Goal: Task Accomplishment & Management: Complete application form

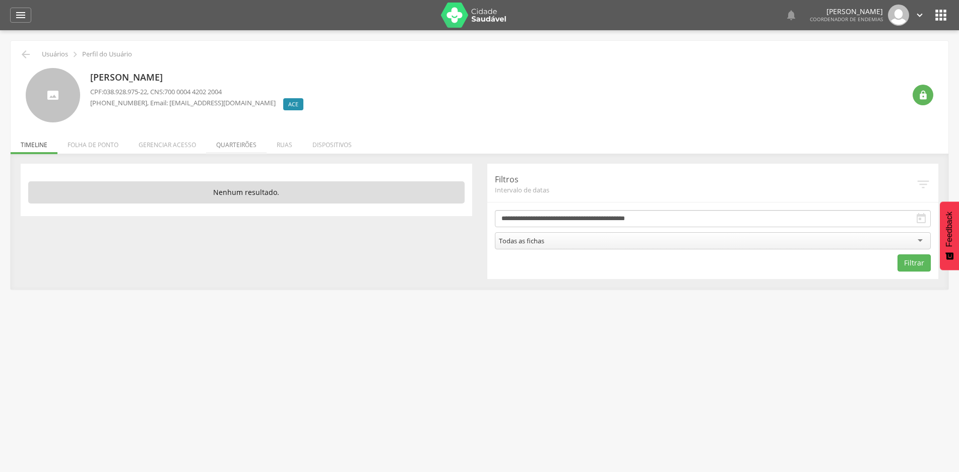
click at [230, 146] on li "Quarteirões" at bounding box center [236, 142] width 60 height 24
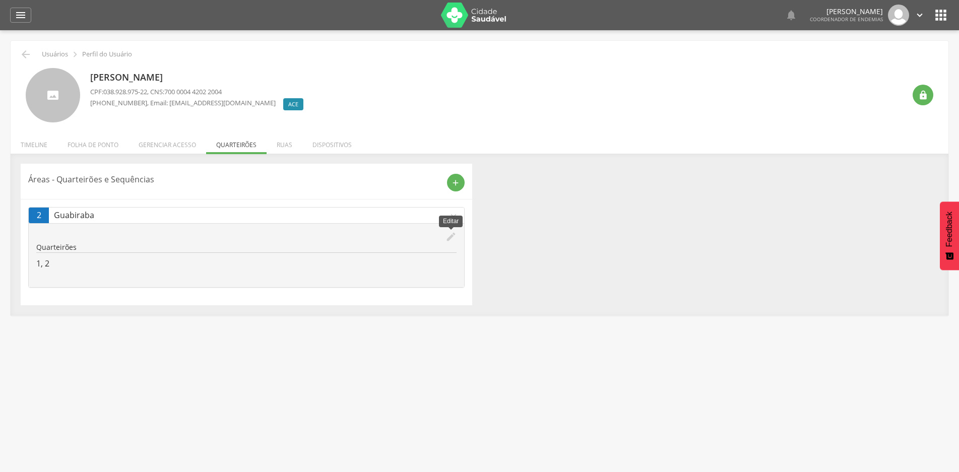
click at [454, 238] on icon "edit" at bounding box center [450, 236] width 11 height 11
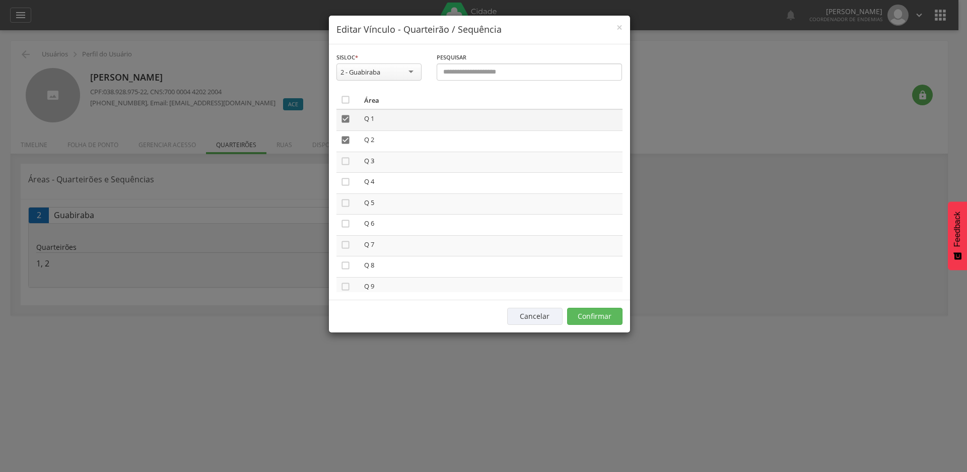
click at [343, 119] on icon "" at bounding box center [346, 119] width 10 height 10
click at [345, 138] on icon "" at bounding box center [346, 140] width 10 height 10
click at [586, 316] on button "Confirmar" at bounding box center [594, 316] width 55 height 17
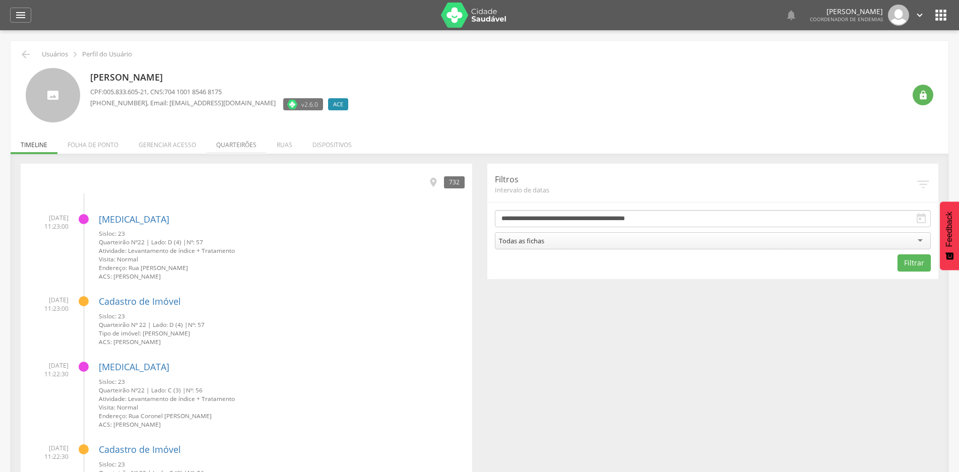
click at [235, 148] on li "Quarteirões" at bounding box center [236, 142] width 60 height 24
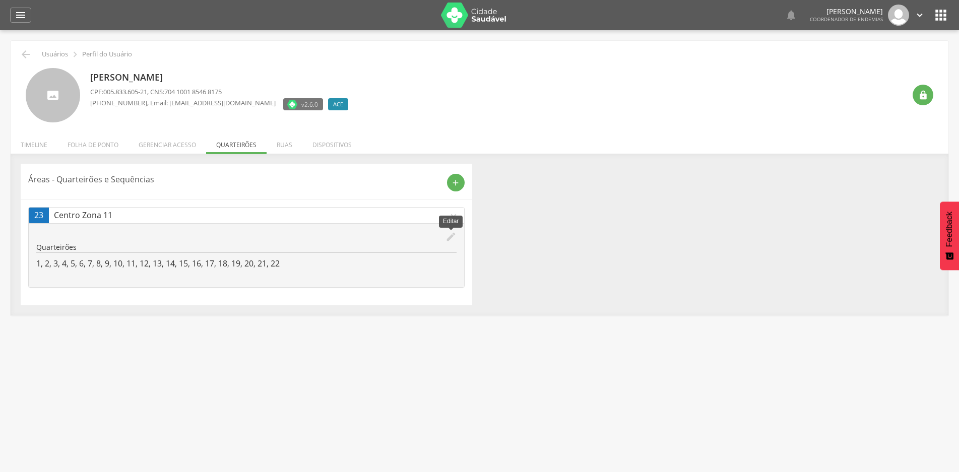
click at [449, 235] on icon "edit" at bounding box center [450, 236] width 11 height 11
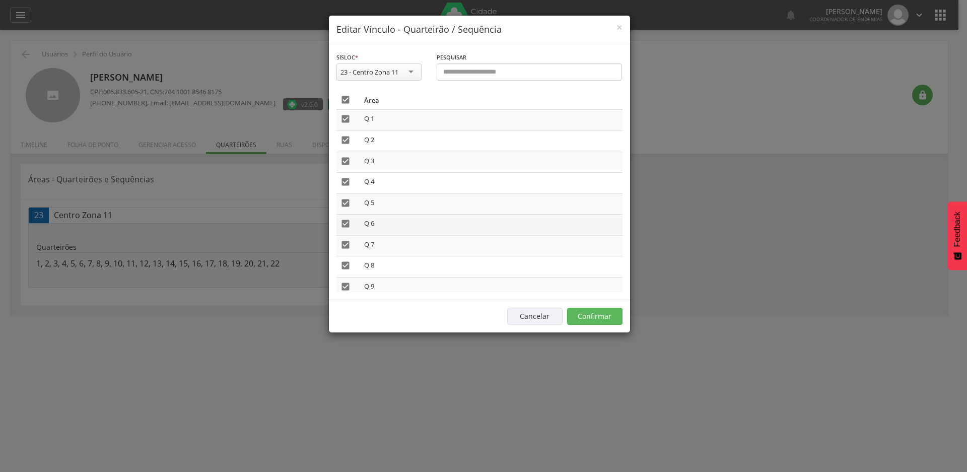
click at [349, 224] on icon "" at bounding box center [346, 224] width 10 height 10
click at [346, 246] on icon "" at bounding box center [346, 245] width 10 height 10
click at [345, 264] on icon "" at bounding box center [346, 265] width 10 height 10
click at [346, 289] on icon "" at bounding box center [346, 287] width 10 height 10
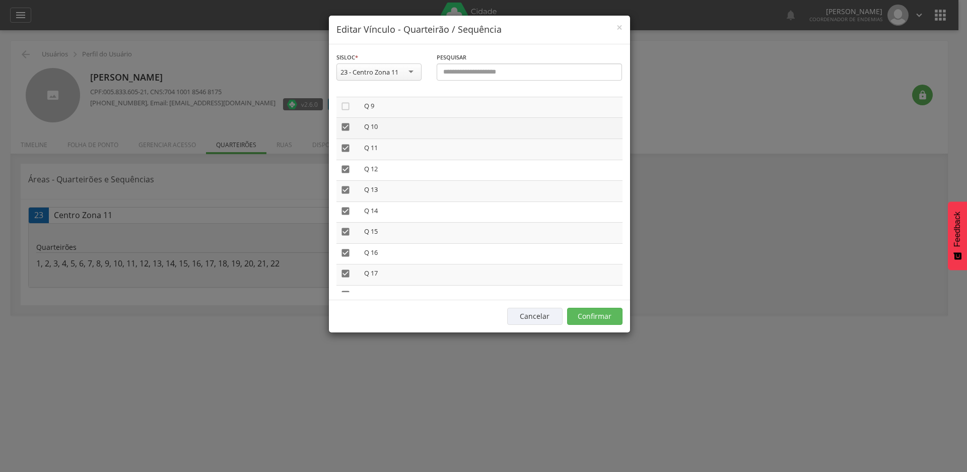
click at [348, 126] on icon "" at bounding box center [346, 127] width 10 height 10
click at [350, 149] on icon "" at bounding box center [346, 148] width 10 height 10
click at [349, 173] on icon "" at bounding box center [346, 169] width 10 height 10
click at [348, 187] on icon "" at bounding box center [346, 190] width 10 height 10
click at [348, 212] on icon "" at bounding box center [346, 211] width 10 height 10
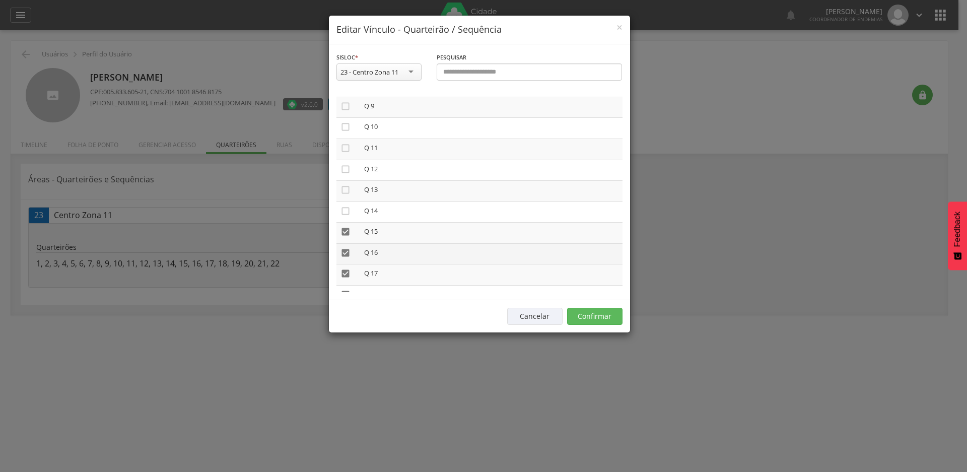
drag, startPoint x: 347, startPoint y: 230, endPoint x: 347, endPoint y: 248, distance: 18.6
click at [347, 230] on icon "" at bounding box center [346, 232] width 10 height 10
drag, startPoint x: 347, startPoint y: 249, endPoint x: 347, endPoint y: 258, distance: 9.6
click at [347, 249] on icon "" at bounding box center [346, 253] width 10 height 10
click at [345, 273] on icon "" at bounding box center [346, 273] width 10 height 10
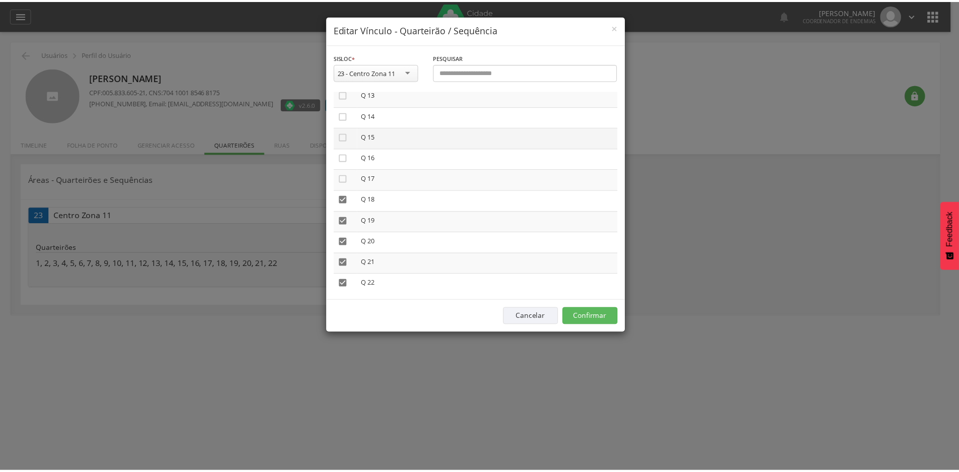
scroll to position [288, 0]
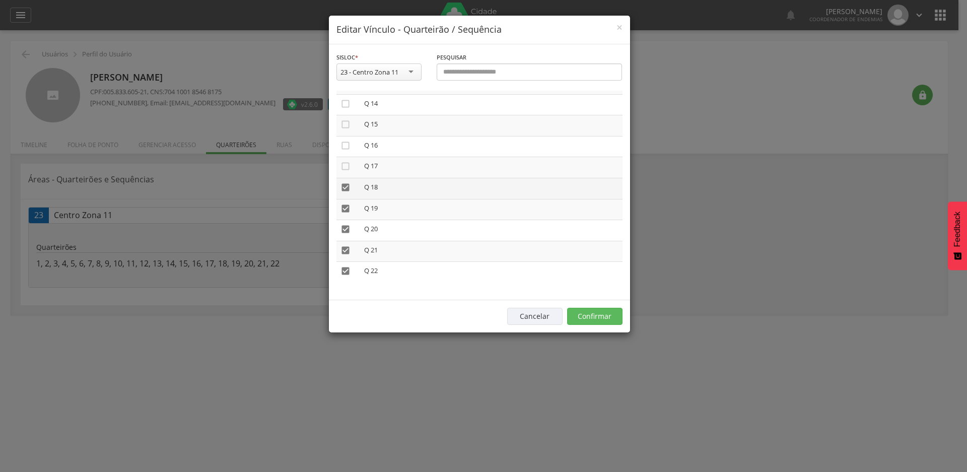
click at [341, 186] on icon "" at bounding box center [346, 187] width 10 height 10
click at [341, 204] on icon "" at bounding box center [346, 209] width 10 height 10
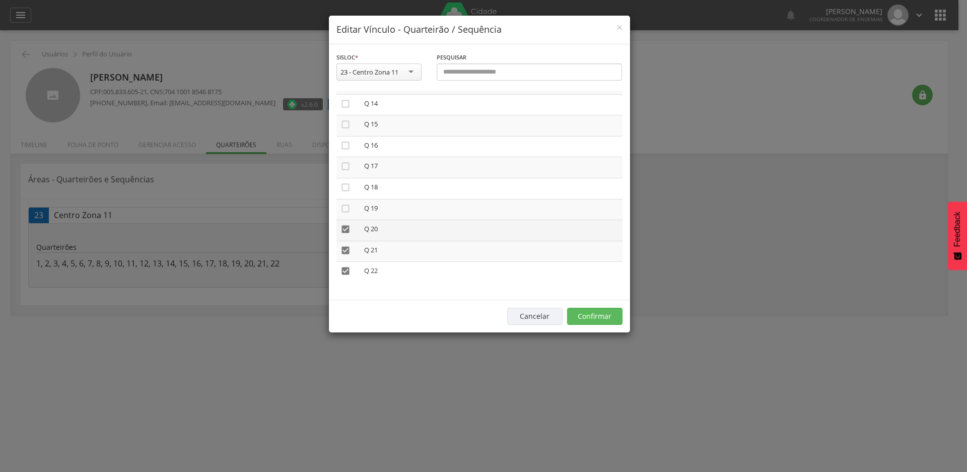
click at [345, 229] on icon "" at bounding box center [346, 229] width 10 height 10
click at [341, 247] on icon "" at bounding box center [346, 250] width 10 height 10
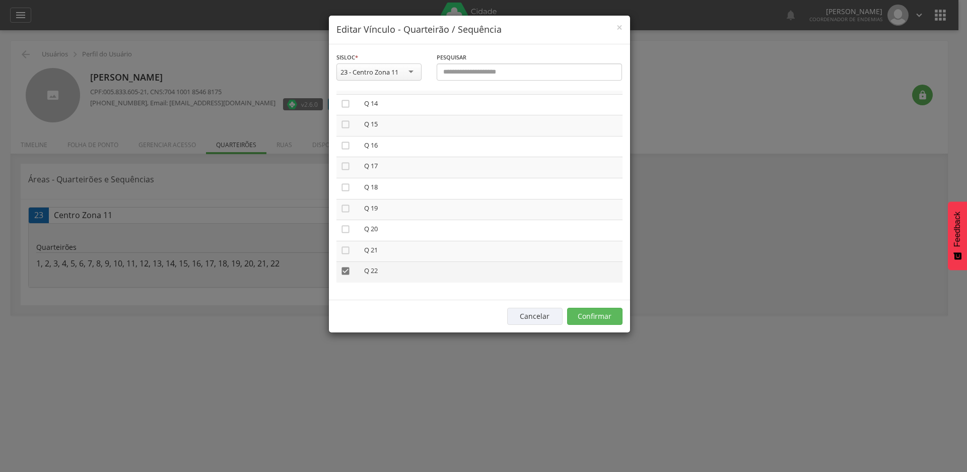
click at [345, 271] on icon "" at bounding box center [346, 271] width 10 height 10
click at [592, 316] on button "Confirmar" at bounding box center [594, 316] width 55 height 17
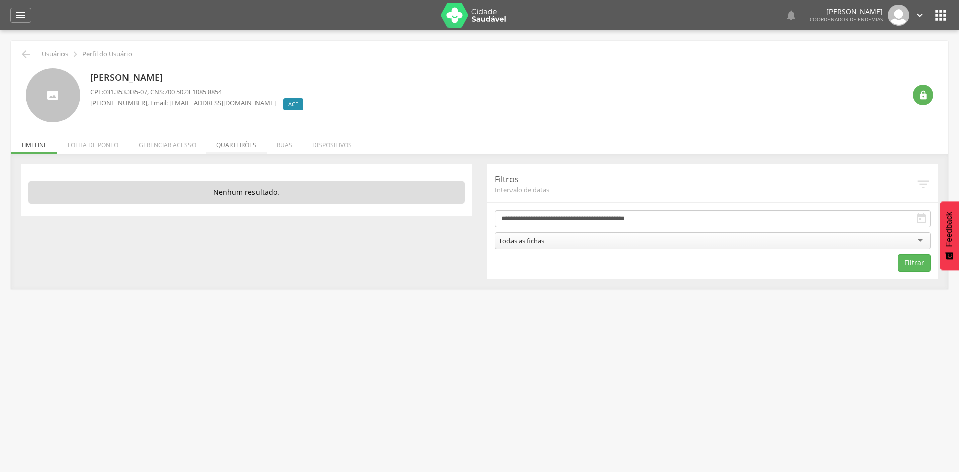
click at [242, 145] on li "Quarteirões" at bounding box center [236, 142] width 60 height 24
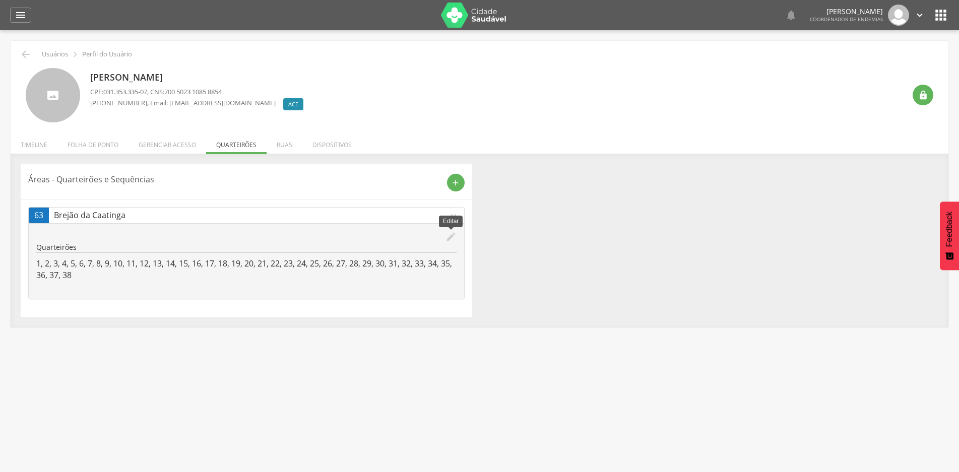
click at [453, 237] on icon "edit" at bounding box center [450, 236] width 11 height 11
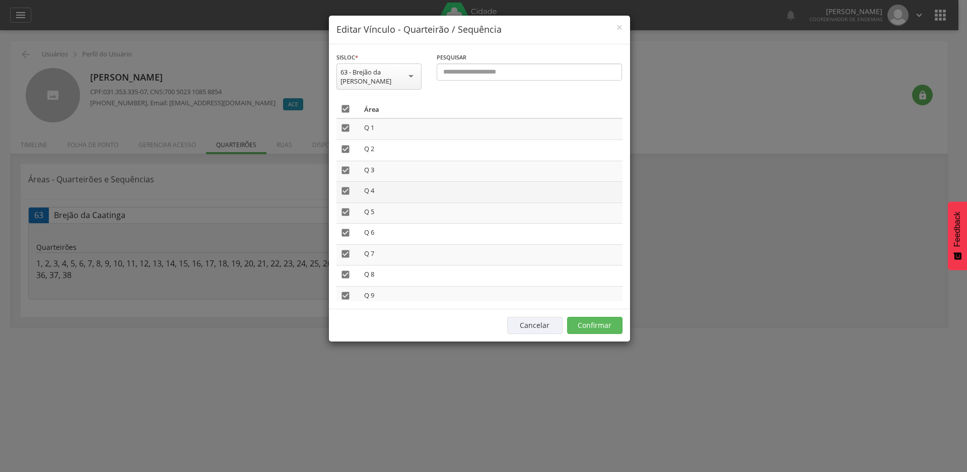
click at [343, 186] on icon "" at bounding box center [346, 191] width 10 height 10
click at [341, 207] on icon "" at bounding box center [346, 212] width 10 height 10
click at [342, 224] on td "" at bounding box center [348, 234] width 24 height 21
click at [346, 228] on icon "" at bounding box center [346, 233] width 10 height 10
click at [345, 249] on icon "" at bounding box center [346, 254] width 10 height 10
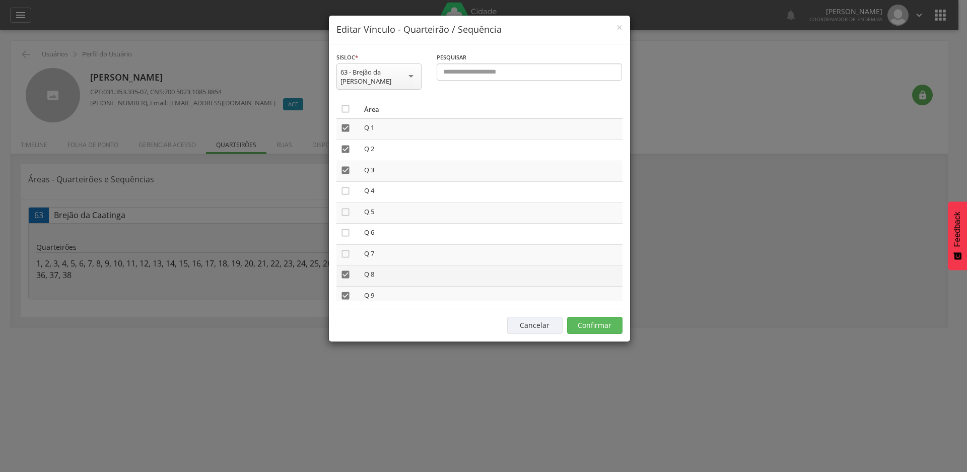
click at [343, 270] on icon "" at bounding box center [346, 275] width 10 height 10
click at [344, 291] on icon "" at bounding box center [346, 296] width 10 height 10
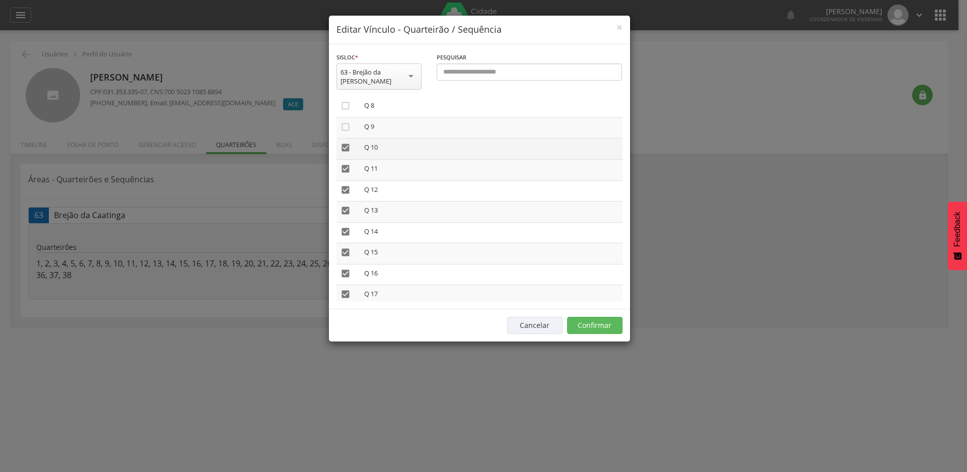
scroll to position [151, 0]
click at [343, 160] on icon "" at bounding box center [346, 165] width 10 height 10
click at [344, 181] on icon "" at bounding box center [346, 186] width 10 height 10
click at [347, 203] on icon "" at bounding box center [346, 208] width 10 height 10
click at [346, 223] on icon "" at bounding box center [346, 228] width 10 height 10
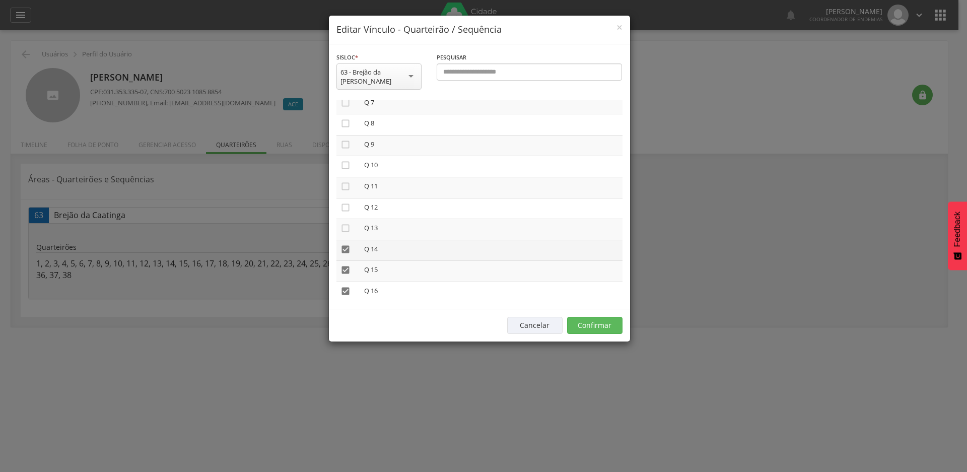
click at [346, 244] on icon "" at bounding box center [346, 249] width 10 height 10
click at [346, 265] on icon "" at bounding box center [346, 270] width 10 height 10
click at [343, 286] on icon "" at bounding box center [346, 291] width 10 height 10
click at [346, 206] on icon "" at bounding box center [346, 211] width 10 height 10
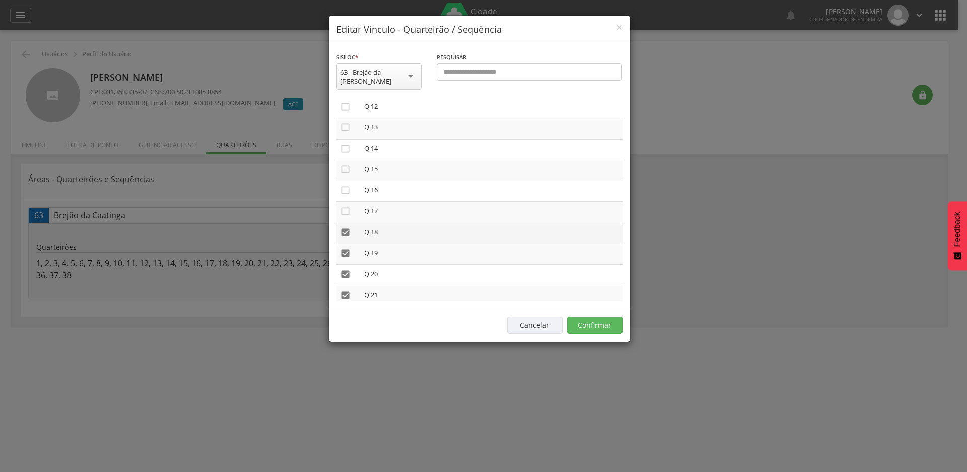
click at [344, 227] on icon "" at bounding box center [346, 232] width 10 height 10
click at [344, 248] on icon "" at bounding box center [346, 253] width 10 height 10
click at [343, 269] on icon "" at bounding box center [346, 274] width 10 height 10
click at [343, 290] on icon "" at bounding box center [346, 295] width 10 height 10
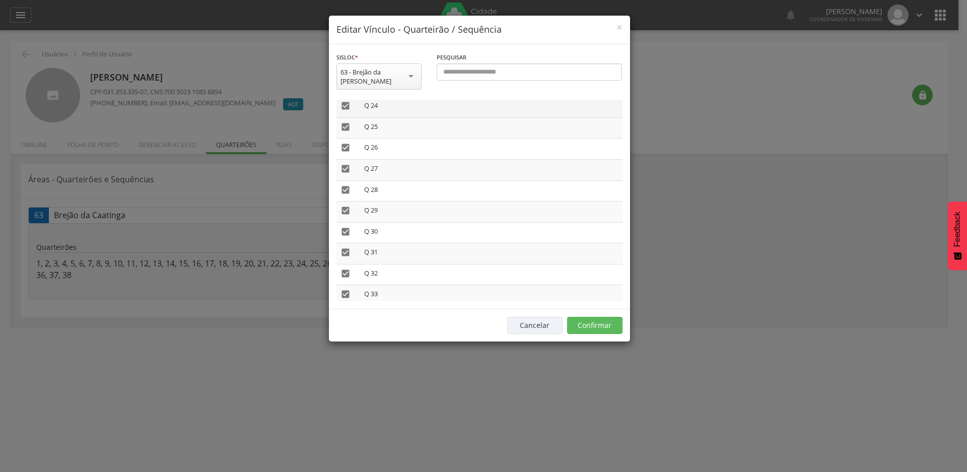
click at [343, 101] on icon "" at bounding box center [346, 106] width 10 height 10
click at [343, 122] on icon "" at bounding box center [346, 127] width 10 height 10
click at [343, 143] on icon "" at bounding box center [346, 148] width 10 height 10
click at [342, 164] on icon "" at bounding box center [346, 169] width 10 height 10
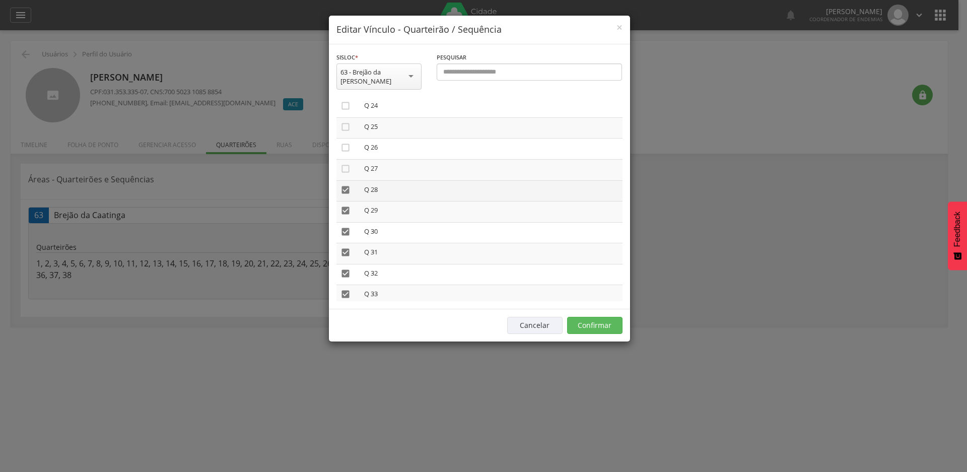
click at [345, 185] on icon "" at bounding box center [346, 190] width 10 height 10
click at [341, 206] on icon "" at bounding box center [346, 211] width 10 height 10
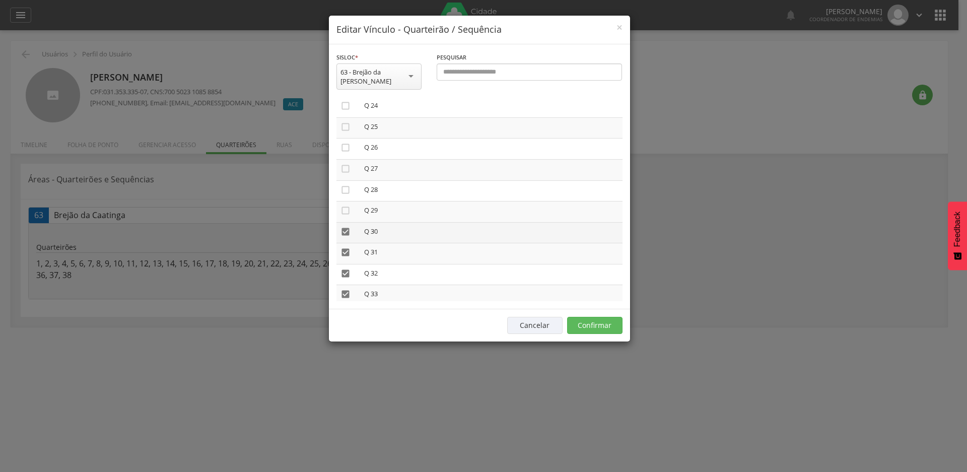
click at [344, 227] on icon "" at bounding box center [346, 232] width 10 height 10
click at [346, 247] on icon "" at bounding box center [346, 252] width 10 height 10
click at [344, 268] on icon "" at bounding box center [346, 273] width 10 height 10
click at [347, 289] on icon "" at bounding box center [346, 294] width 10 height 10
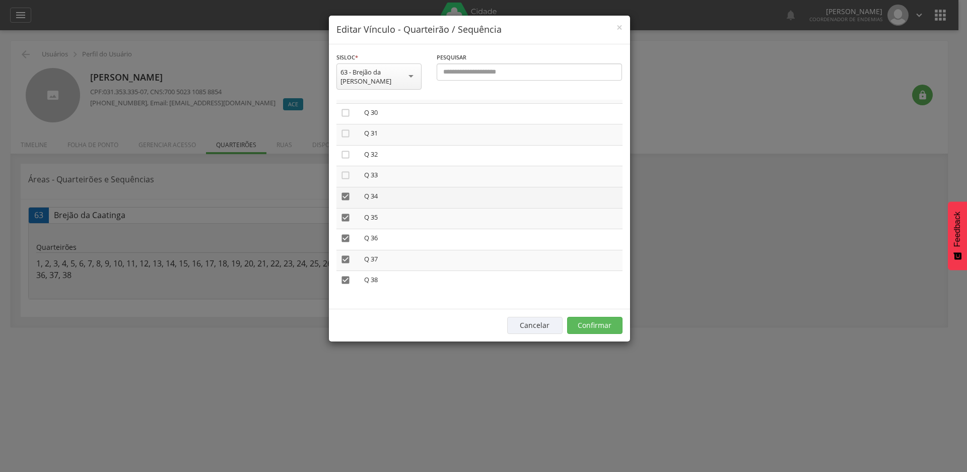
click at [347, 191] on icon "" at bounding box center [346, 196] width 10 height 10
click at [346, 213] on icon "" at bounding box center [346, 218] width 10 height 10
click at [346, 233] on icon "" at bounding box center [346, 238] width 10 height 10
click at [345, 254] on icon "" at bounding box center [346, 259] width 10 height 10
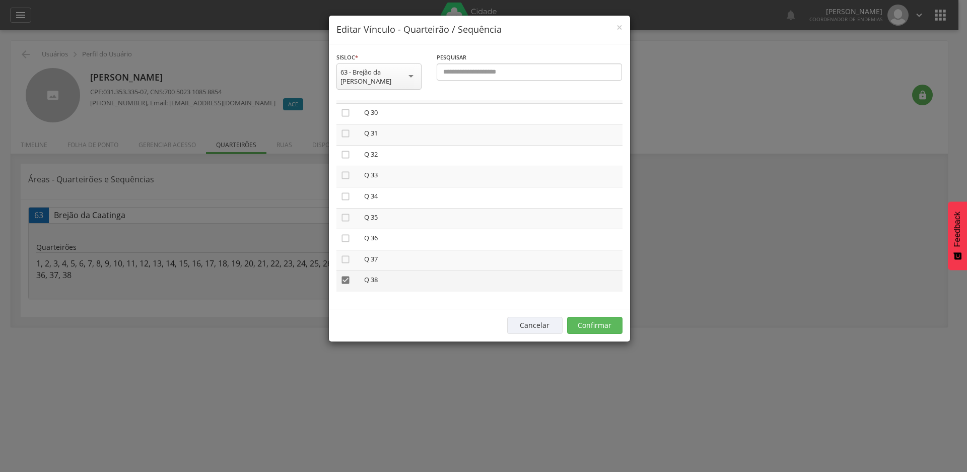
click at [344, 275] on icon "" at bounding box center [346, 280] width 10 height 10
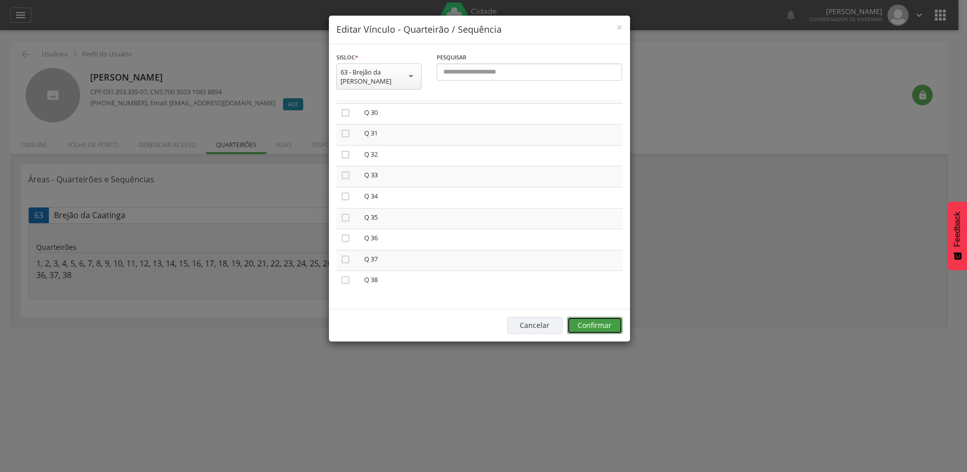
click at [583, 317] on button "Confirmar" at bounding box center [594, 325] width 55 height 17
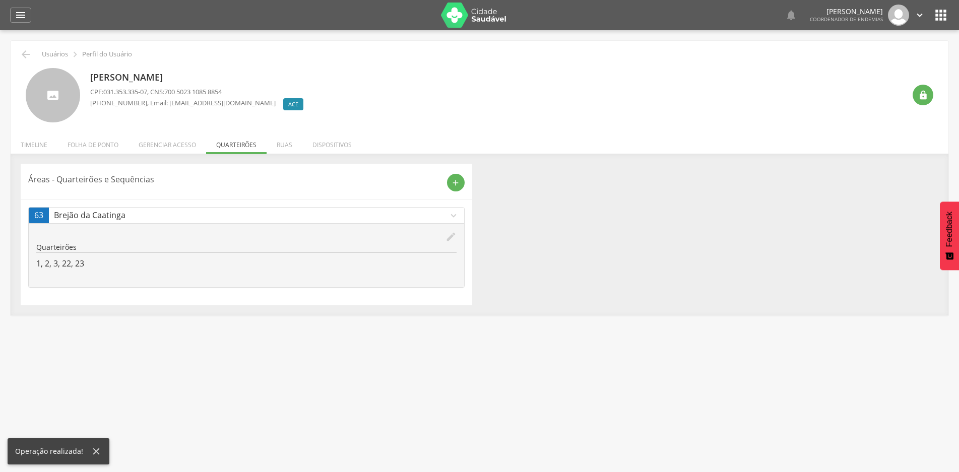
click at [444, 238] on div "edit" at bounding box center [246, 236] width 420 height 11
click at [446, 238] on icon "edit" at bounding box center [450, 236] width 11 height 11
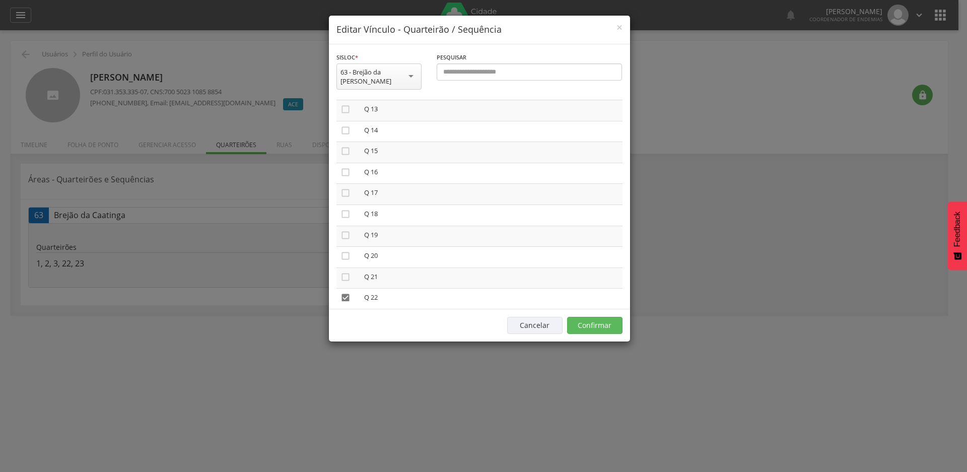
scroll to position [302, 0]
click at [348, 260] on icon "" at bounding box center [346, 265] width 10 height 10
click at [349, 282] on icon "" at bounding box center [346, 287] width 10 height 10
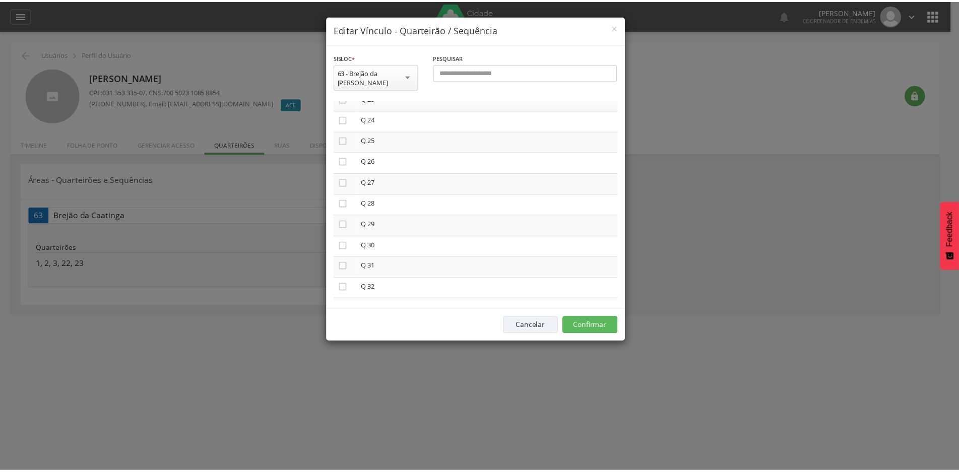
scroll to position [504, 0]
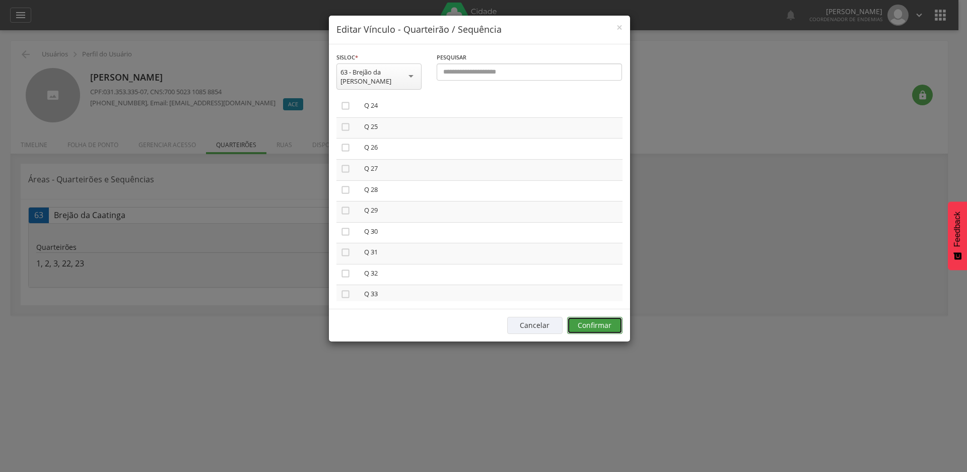
click at [601, 317] on button "Confirmar" at bounding box center [594, 325] width 55 height 17
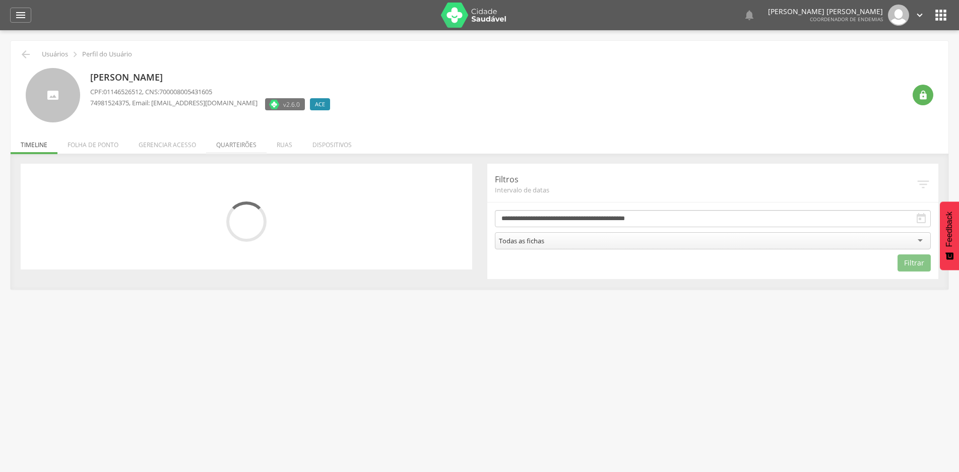
click at [247, 144] on li "Quarteirões" at bounding box center [236, 142] width 60 height 24
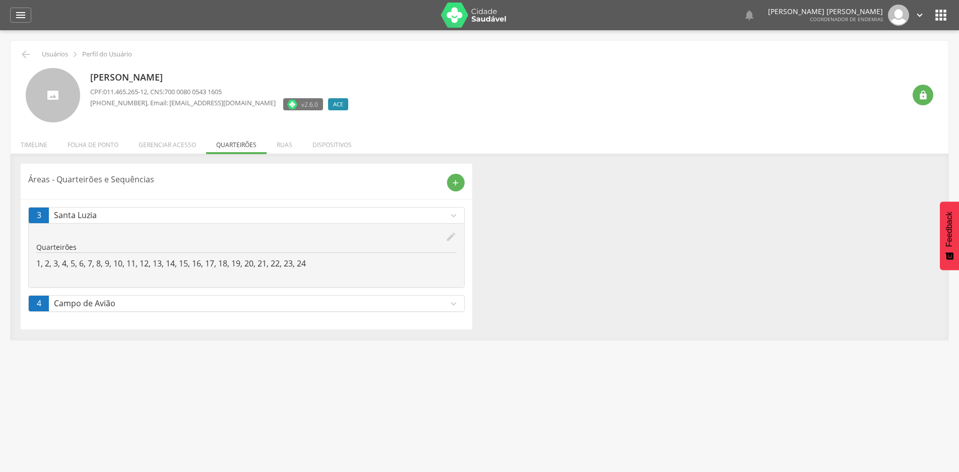
click at [453, 304] on icon "expand_more" at bounding box center [453, 303] width 11 height 11
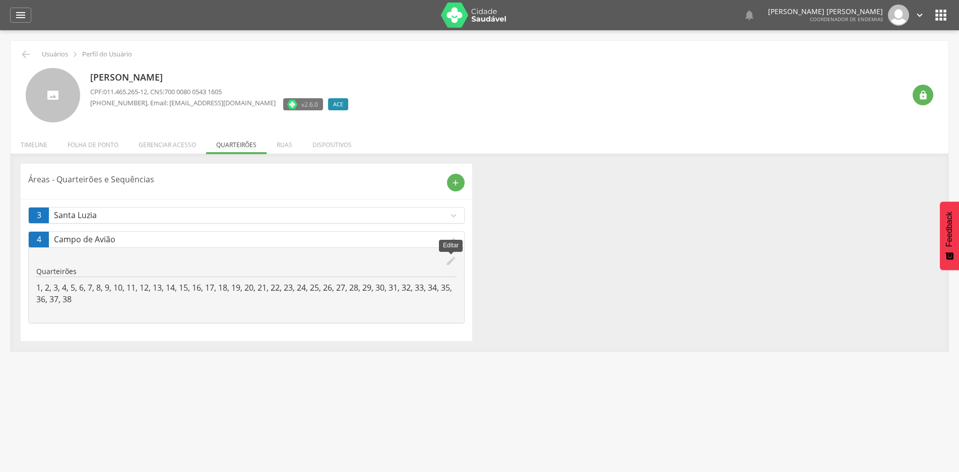
click at [450, 259] on icon "edit" at bounding box center [450, 260] width 11 height 11
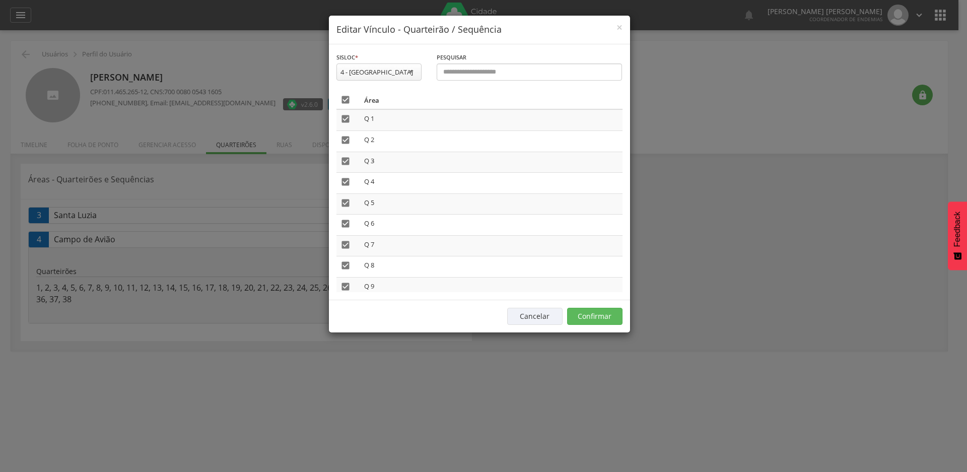
click at [341, 102] on icon "" at bounding box center [346, 100] width 10 height 10
click at [584, 318] on button "Confirmar" at bounding box center [594, 316] width 55 height 17
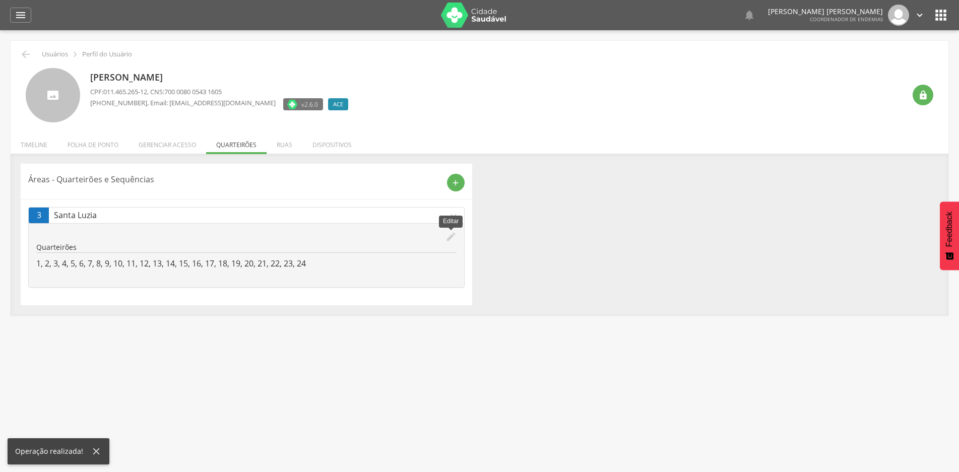
click at [445, 238] on icon "edit" at bounding box center [450, 236] width 11 height 11
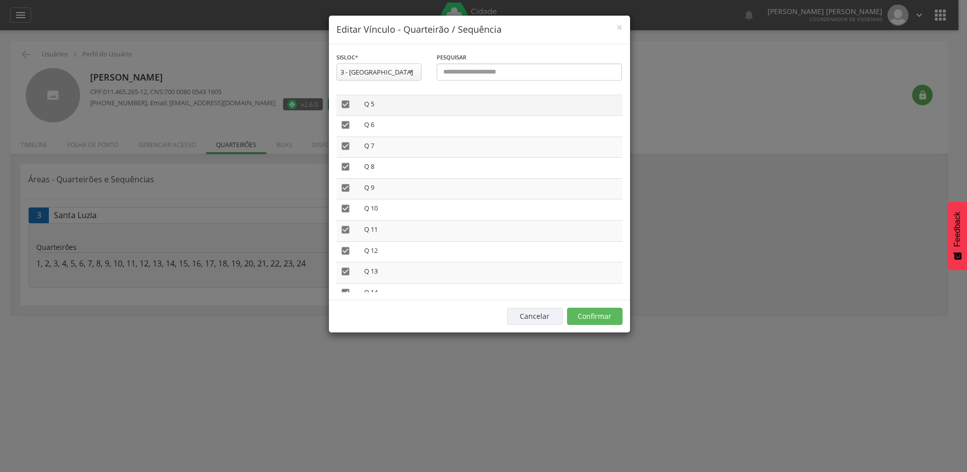
scroll to position [101, 0]
click at [343, 207] on icon "" at bounding box center [346, 206] width 10 height 10
click at [345, 227] on icon "" at bounding box center [346, 228] width 10 height 10
click at [346, 253] on icon "" at bounding box center [346, 249] width 10 height 10
click at [345, 268] on icon "" at bounding box center [346, 269] width 10 height 10
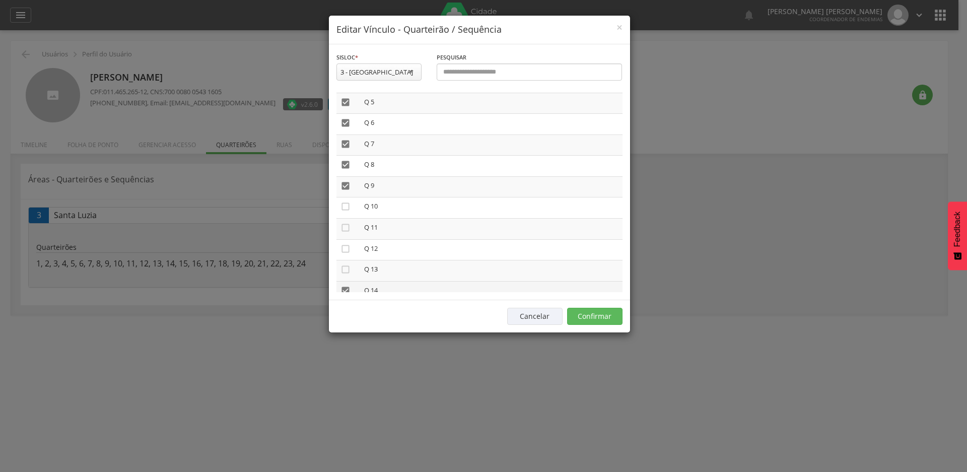
click at [348, 290] on icon "" at bounding box center [346, 291] width 10 height 10
click at [347, 113] on icon "" at bounding box center [346, 110] width 10 height 10
click at [346, 128] on icon "" at bounding box center [346, 131] width 10 height 10
click at [348, 152] on icon "" at bounding box center [346, 152] width 10 height 10
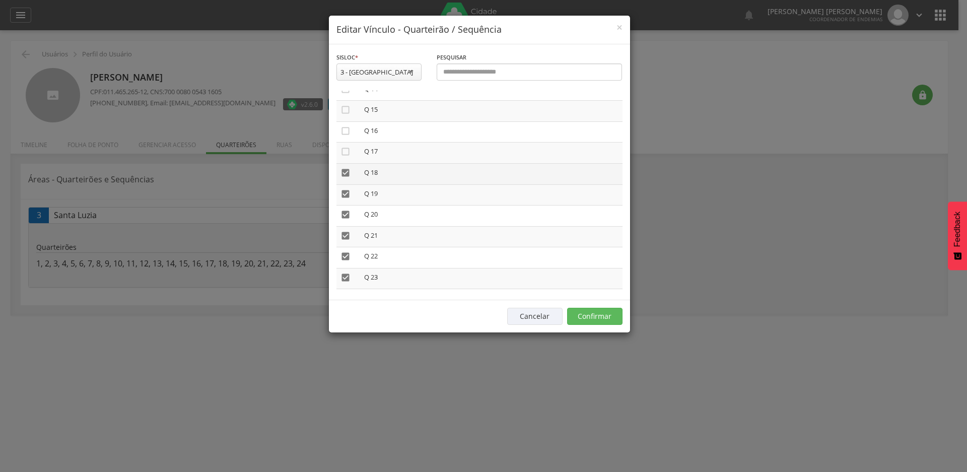
click at [348, 172] on icon "" at bounding box center [346, 173] width 10 height 10
click at [347, 197] on icon "" at bounding box center [346, 194] width 10 height 10
click at [346, 209] on td "" at bounding box center [348, 216] width 24 height 21
click at [345, 216] on icon "" at bounding box center [346, 215] width 10 height 10
click at [346, 236] on icon "" at bounding box center [346, 236] width 10 height 10
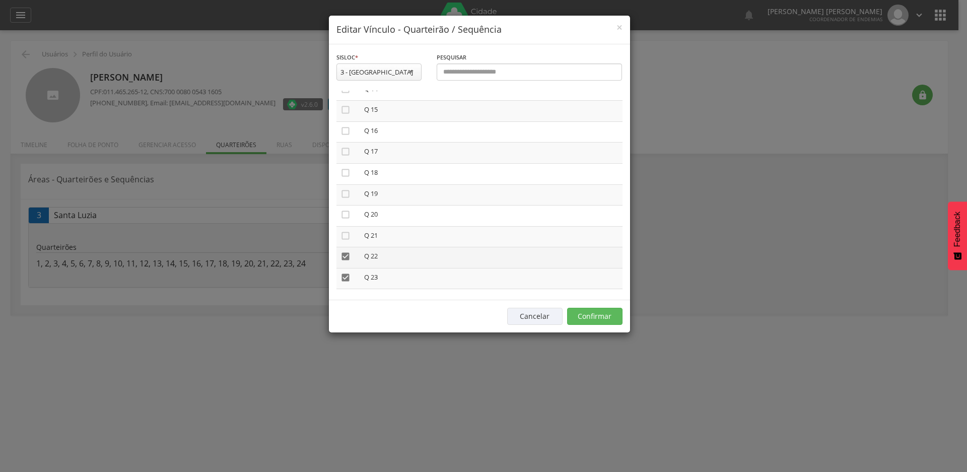
click at [344, 258] on icon "" at bounding box center [346, 256] width 10 height 10
click at [343, 275] on icon "" at bounding box center [346, 278] width 10 height 10
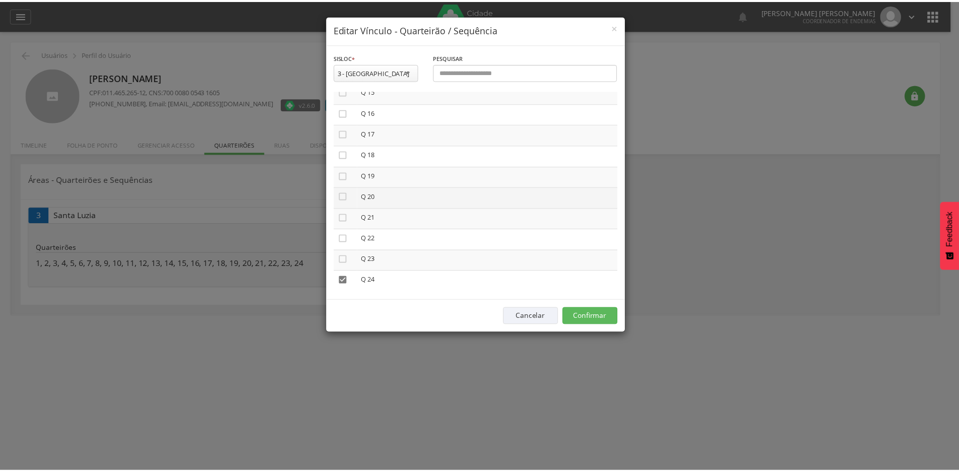
scroll to position [329, 0]
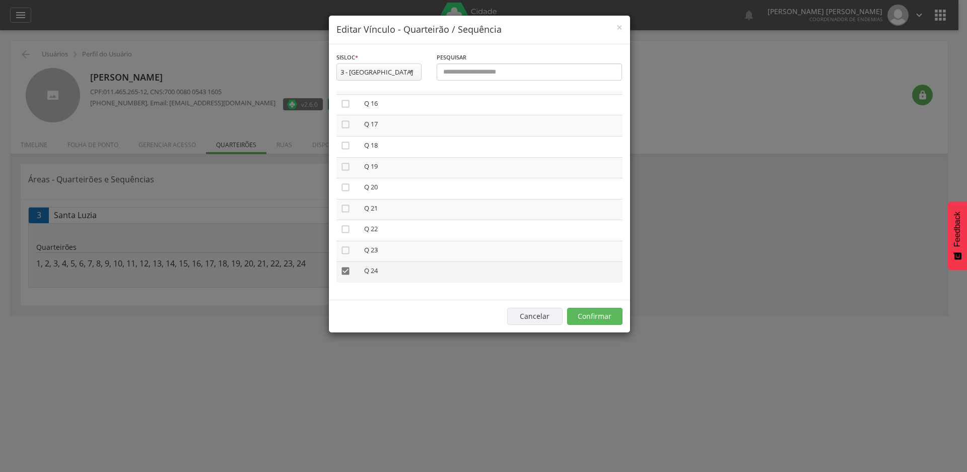
click at [346, 271] on icon "" at bounding box center [346, 271] width 10 height 10
click at [603, 316] on button "Confirmar" at bounding box center [594, 316] width 55 height 17
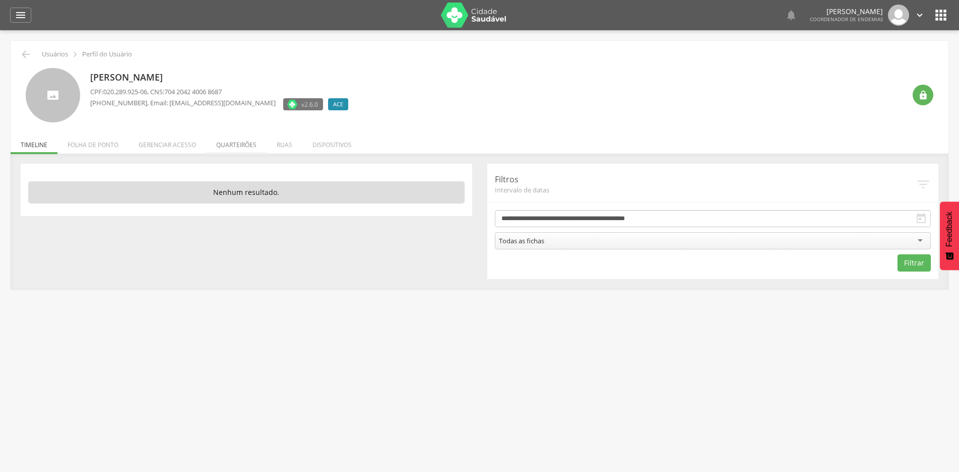
click at [237, 143] on li "Quarteirões" at bounding box center [236, 142] width 60 height 24
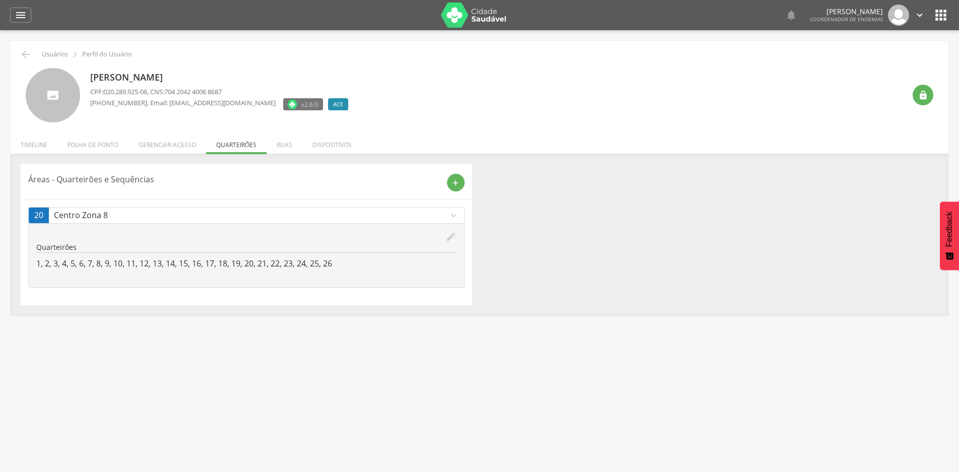
click at [454, 235] on icon "edit" at bounding box center [450, 236] width 11 height 11
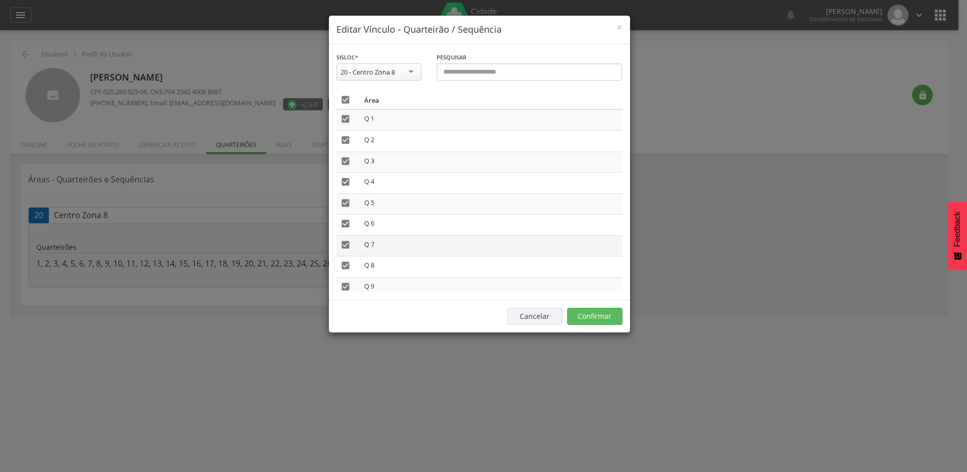
click at [346, 242] on icon "" at bounding box center [346, 245] width 10 height 10
click at [346, 267] on icon "" at bounding box center [346, 265] width 10 height 10
click at [346, 289] on icon "" at bounding box center [346, 287] width 10 height 10
click at [344, 157] on icon "" at bounding box center [346, 156] width 10 height 10
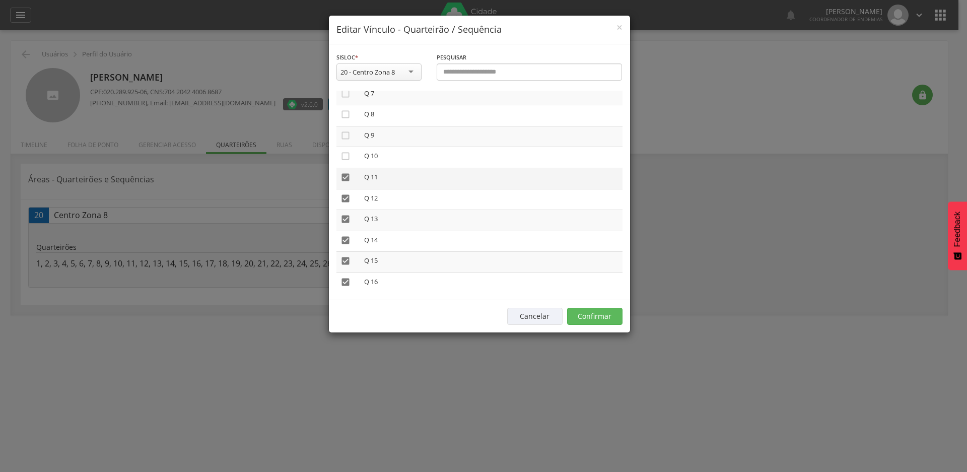
click at [347, 178] on icon "" at bounding box center [346, 177] width 10 height 10
click at [344, 196] on icon "" at bounding box center [346, 198] width 10 height 10
click at [344, 219] on icon "" at bounding box center [346, 219] width 10 height 10
click at [343, 243] on icon "" at bounding box center [346, 240] width 10 height 10
click at [344, 256] on icon "" at bounding box center [346, 261] width 10 height 10
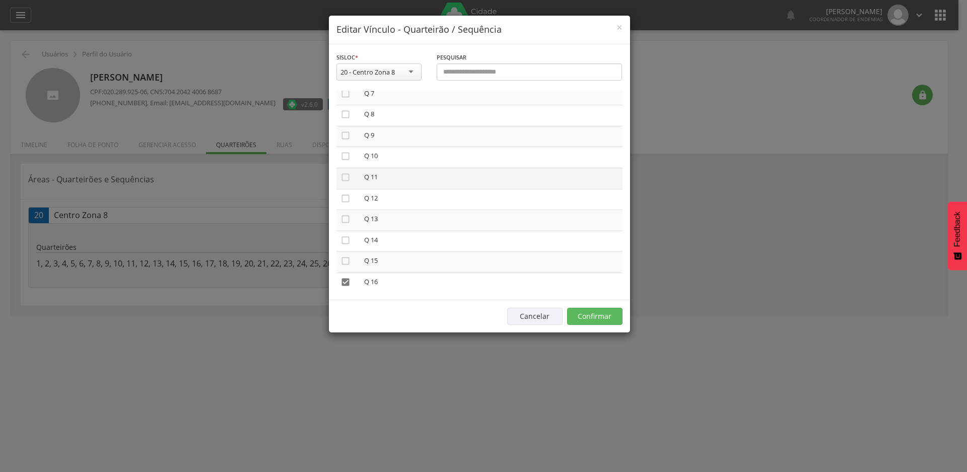
scroll to position [302, 0]
click at [345, 129] on icon "" at bounding box center [346, 131] width 10 height 10
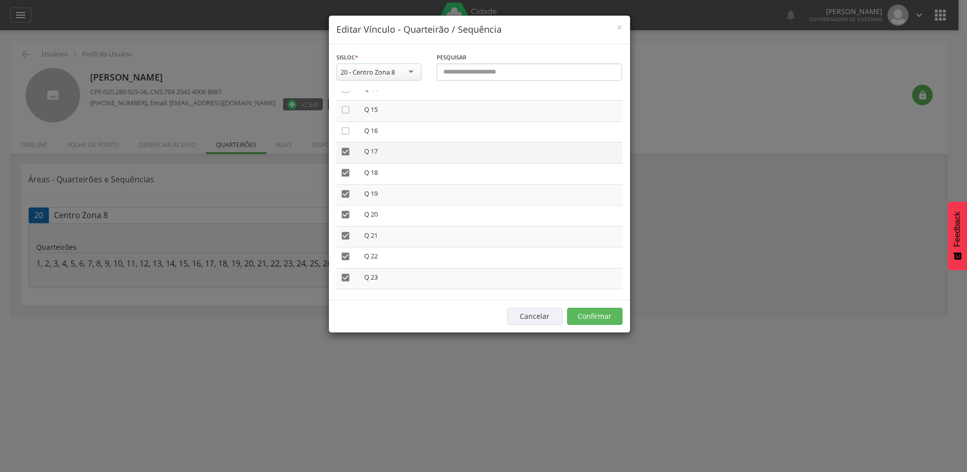
click at [344, 156] on icon "" at bounding box center [346, 152] width 10 height 10
click at [344, 168] on icon "" at bounding box center [346, 173] width 10 height 10
click at [344, 198] on icon "" at bounding box center [346, 194] width 10 height 10
click at [343, 213] on icon "" at bounding box center [346, 215] width 10 height 10
click at [351, 240] on td "" at bounding box center [348, 236] width 24 height 21
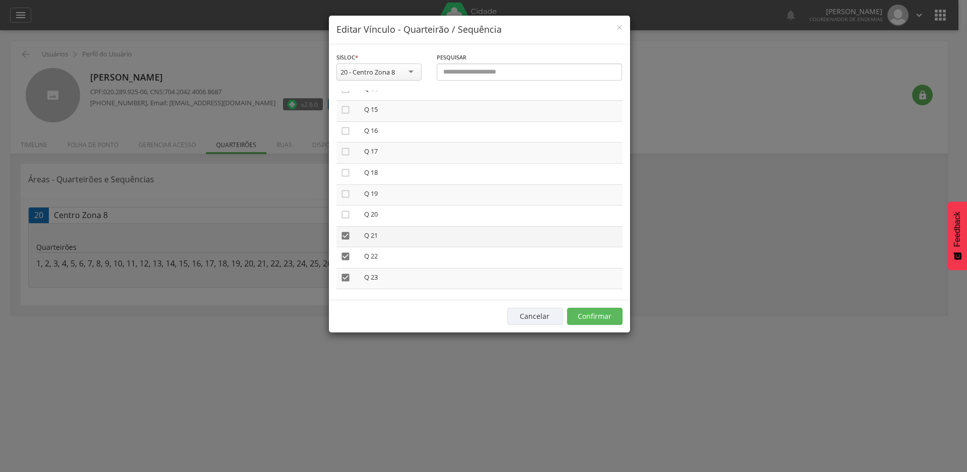
click at [345, 238] on icon "" at bounding box center [346, 236] width 10 height 10
click at [343, 252] on icon "" at bounding box center [346, 256] width 10 height 10
click at [344, 279] on icon "" at bounding box center [346, 278] width 10 height 10
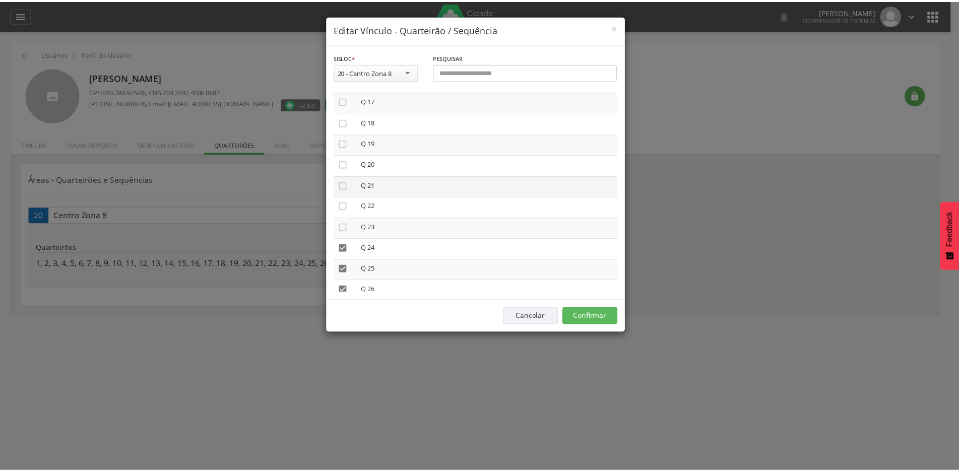
scroll to position [371, 0]
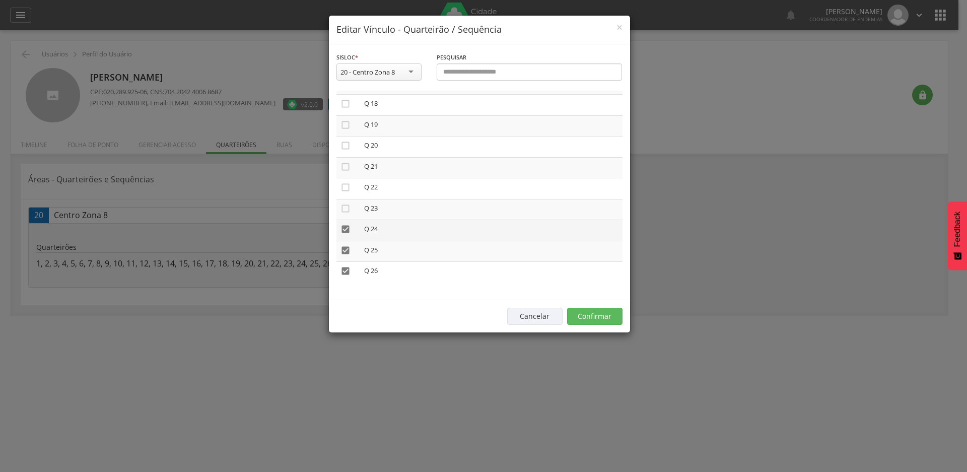
click at [349, 229] on icon "" at bounding box center [346, 229] width 10 height 10
click at [347, 252] on icon "" at bounding box center [346, 250] width 10 height 10
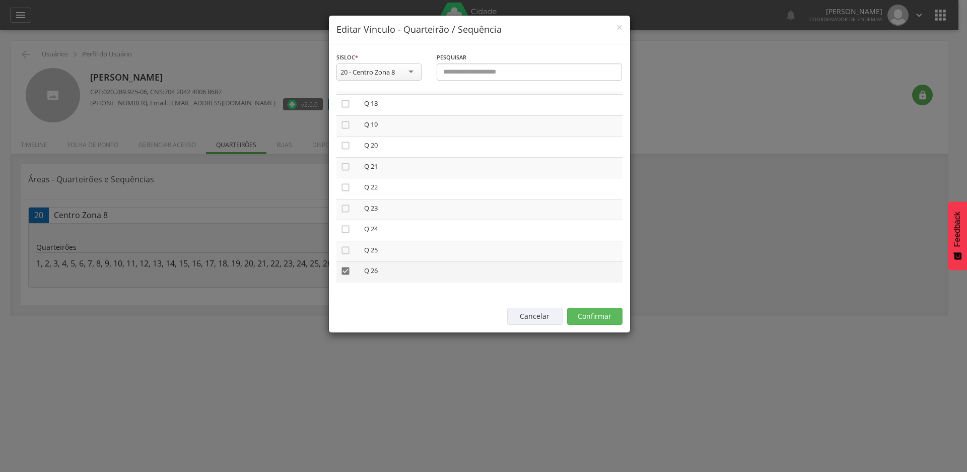
click at [348, 270] on icon "" at bounding box center [346, 271] width 10 height 10
click at [604, 319] on button "Confirmar" at bounding box center [594, 316] width 55 height 17
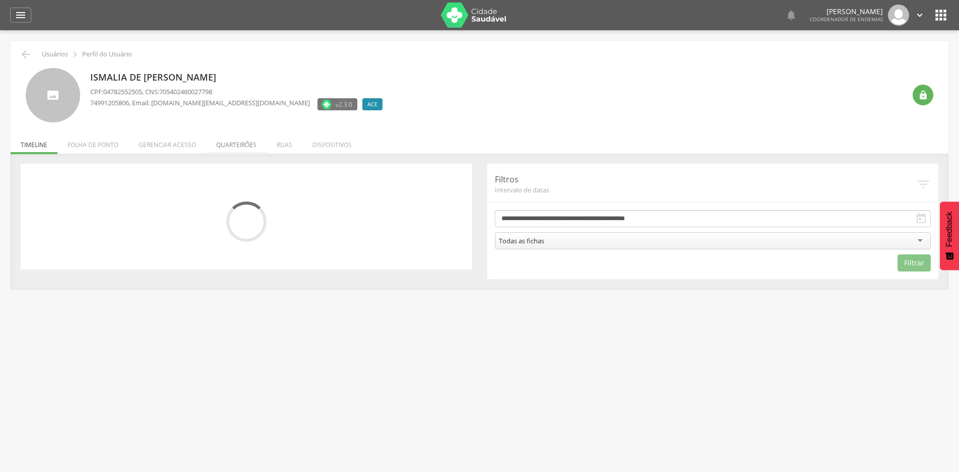
click at [230, 147] on li "Quarteirões" at bounding box center [236, 142] width 60 height 24
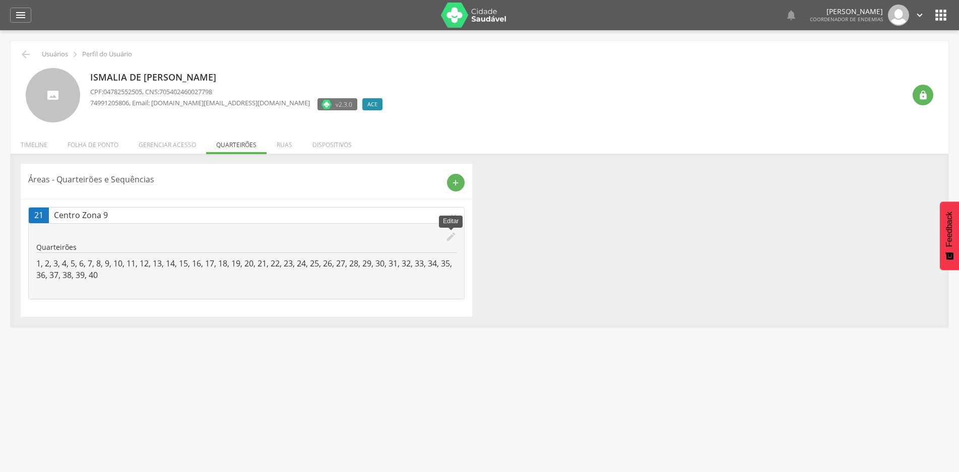
click at [449, 239] on icon "edit" at bounding box center [450, 236] width 11 height 11
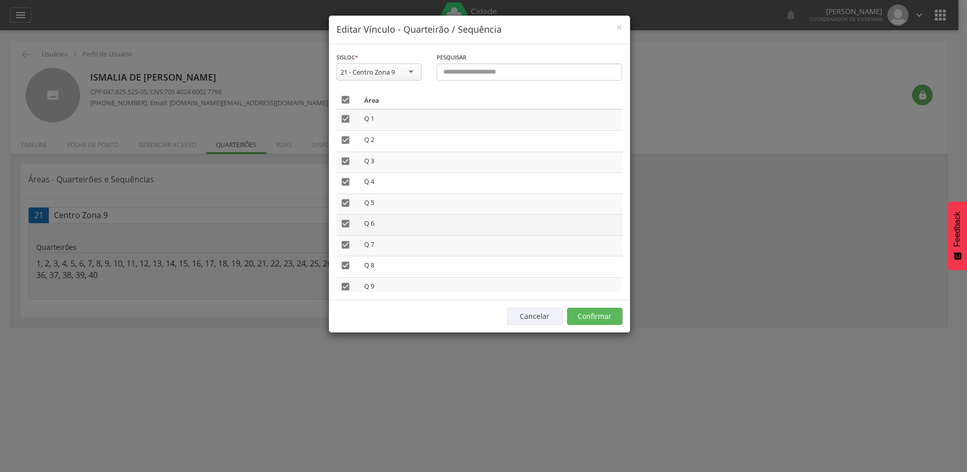
click at [347, 225] on icon "" at bounding box center [346, 224] width 10 height 10
click at [346, 248] on icon "" at bounding box center [346, 245] width 10 height 10
click at [346, 262] on icon "" at bounding box center [346, 265] width 10 height 10
click at [345, 288] on icon "" at bounding box center [346, 287] width 10 height 10
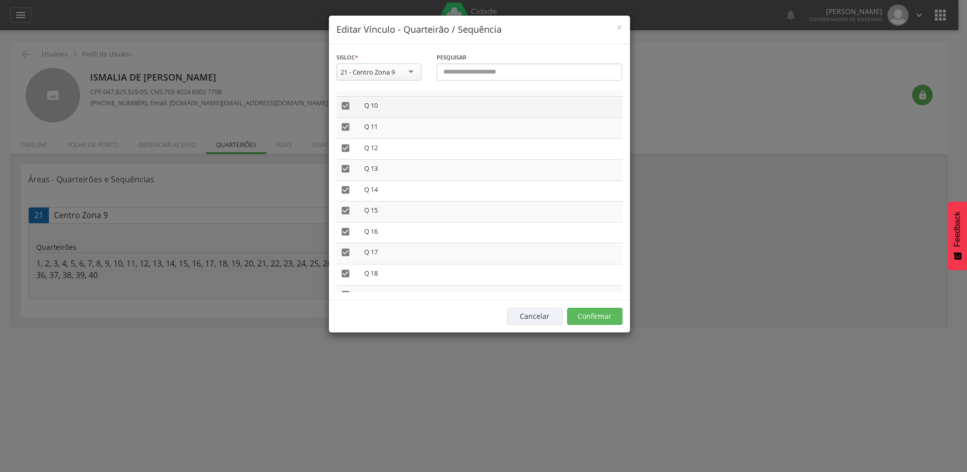
click at [347, 107] on icon "" at bounding box center [346, 106] width 10 height 10
click at [347, 127] on icon "" at bounding box center [346, 127] width 10 height 10
click at [346, 152] on icon "" at bounding box center [346, 148] width 10 height 10
click at [346, 166] on td "" at bounding box center [348, 170] width 24 height 21
click at [346, 165] on icon "" at bounding box center [346, 169] width 10 height 10
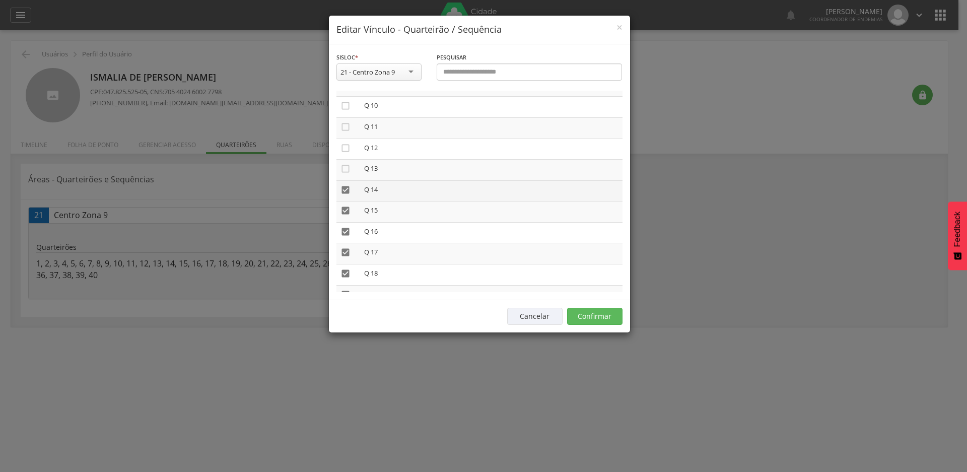
click at [344, 191] on icon "" at bounding box center [346, 190] width 10 height 10
click at [344, 212] on icon "" at bounding box center [346, 211] width 10 height 10
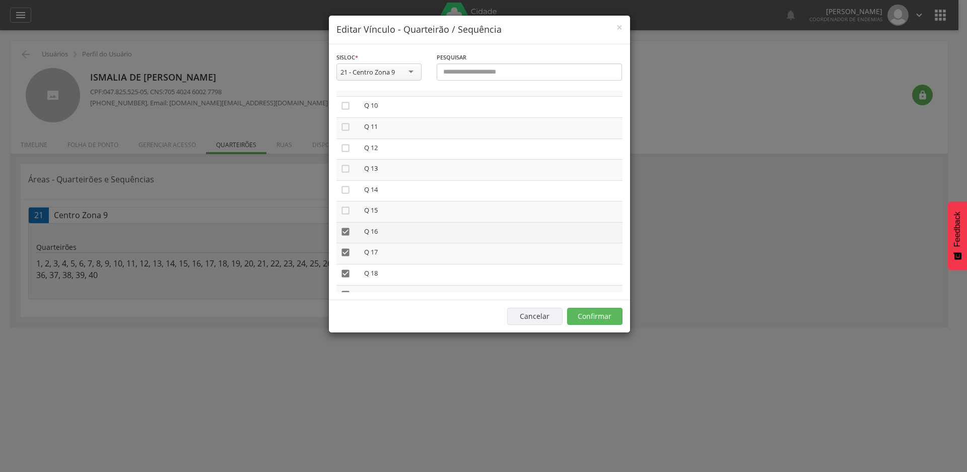
click at [346, 233] on icon "" at bounding box center [346, 232] width 10 height 10
click at [342, 253] on icon "" at bounding box center [346, 252] width 10 height 10
click at [345, 275] on icon "" at bounding box center [346, 273] width 10 height 10
click at [341, 193] on icon "" at bounding box center [346, 194] width 10 height 10
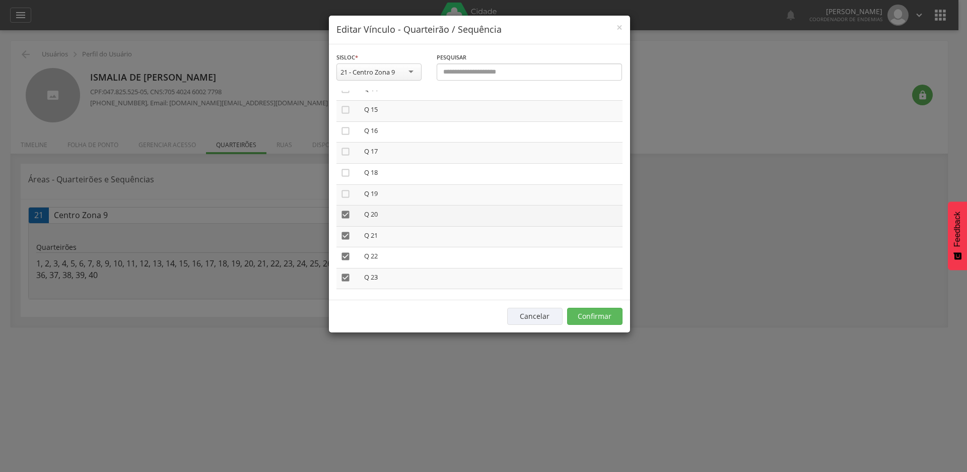
click at [347, 215] on icon "" at bounding box center [346, 215] width 10 height 10
click at [347, 235] on icon "" at bounding box center [346, 236] width 10 height 10
click at [345, 258] on icon "" at bounding box center [346, 256] width 10 height 10
click at [346, 277] on icon "" at bounding box center [346, 278] width 10 height 10
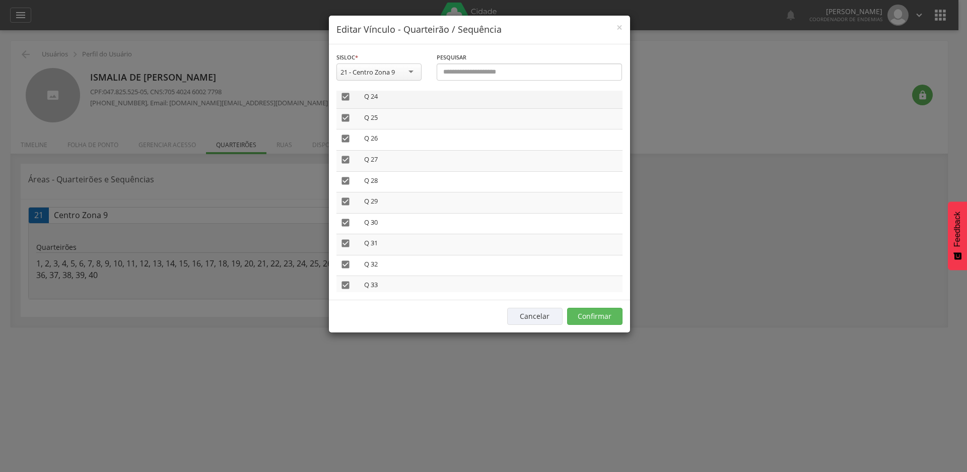
click at [347, 94] on icon "" at bounding box center [346, 97] width 10 height 10
click at [346, 119] on icon "" at bounding box center [346, 118] width 10 height 10
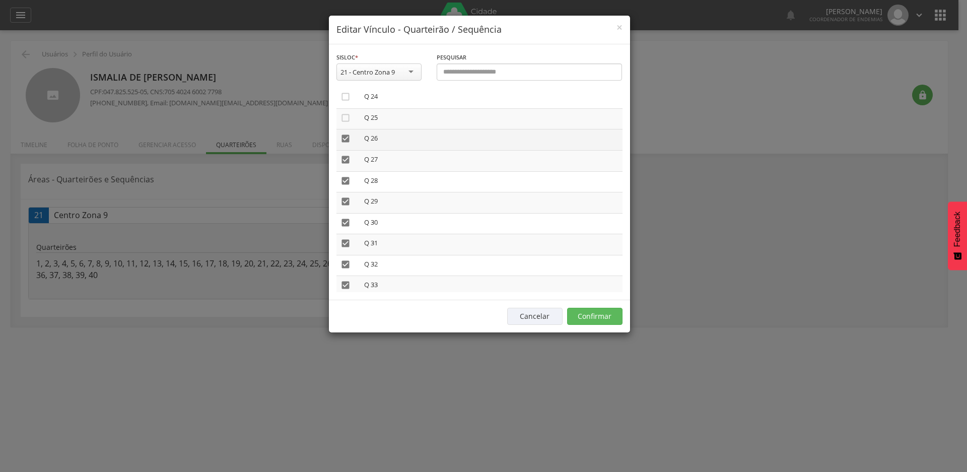
click at [345, 134] on icon "" at bounding box center [346, 138] width 10 height 10
click at [343, 157] on icon "" at bounding box center [346, 160] width 10 height 10
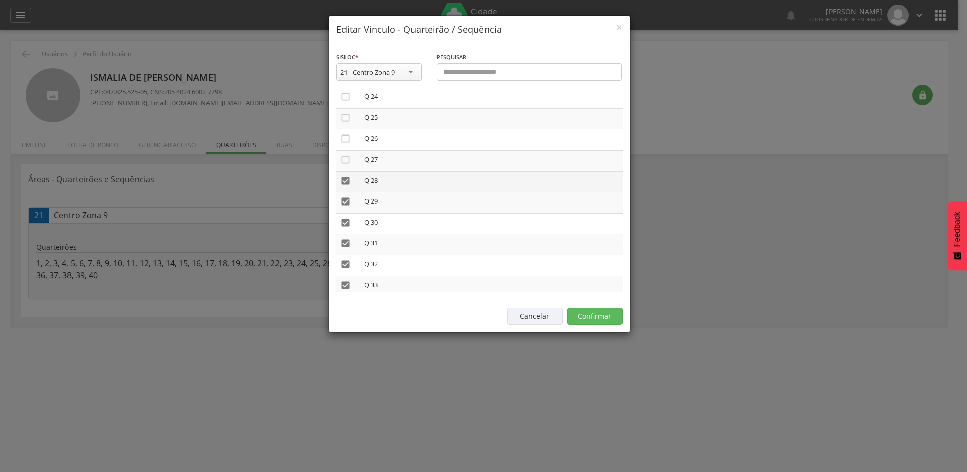
click at [343, 182] on icon "" at bounding box center [346, 181] width 10 height 10
click at [340, 204] on td "" at bounding box center [348, 202] width 24 height 21
click at [346, 201] on icon "" at bounding box center [346, 201] width 10 height 10
click at [349, 222] on icon "" at bounding box center [346, 223] width 10 height 10
click at [347, 243] on icon "" at bounding box center [346, 243] width 10 height 10
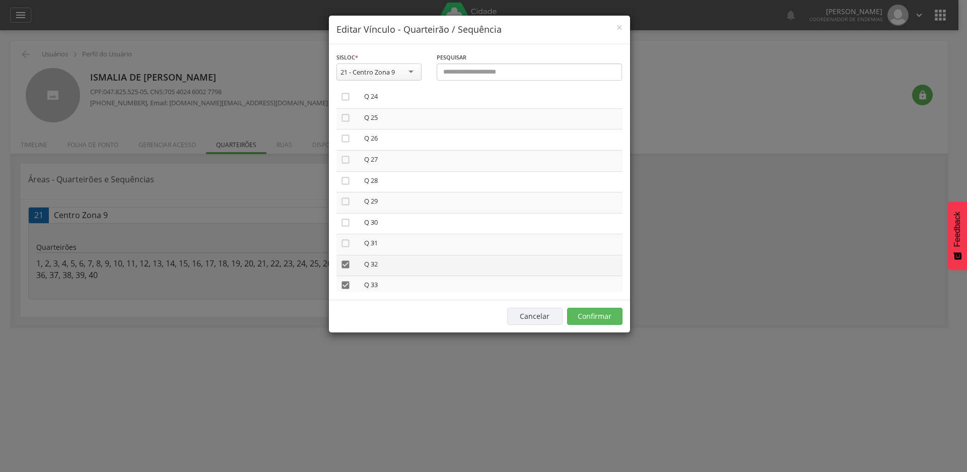
click at [345, 263] on icon "" at bounding box center [346, 264] width 10 height 10
click at [348, 284] on icon "" at bounding box center [346, 285] width 10 height 10
click at [345, 200] on icon "" at bounding box center [346, 205] width 10 height 10
click at [346, 228] on icon "" at bounding box center [346, 227] width 10 height 10
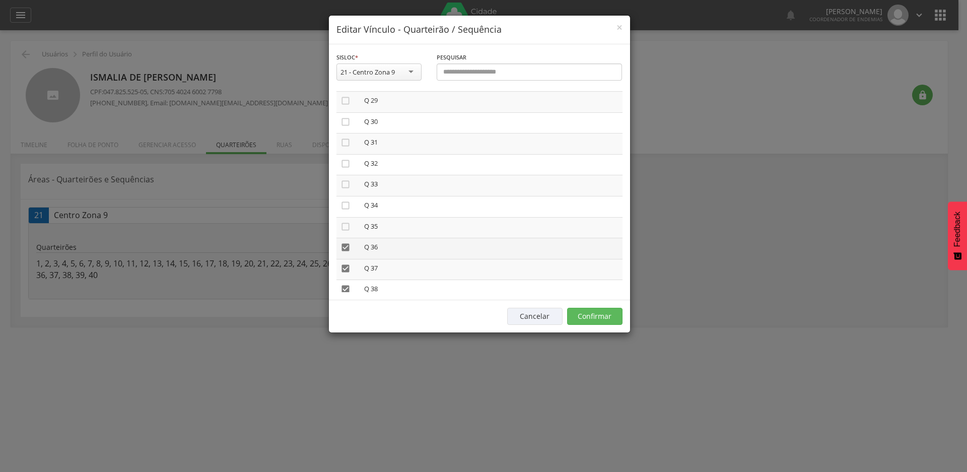
click at [347, 244] on icon "" at bounding box center [346, 247] width 10 height 10
click at [347, 265] on icon "" at bounding box center [346, 268] width 10 height 10
click at [343, 290] on icon "" at bounding box center [346, 289] width 10 height 10
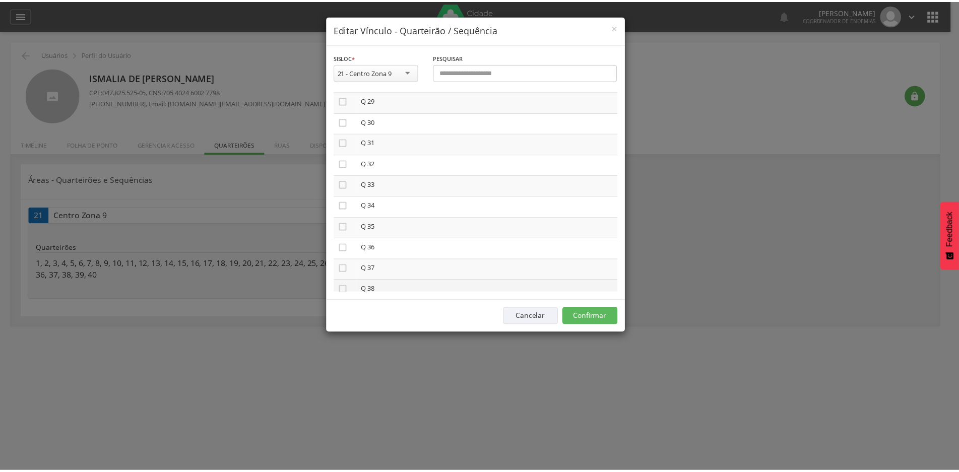
scroll to position [664, 0]
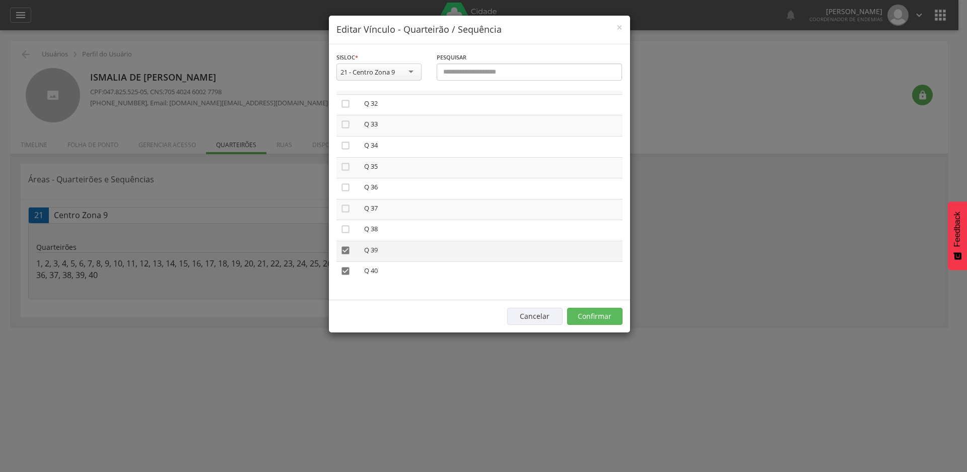
click at [343, 249] on icon "" at bounding box center [346, 250] width 10 height 10
click at [345, 273] on icon "" at bounding box center [346, 271] width 10 height 10
click at [611, 317] on button "Confirmar" at bounding box center [594, 316] width 55 height 17
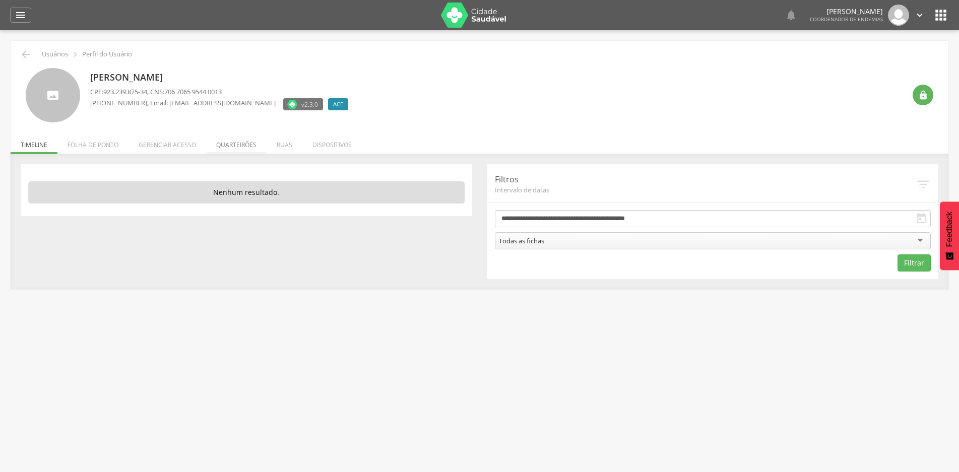
click at [249, 139] on li "Quarteirões" at bounding box center [236, 142] width 60 height 24
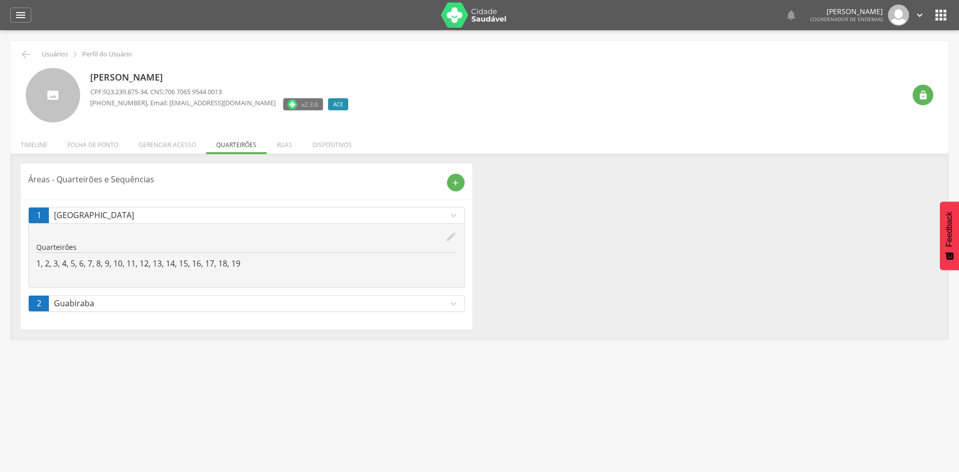
click at [451, 304] on icon "expand_more" at bounding box center [453, 303] width 11 height 11
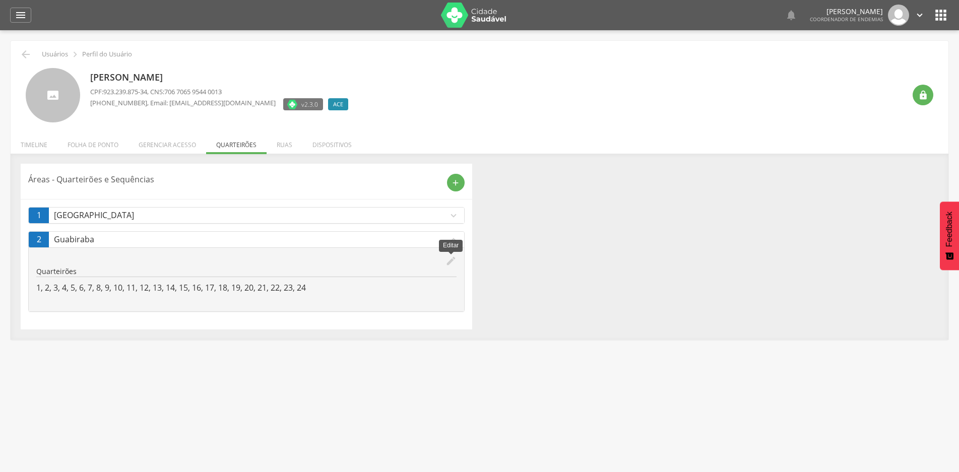
click at [446, 264] on icon "edit" at bounding box center [450, 260] width 11 height 11
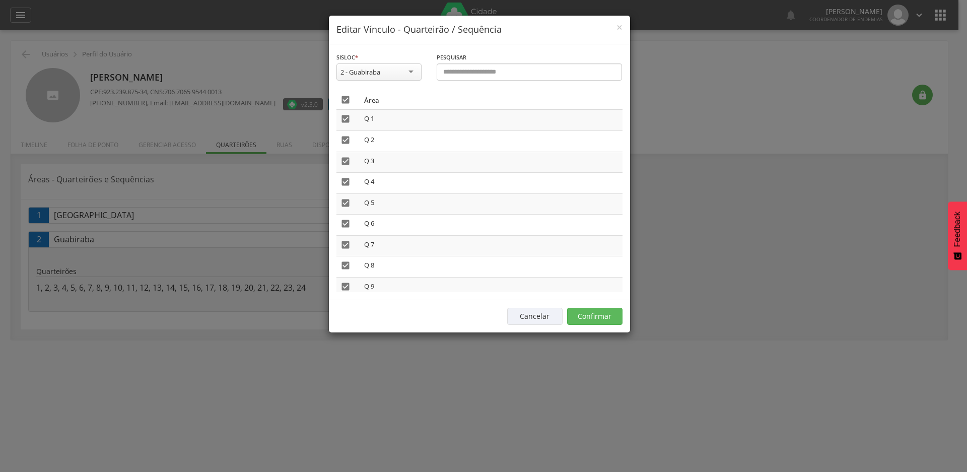
click at [341, 100] on icon "" at bounding box center [346, 100] width 10 height 10
click at [592, 317] on button "Confirmar" at bounding box center [594, 316] width 55 height 17
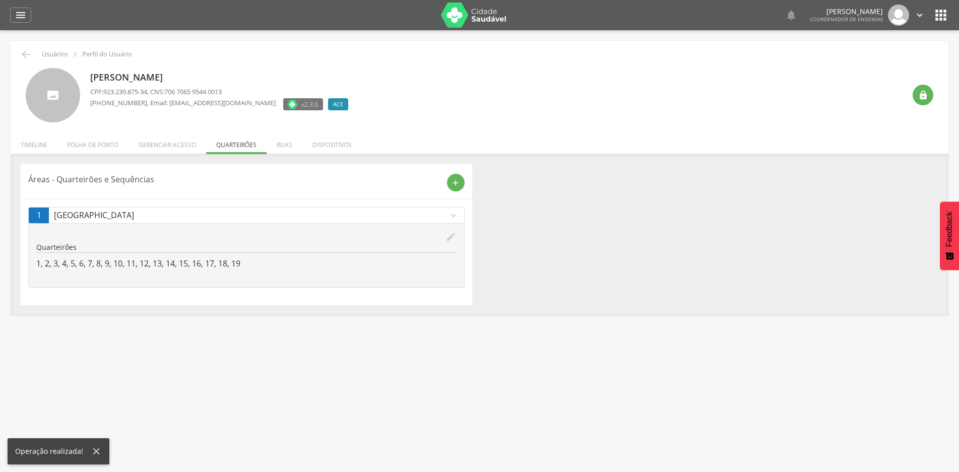
click at [449, 240] on icon "edit" at bounding box center [450, 236] width 11 height 11
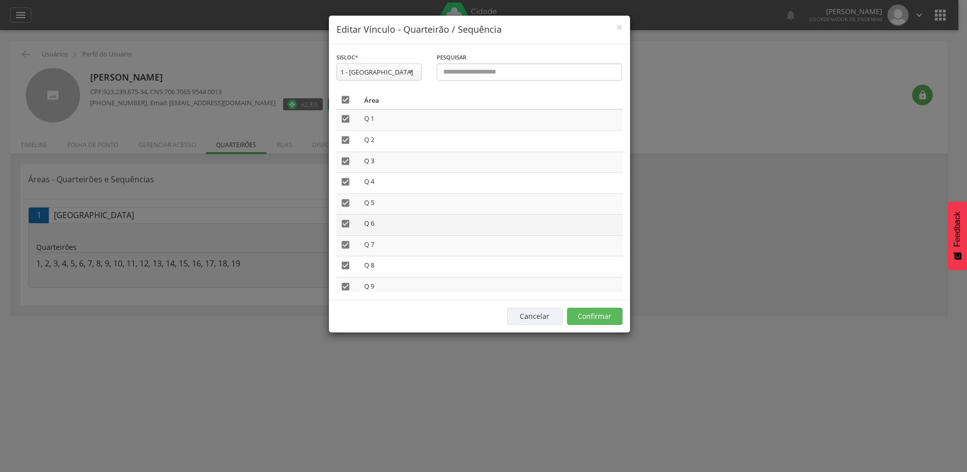
click at [348, 224] on icon "" at bounding box center [346, 224] width 10 height 10
click at [345, 242] on icon "" at bounding box center [346, 245] width 10 height 10
click at [345, 262] on icon "" at bounding box center [346, 265] width 10 height 10
click at [344, 289] on icon "" at bounding box center [346, 287] width 10 height 10
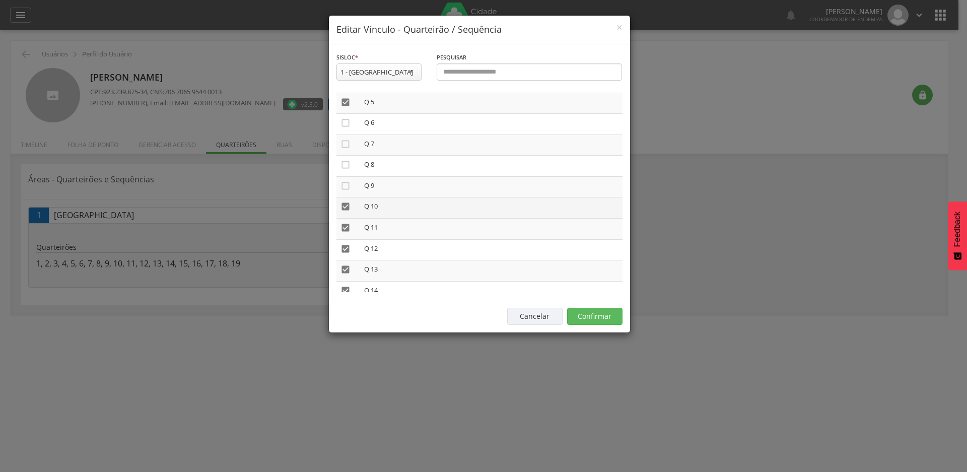
click at [351, 206] on td "" at bounding box center [348, 207] width 24 height 21
click at [346, 203] on icon "" at bounding box center [346, 206] width 10 height 10
click at [346, 229] on icon "" at bounding box center [346, 228] width 10 height 10
click at [346, 248] on icon "" at bounding box center [346, 249] width 10 height 10
click at [344, 266] on icon "" at bounding box center [346, 269] width 10 height 10
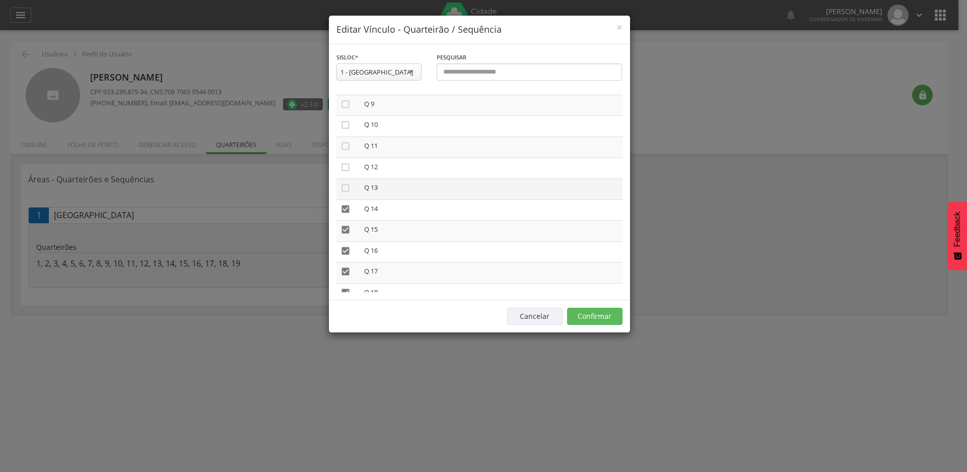
scroll to position [201, 0]
click at [347, 185] on icon "" at bounding box center [346, 190] width 10 height 10
click at [344, 210] on icon "" at bounding box center [346, 211] width 10 height 10
click at [344, 231] on icon "" at bounding box center [346, 232] width 10 height 10
click at [343, 254] on icon "" at bounding box center [346, 252] width 10 height 10
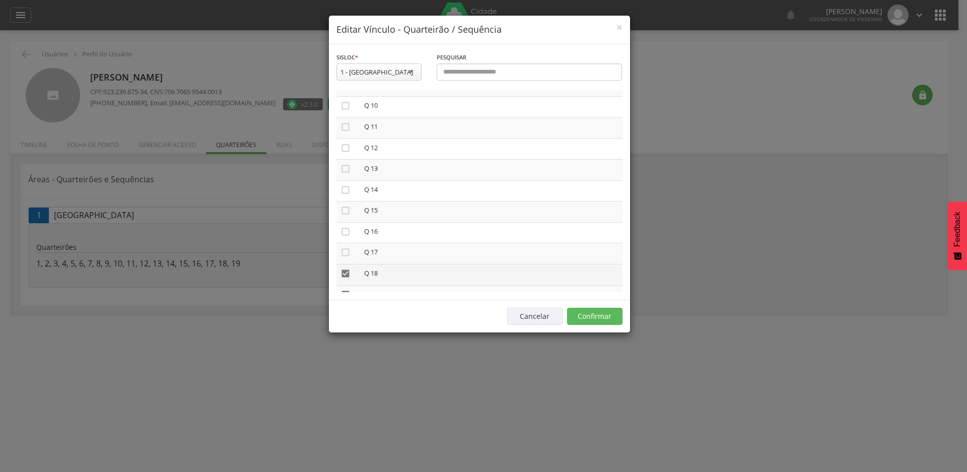
click at [346, 272] on icon "" at bounding box center [346, 273] width 10 height 10
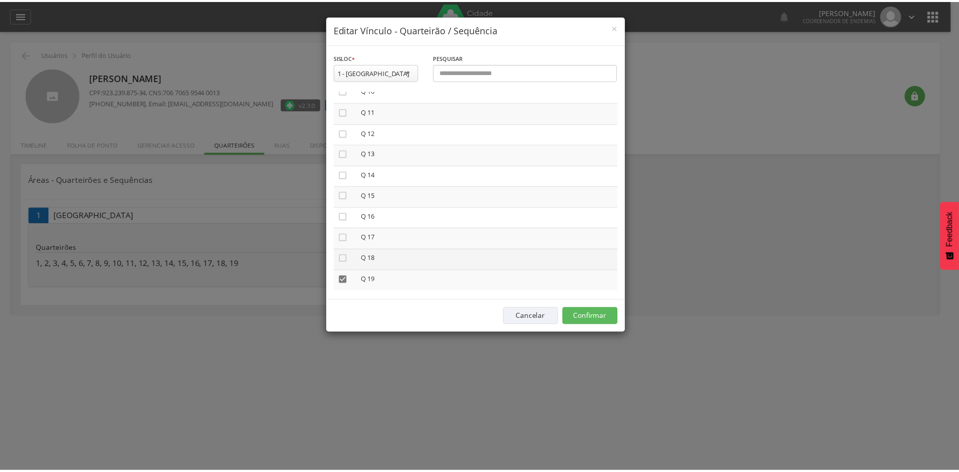
scroll to position [225, 0]
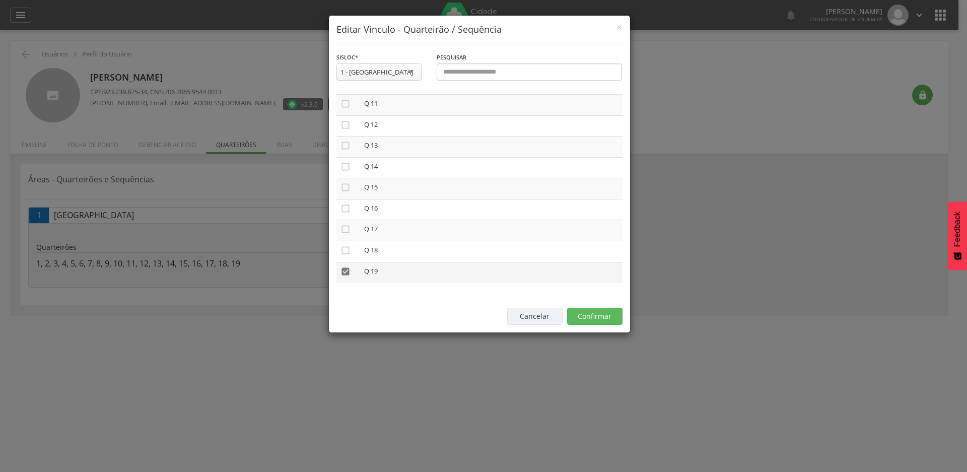
click at [343, 270] on icon "" at bounding box center [346, 271] width 10 height 10
click at [608, 318] on button "Confirmar" at bounding box center [594, 316] width 55 height 17
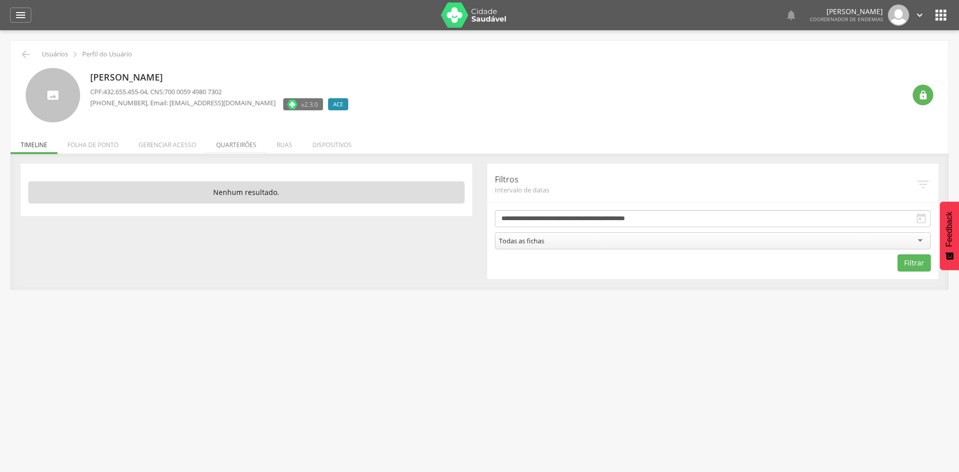
click at [247, 144] on li "Quarteirões" at bounding box center [236, 142] width 60 height 24
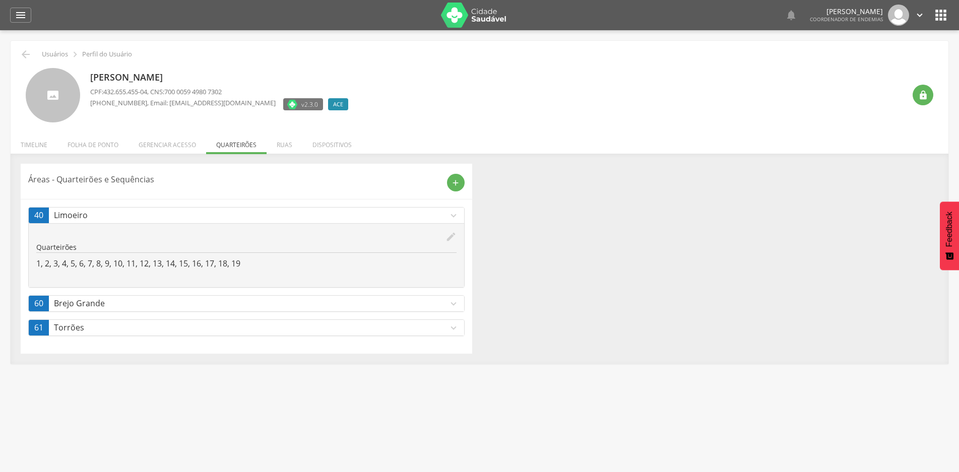
click at [449, 301] on icon "expand_more" at bounding box center [453, 303] width 11 height 11
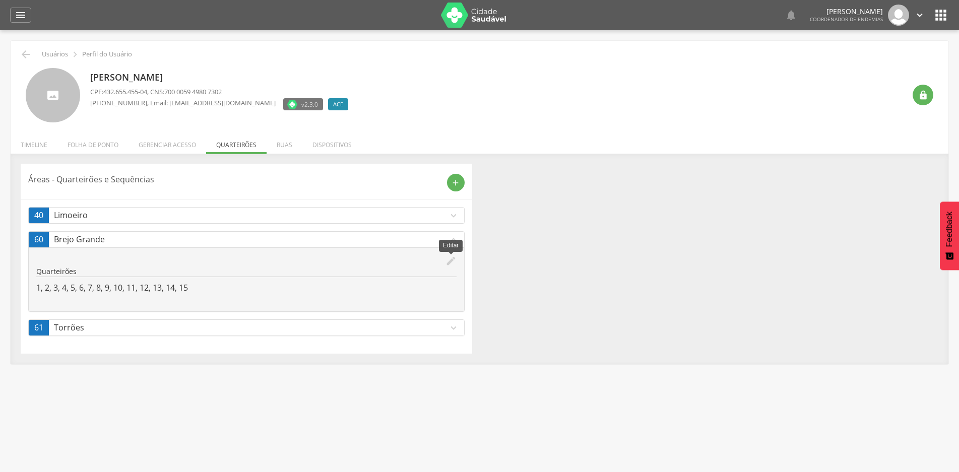
click at [449, 261] on icon "edit" at bounding box center [450, 260] width 11 height 11
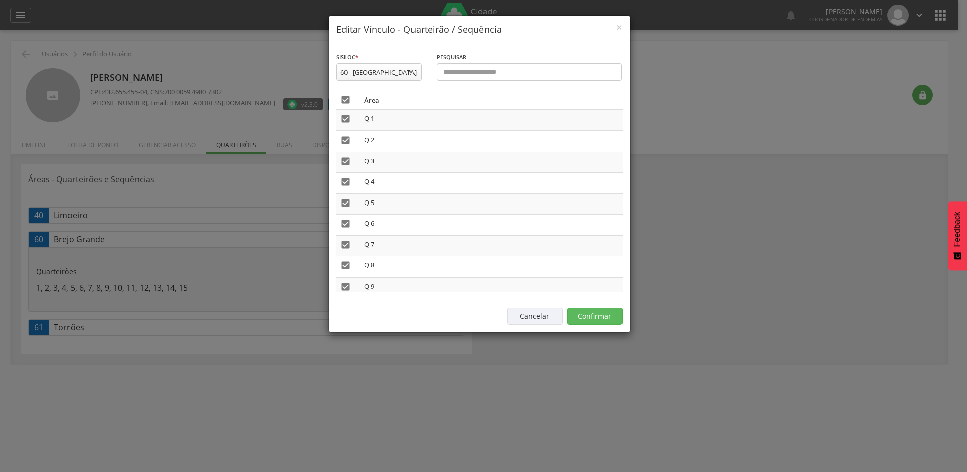
click at [342, 103] on icon "" at bounding box center [346, 100] width 10 height 10
click at [596, 319] on button "Confirmar" at bounding box center [594, 316] width 55 height 17
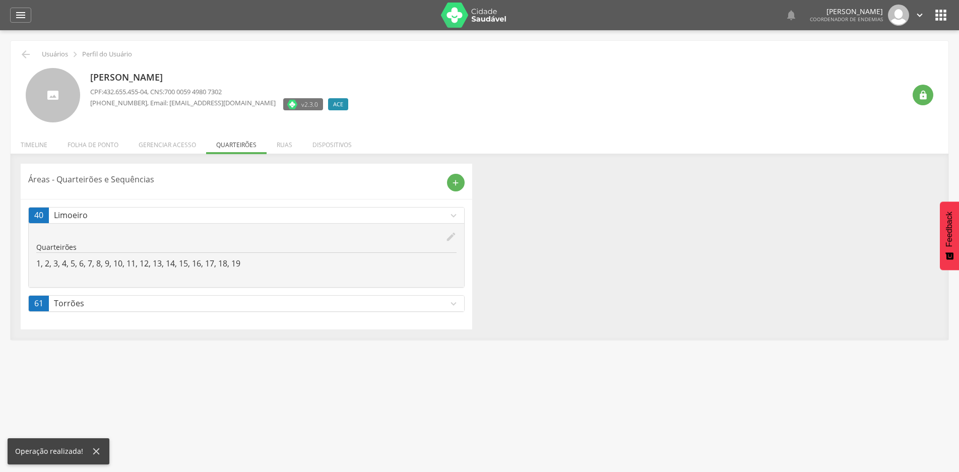
click at [454, 306] on icon "expand_more" at bounding box center [453, 303] width 11 height 11
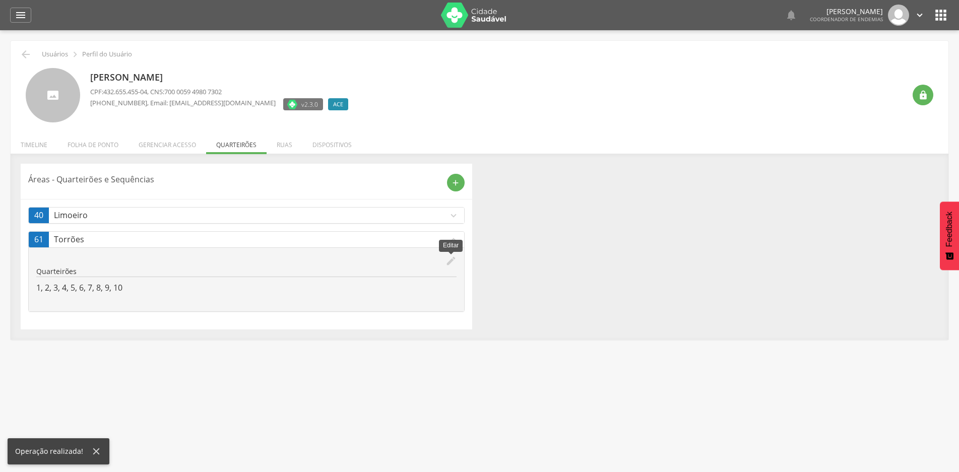
click at [447, 260] on icon "edit" at bounding box center [450, 260] width 11 height 11
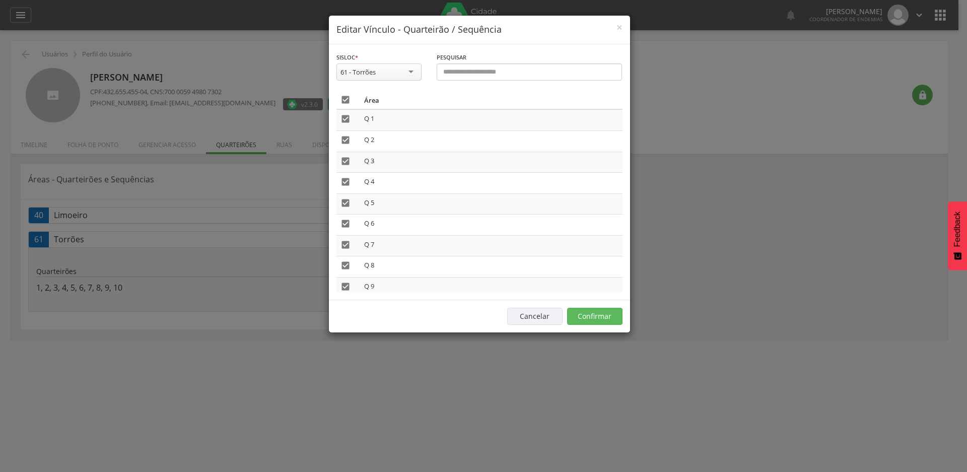
click at [344, 98] on icon "" at bounding box center [346, 100] width 10 height 10
click at [602, 317] on button "Confirmar" at bounding box center [594, 316] width 55 height 17
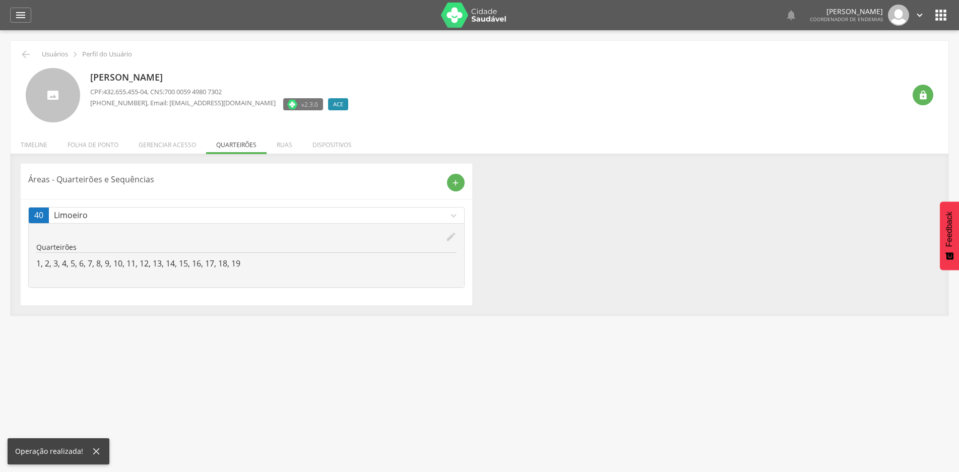
click at [452, 237] on icon "edit" at bounding box center [450, 236] width 11 height 11
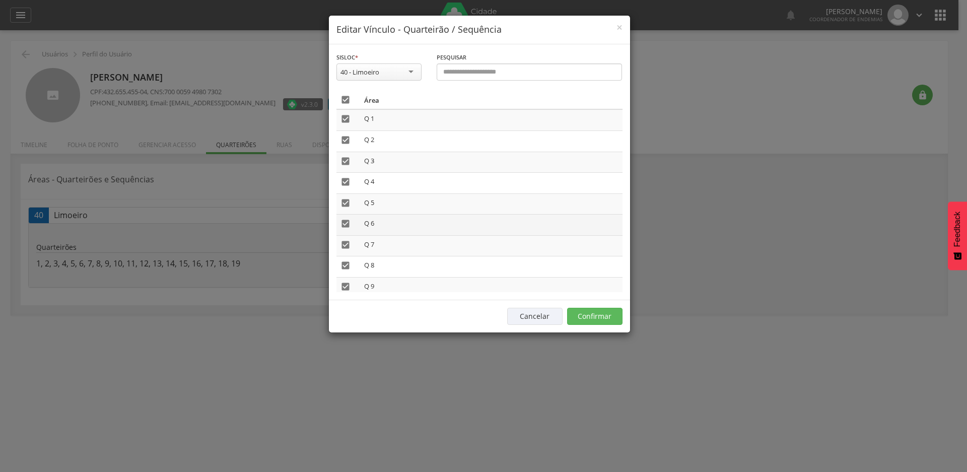
click at [347, 225] on icon "" at bounding box center [346, 224] width 10 height 10
click at [346, 245] on icon "" at bounding box center [346, 245] width 10 height 10
click at [343, 265] on icon "" at bounding box center [346, 265] width 10 height 10
click at [345, 286] on icon "" at bounding box center [346, 287] width 10 height 10
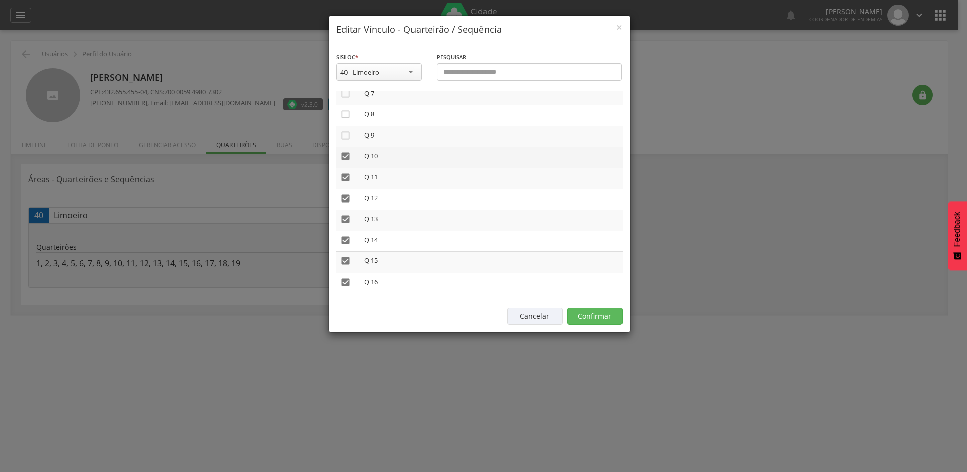
click at [344, 155] on icon "" at bounding box center [346, 156] width 10 height 10
click at [343, 176] on icon "" at bounding box center [346, 177] width 10 height 10
click at [343, 201] on icon "" at bounding box center [346, 198] width 10 height 10
click at [344, 218] on icon "" at bounding box center [346, 219] width 10 height 10
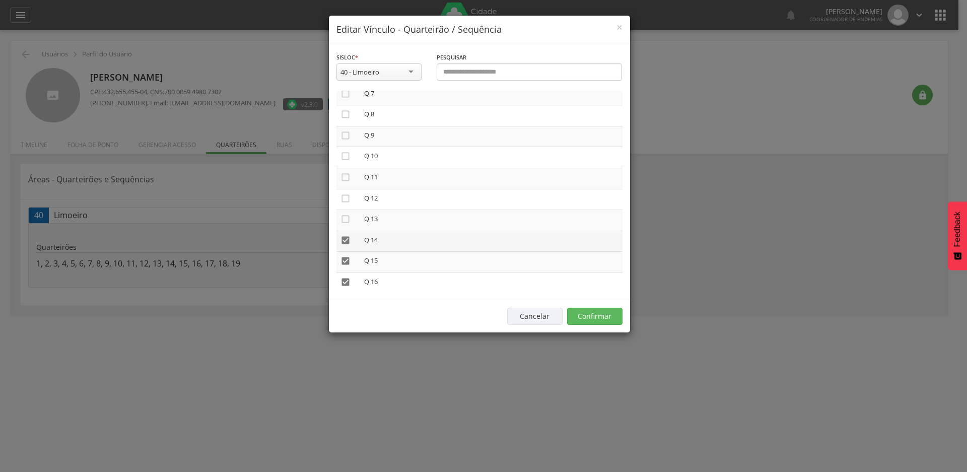
click at [349, 240] on icon "" at bounding box center [346, 240] width 10 height 10
click at [349, 261] on icon "" at bounding box center [346, 261] width 10 height 10
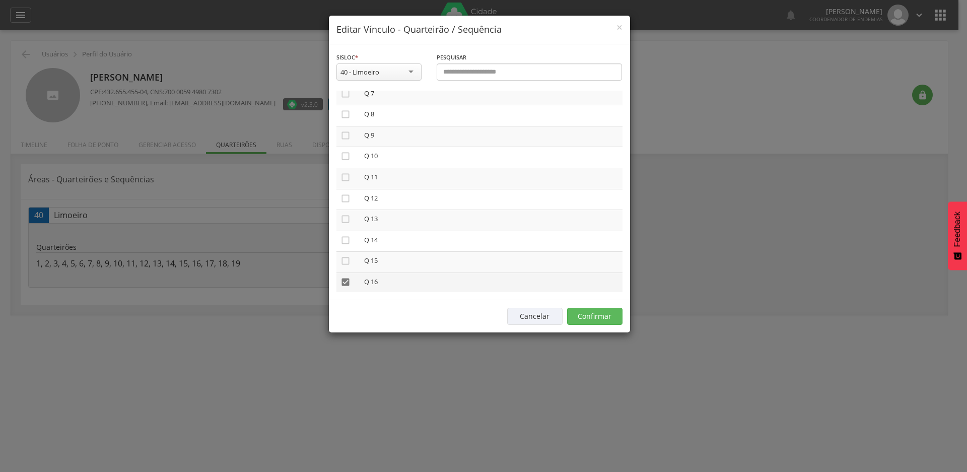
click at [349, 283] on icon "" at bounding box center [346, 282] width 10 height 10
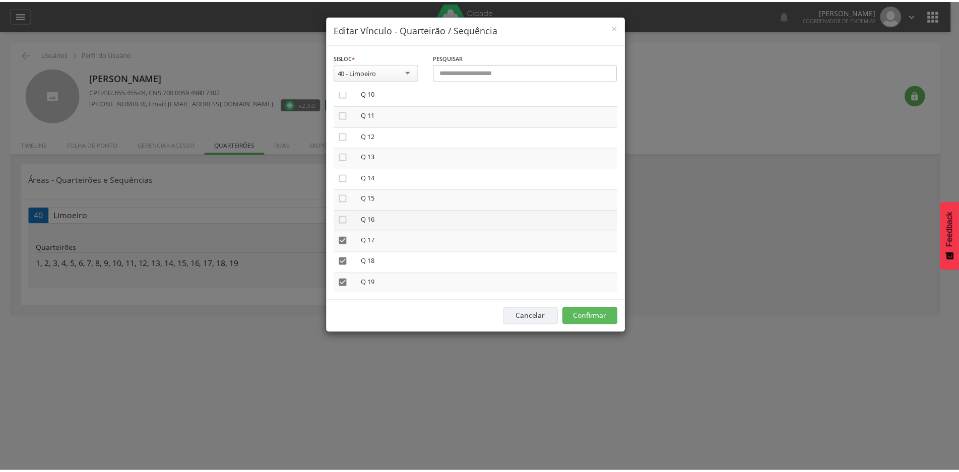
scroll to position [225, 0]
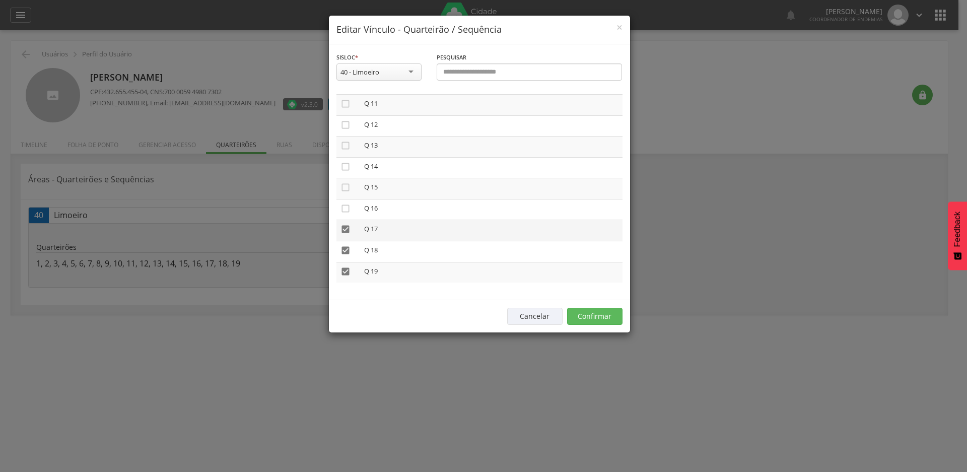
click at [347, 229] on icon "" at bounding box center [346, 229] width 10 height 10
click at [348, 246] on icon "" at bounding box center [346, 250] width 10 height 10
click at [347, 274] on icon "" at bounding box center [346, 271] width 10 height 10
click at [590, 316] on button "Confirmar" at bounding box center [594, 316] width 55 height 17
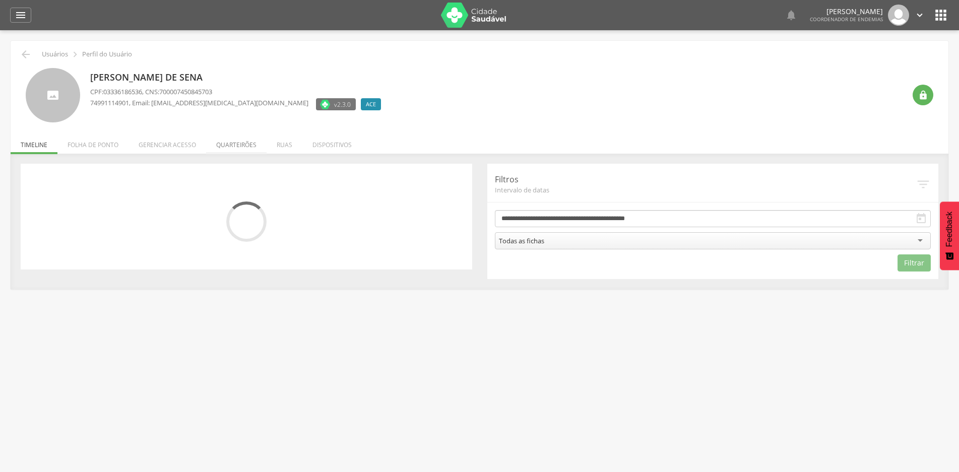
click at [241, 148] on li "Quarteirões" at bounding box center [236, 142] width 60 height 24
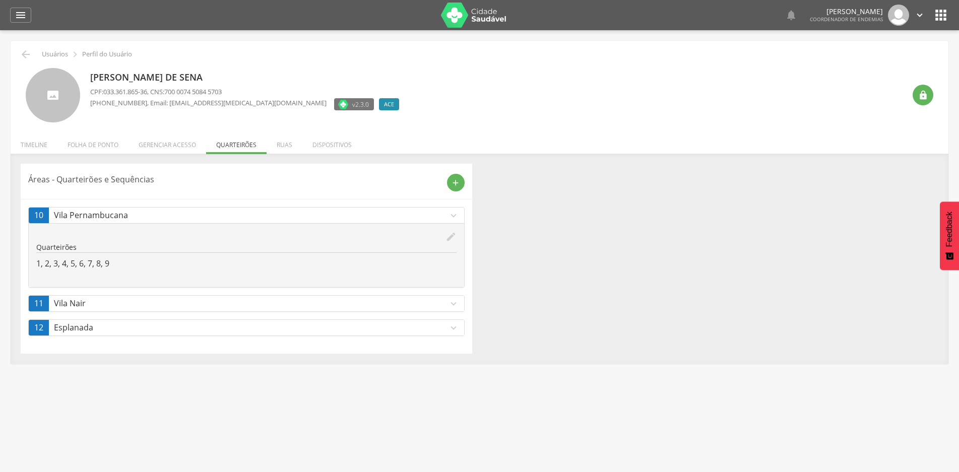
click at [450, 305] on icon "expand_more" at bounding box center [453, 303] width 11 height 11
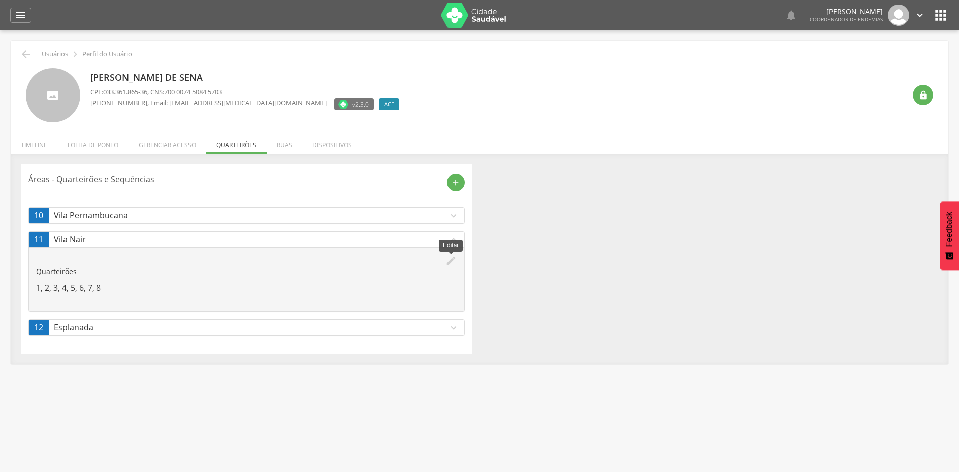
click at [448, 262] on icon "edit" at bounding box center [450, 260] width 11 height 11
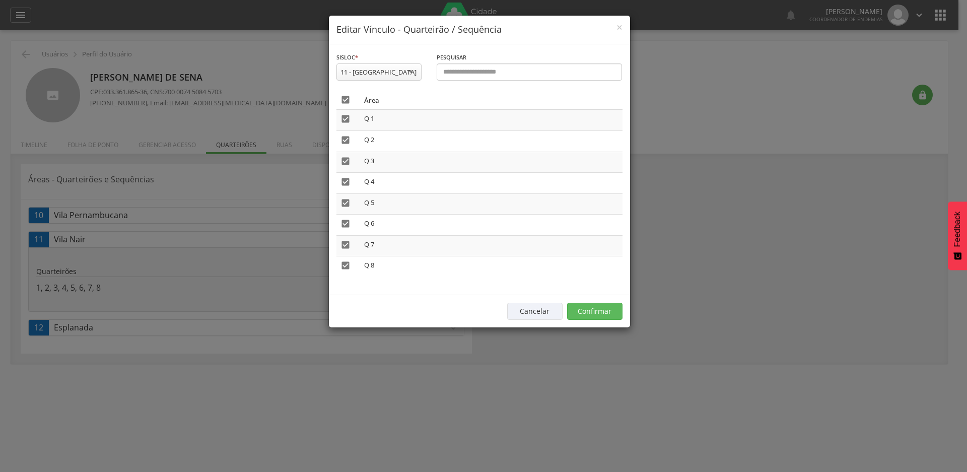
click at [345, 101] on icon "" at bounding box center [346, 100] width 10 height 10
click at [599, 305] on button "Confirmar" at bounding box center [594, 311] width 55 height 17
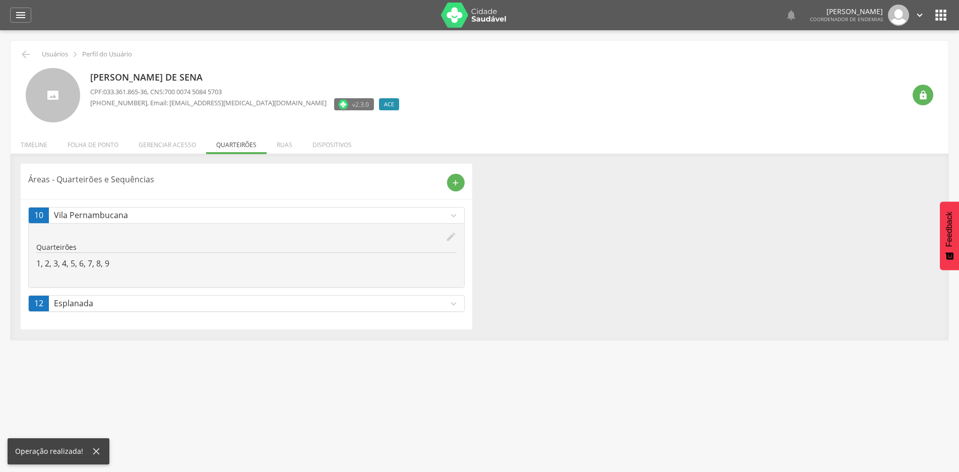
click at [450, 306] on icon "expand_more" at bounding box center [453, 303] width 11 height 11
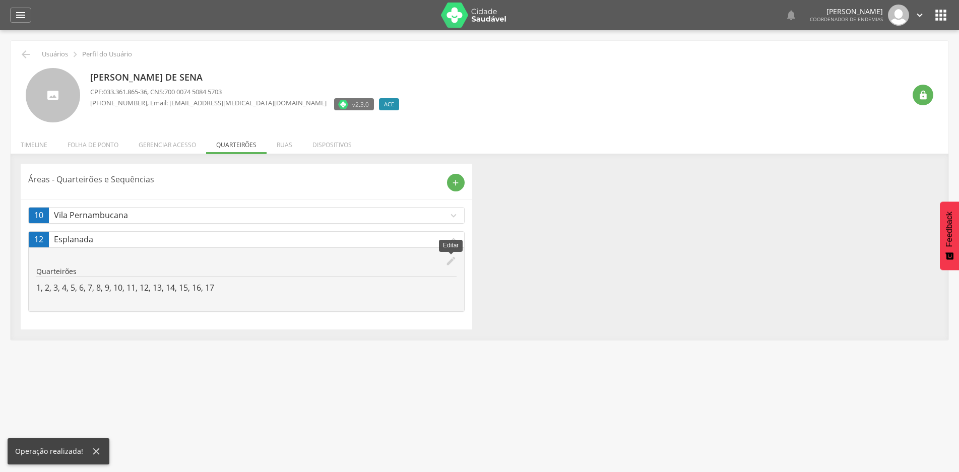
click at [455, 260] on icon "edit" at bounding box center [450, 260] width 11 height 11
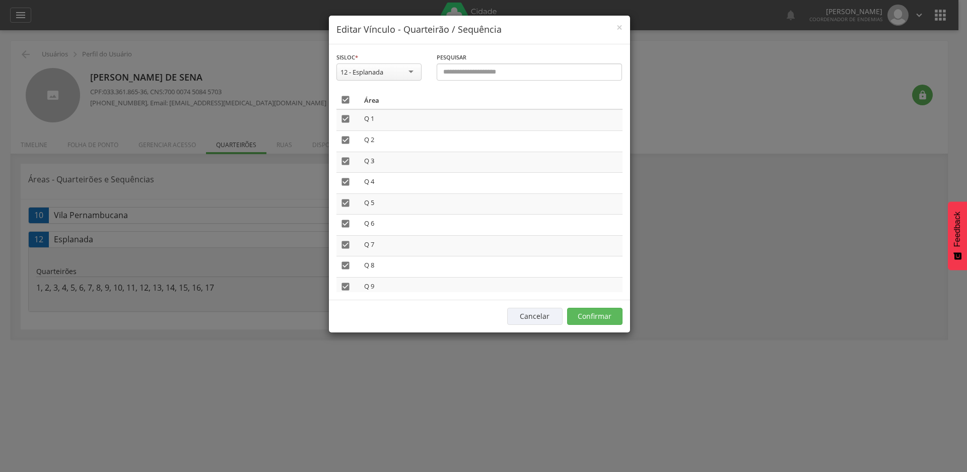
click at [341, 100] on icon "" at bounding box center [346, 100] width 10 height 10
click at [603, 320] on button "Confirmar" at bounding box center [594, 316] width 55 height 17
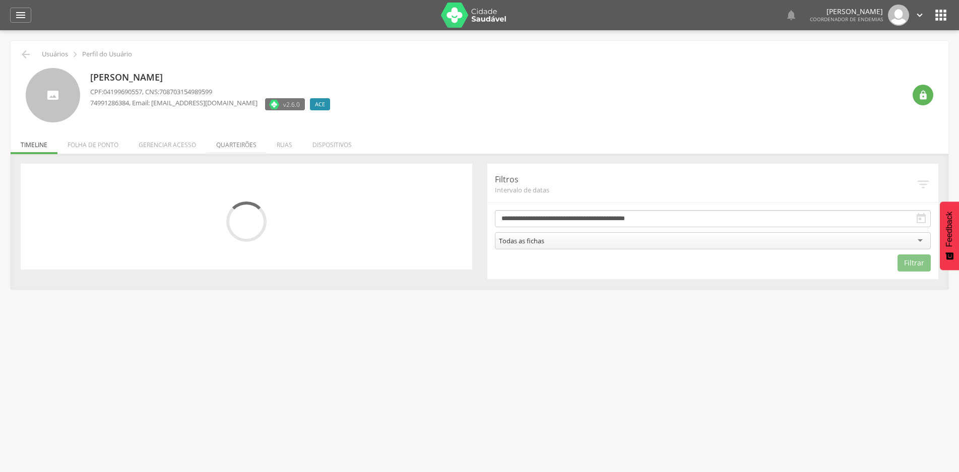
click at [246, 147] on li "Quarteirões" at bounding box center [236, 142] width 60 height 24
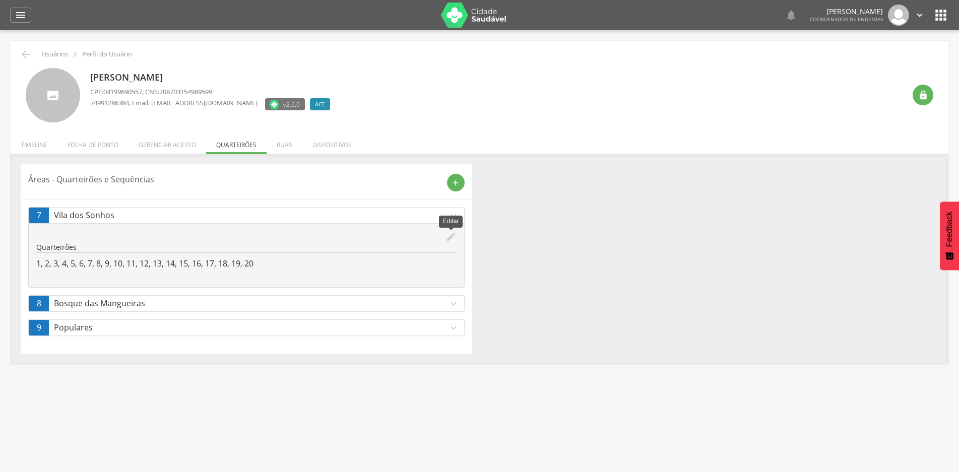
click at [450, 235] on icon "edit" at bounding box center [450, 236] width 11 height 11
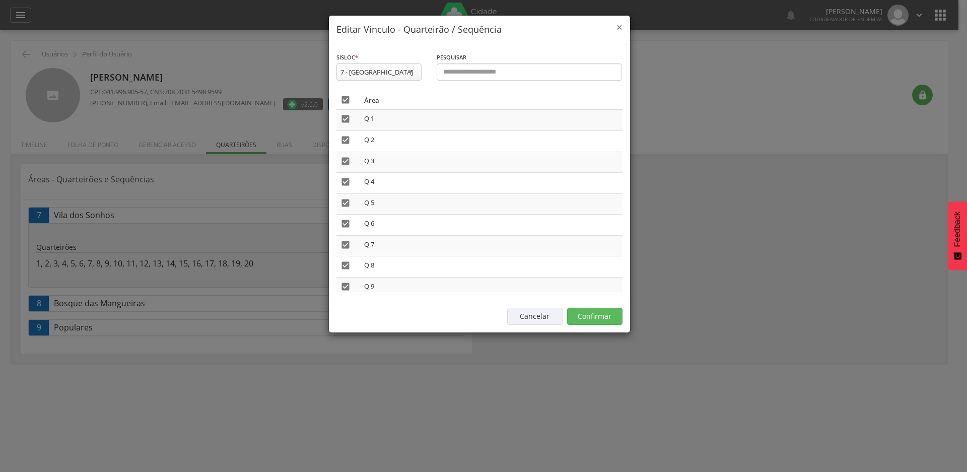
click at [620, 26] on span "×" at bounding box center [620, 27] width 6 height 14
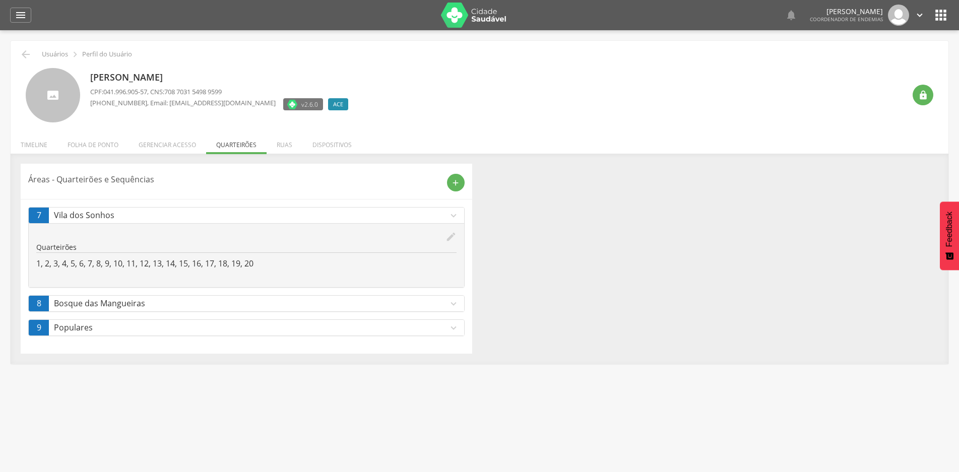
click at [451, 305] on icon "expand_more" at bounding box center [453, 303] width 11 height 11
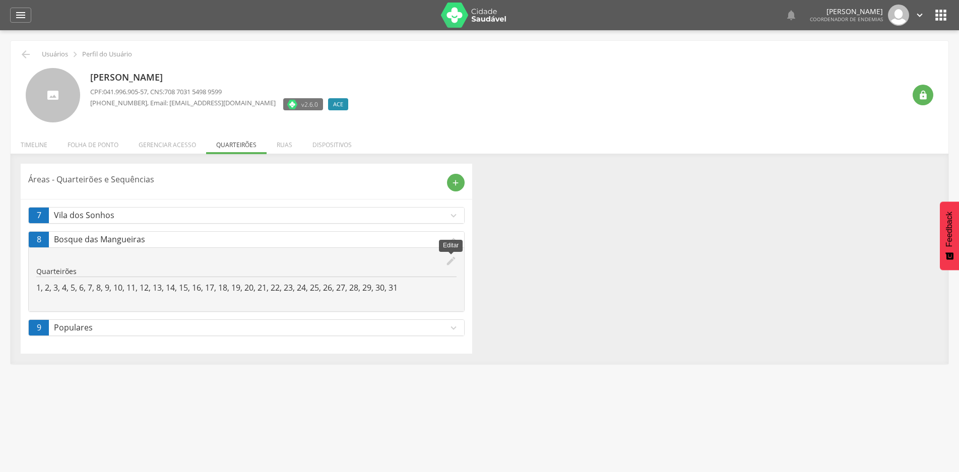
click at [453, 261] on icon "edit" at bounding box center [450, 260] width 11 height 11
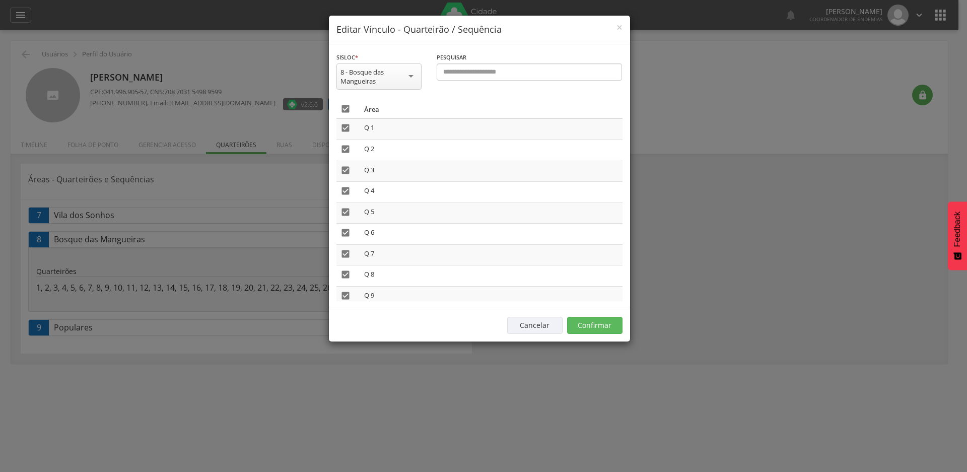
click at [347, 109] on icon "" at bounding box center [346, 109] width 10 height 10
click at [602, 325] on button "Confirmar" at bounding box center [594, 325] width 55 height 17
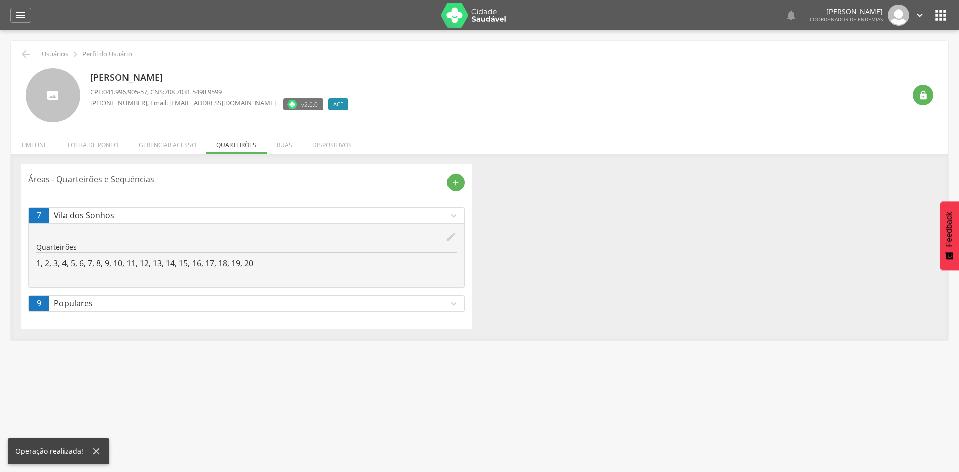
click at [456, 304] on icon "expand_more" at bounding box center [453, 303] width 11 height 11
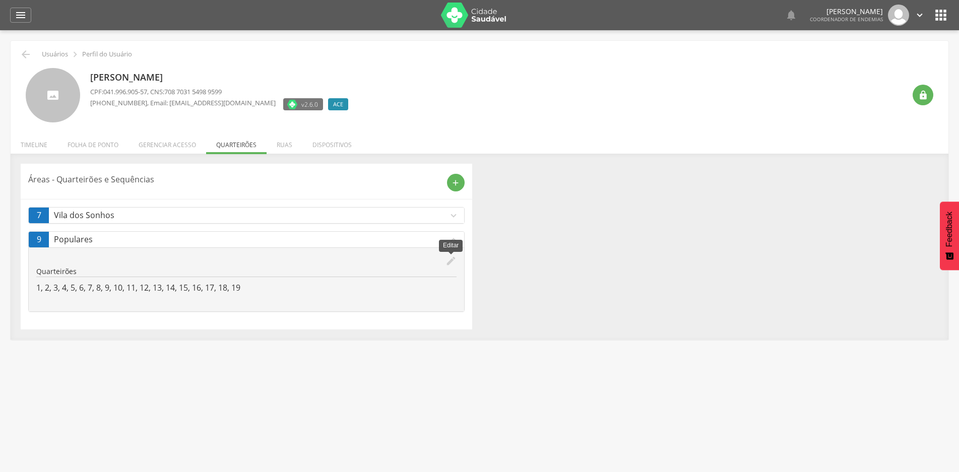
click at [448, 259] on icon "edit" at bounding box center [450, 260] width 11 height 11
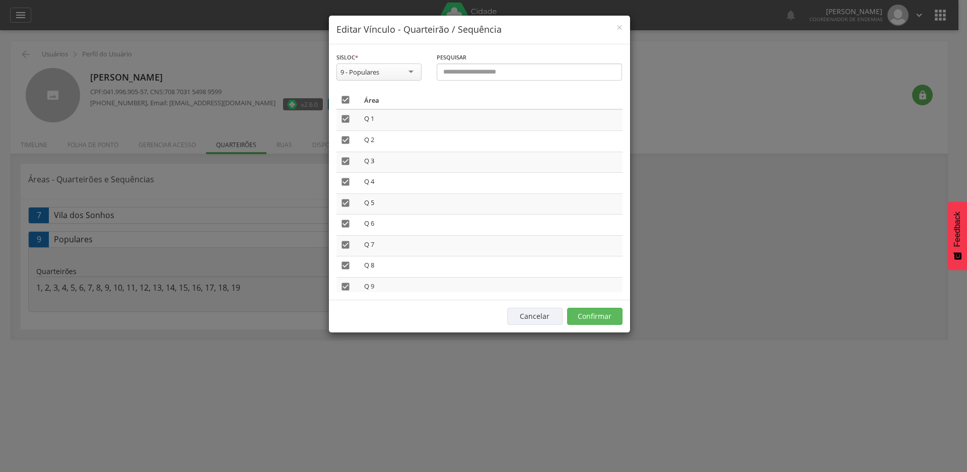
click at [344, 98] on icon "" at bounding box center [346, 100] width 10 height 10
click at [290, 398] on div "**********" at bounding box center [483, 236] width 967 height 472
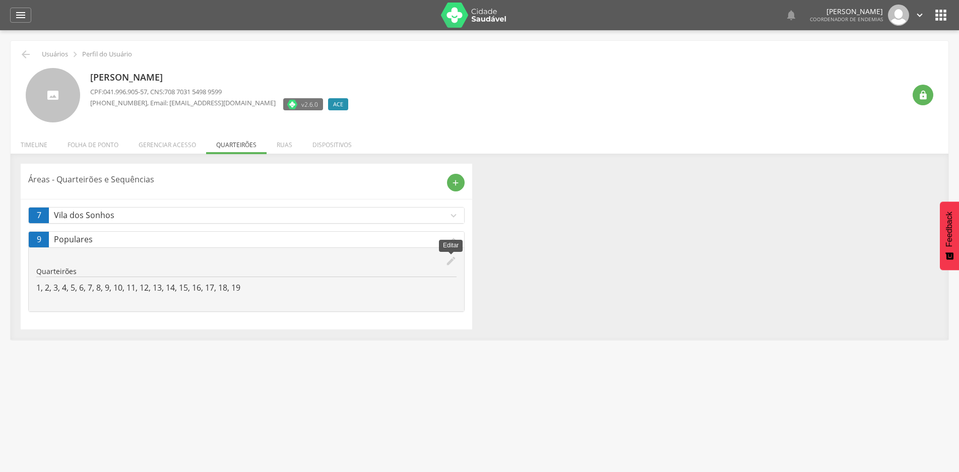
click at [448, 265] on icon "edit" at bounding box center [450, 260] width 11 height 11
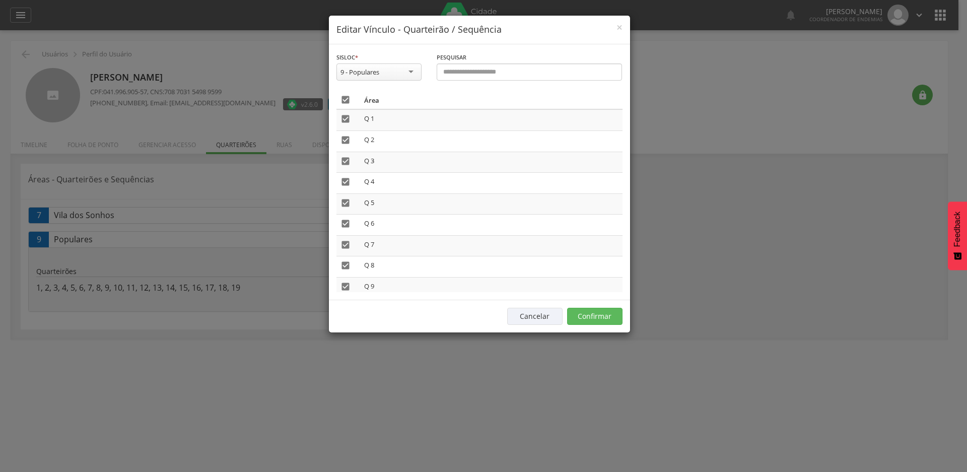
click at [347, 101] on icon "" at bounding box center [346, 100] width 10 height 10
click at [586, 313] on button "Confirmar" at bounding box center [594, 316] width 55 height 17
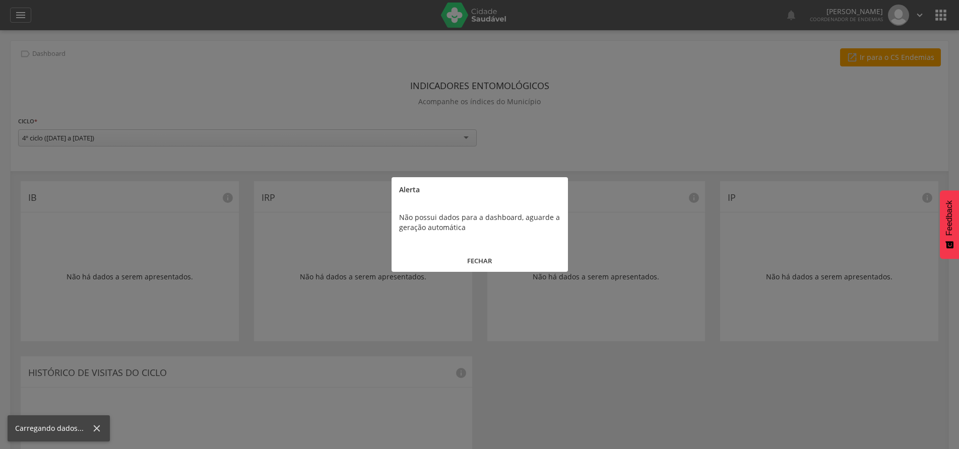
click at [486, 260] on button "FECHAR" at bounding box center [479, 261] width 176 height 22
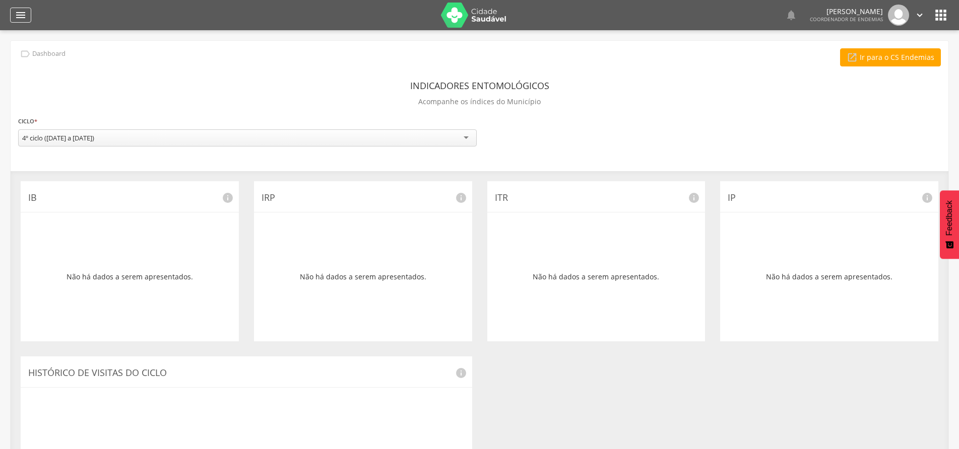
click at [18, 15] on icon "" at bounding box center [21, 15] width 12 height 12
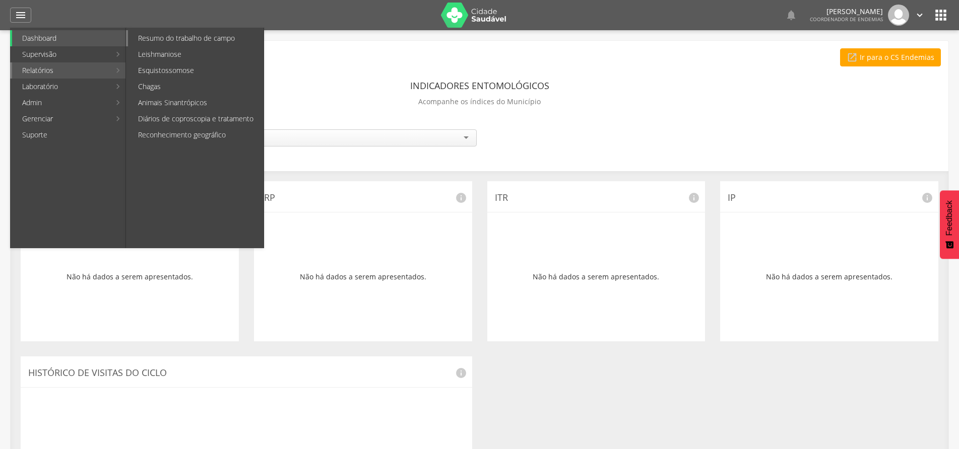
click at [196, 41] on link "Resumo do trabalho de campo" at bounding box center [196, 38] width 136 height 16
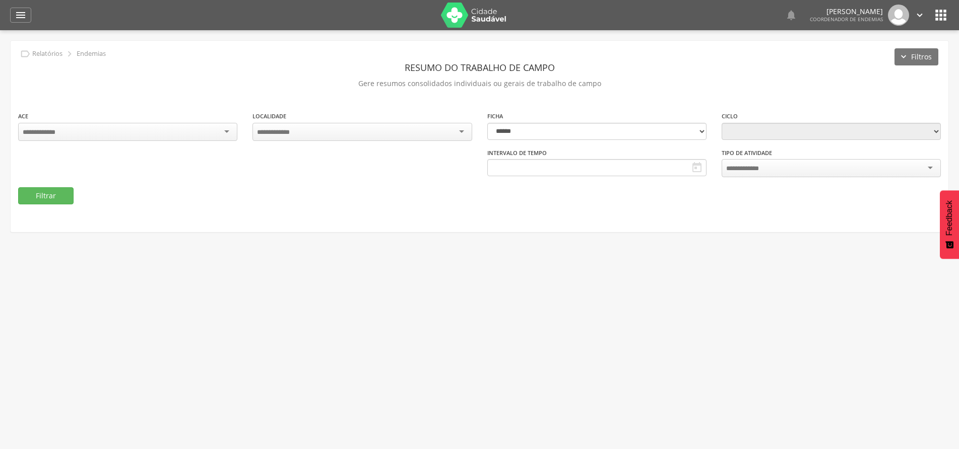
type input "**********"
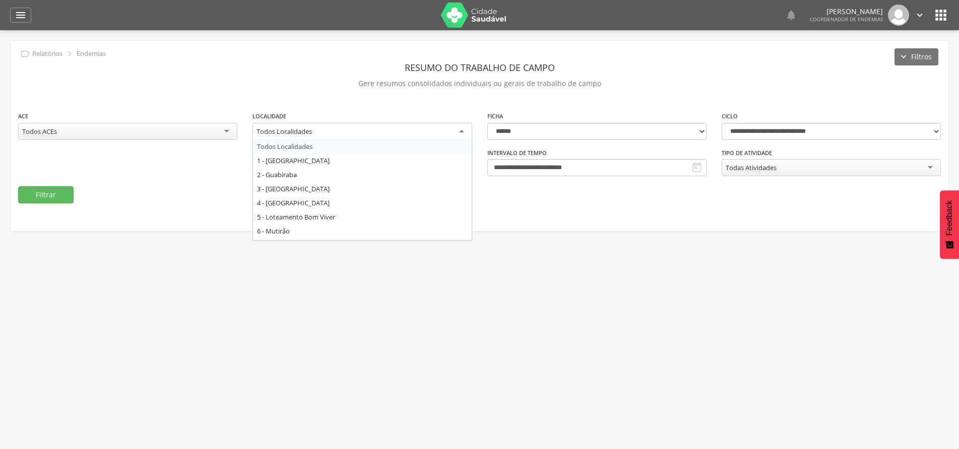
click at [455, 132] on div "Todos Localidades" at bounding box center [361, 132] width 219 height 18
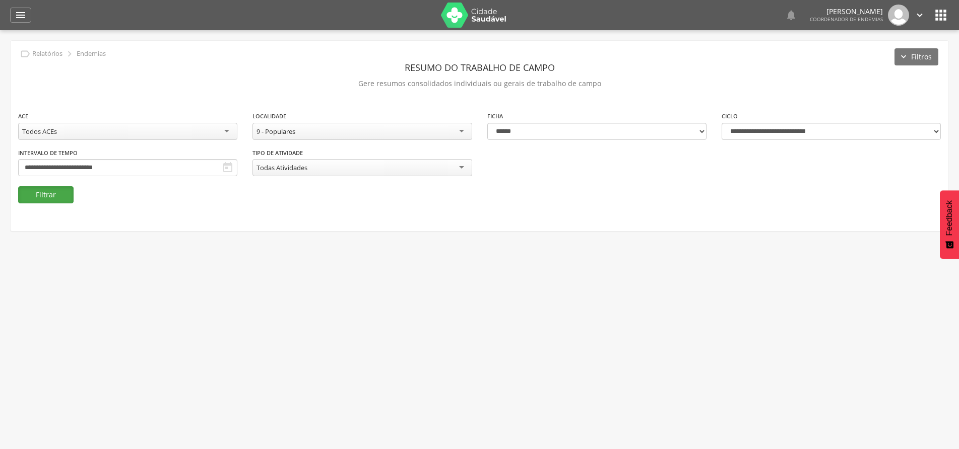
click at [56, 199] on button "Filtrar" at bounding box center [45, 194] width 55 height 17
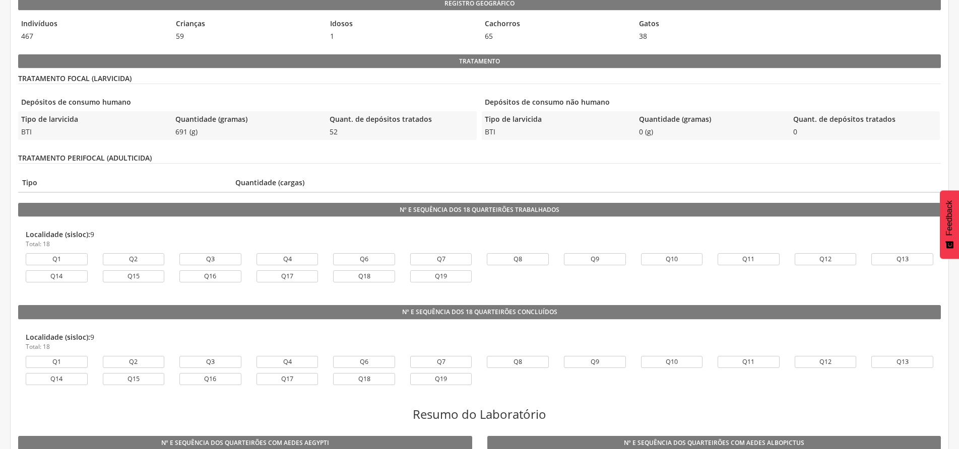
scroll to position [604, 0]
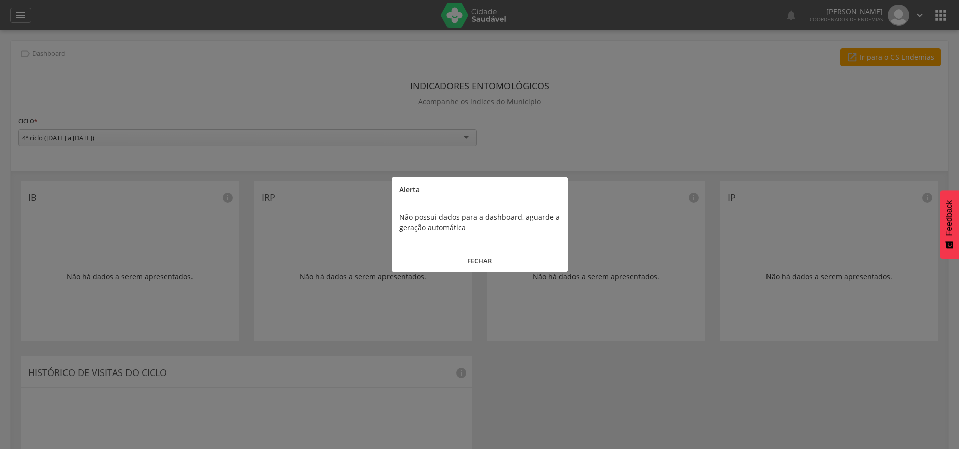
click at [483, 257] on button "FECHAR" at bounding box center [479, 261] width 176 height 22
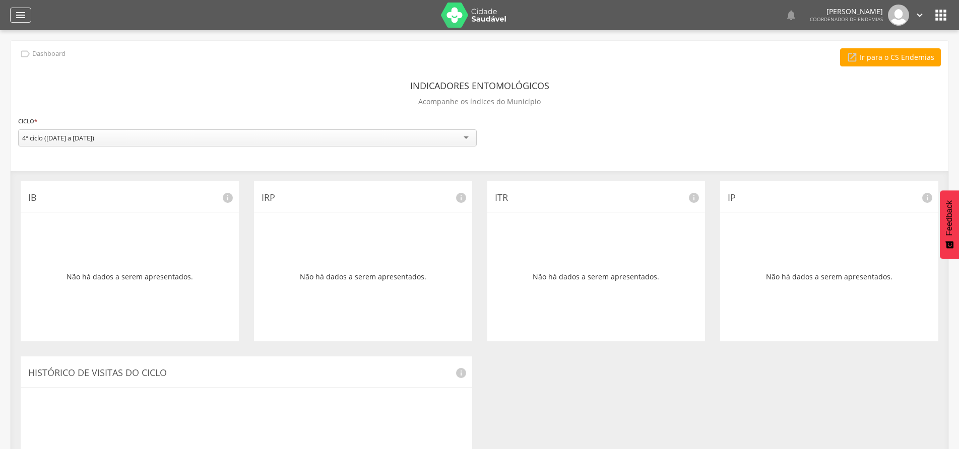
click at [12, 11] on div "" at bounding box center [20, 15] width 21 height 15
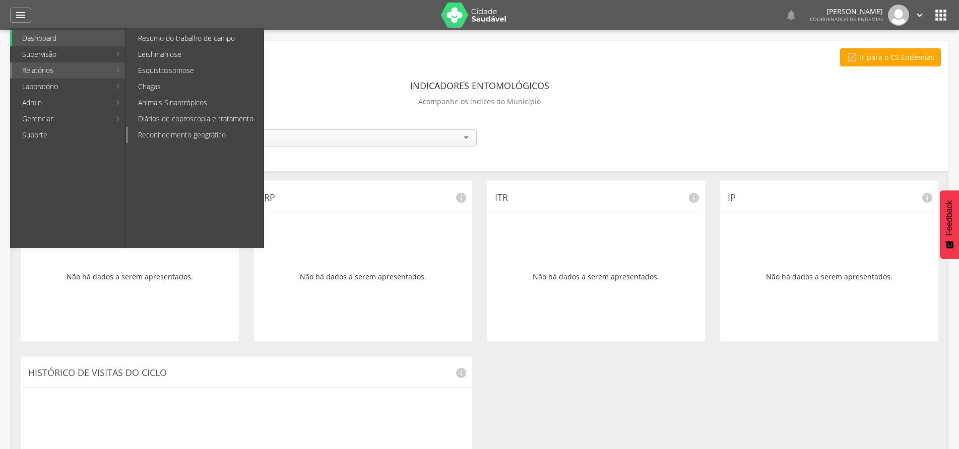
click at [170, 138] on link "Reconhecimento geográfico" at bounding box center [196, 135] width 136 height 16
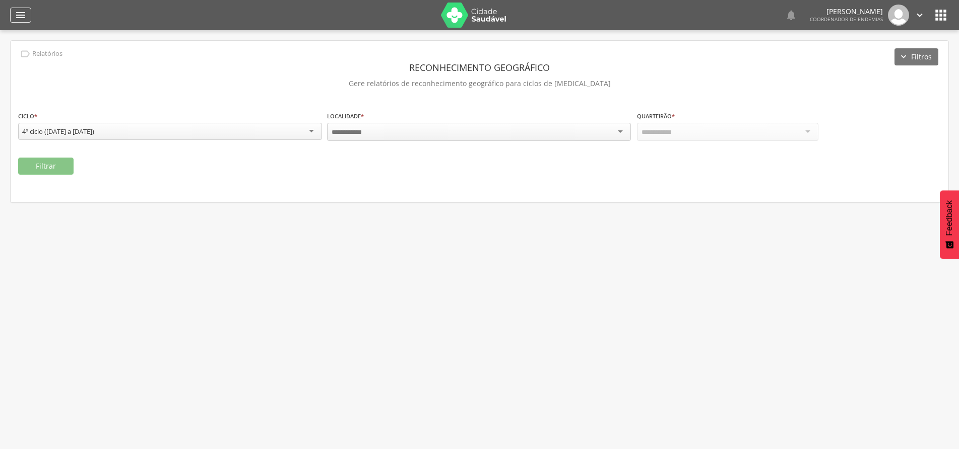
click at [24, 11] on icon "" at bounding box center [21, 15] width 12 height 12
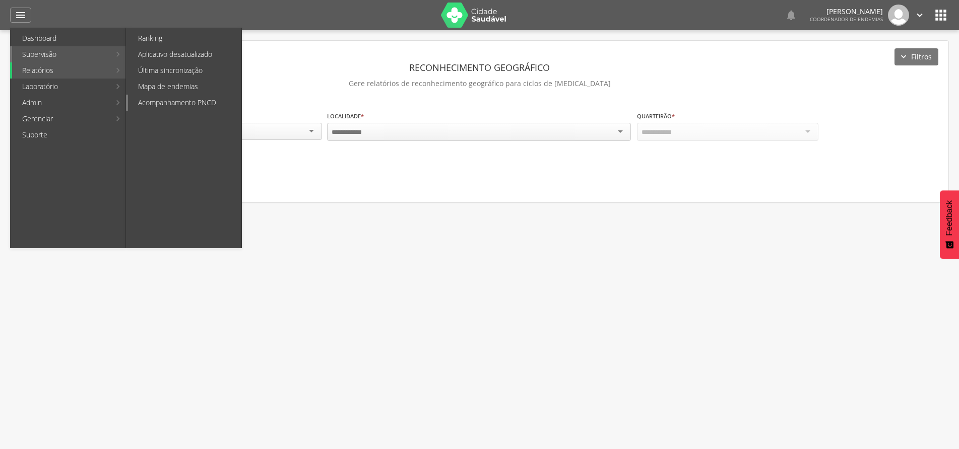
click at [167, 103] on link "Acompanhamento PNCD" at bounding box center [184, 103] width 113 height 16
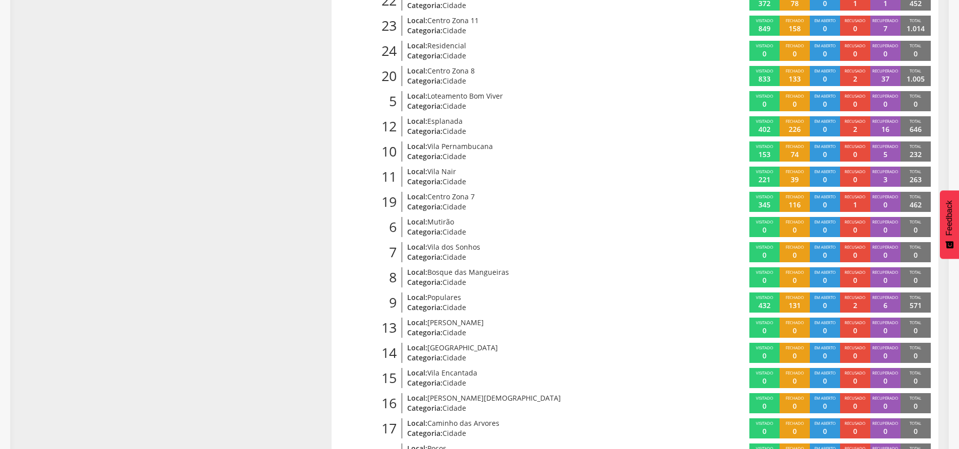
scroll to position [403, 0]
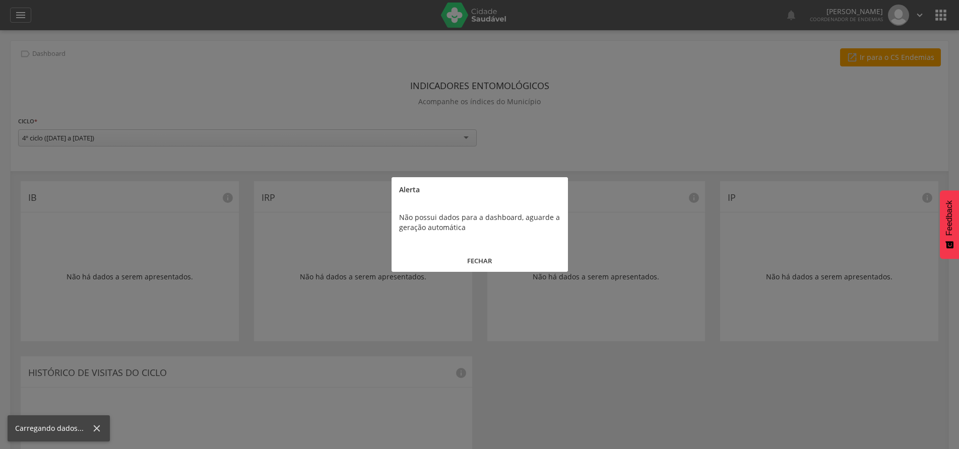
click at [487, 261] on button "FECHAR" at bounding box center [479, 261] width 176 height 22
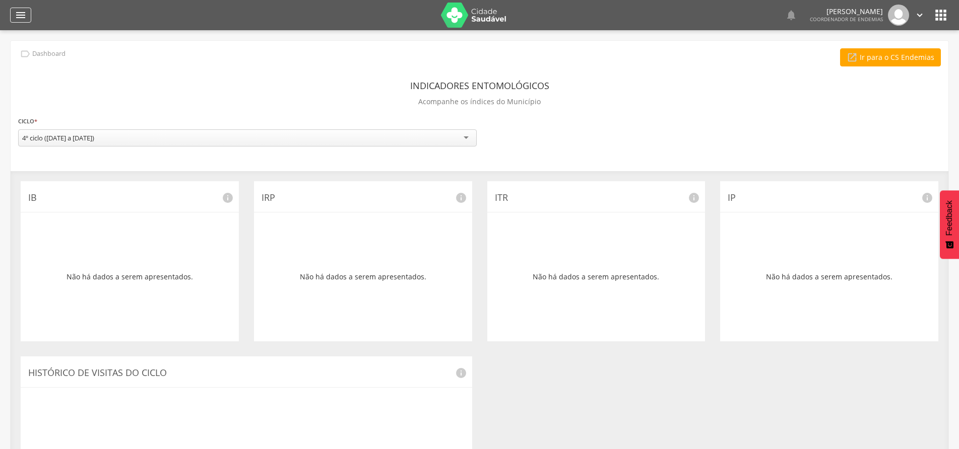
click at [29, 13] on div "" at bounding box center [20, 15] width 21 height 15
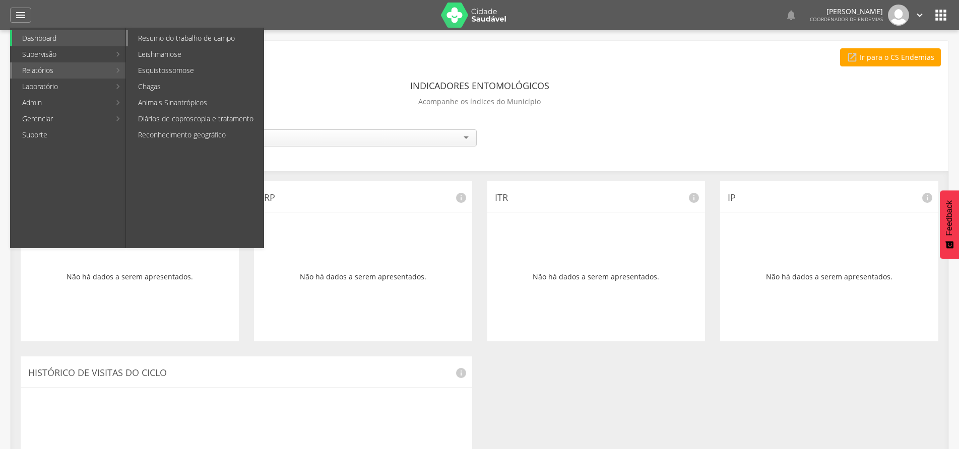
click at [174, 39] on link "Resumo do trabalho de campo" at bounding box center [196, 38] width 136 height 16
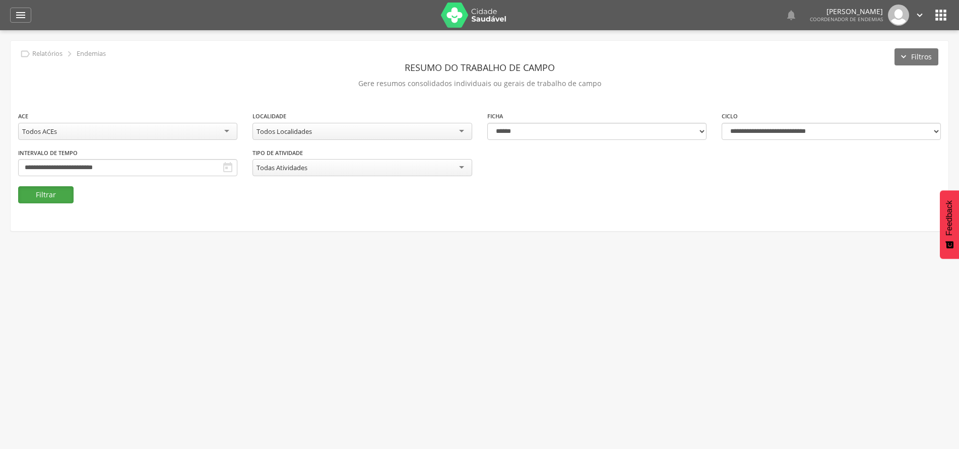
click at [43, 200] on button "Filtrar" at bounding box center [45, 194] width 55 height 17
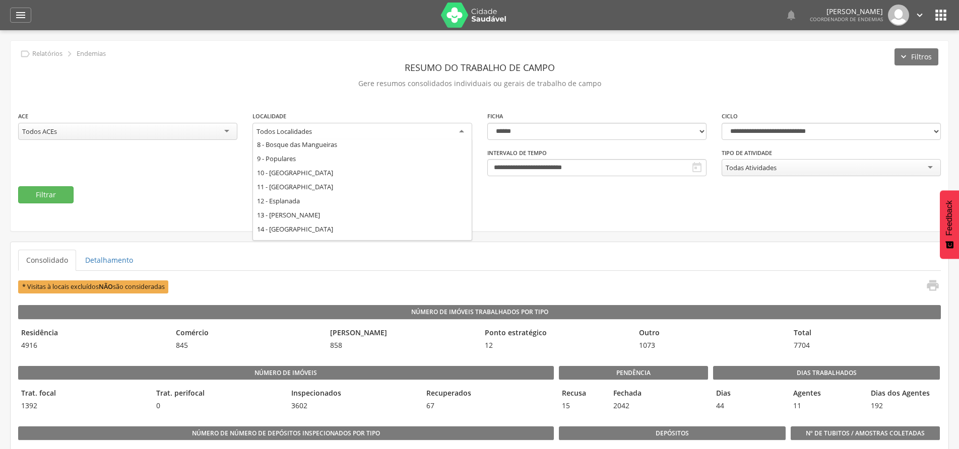
scroll to position [336, 0]
click at [458, 132] on div "Todos Localidades" at bounding box center [361, 132] width 219 height 18
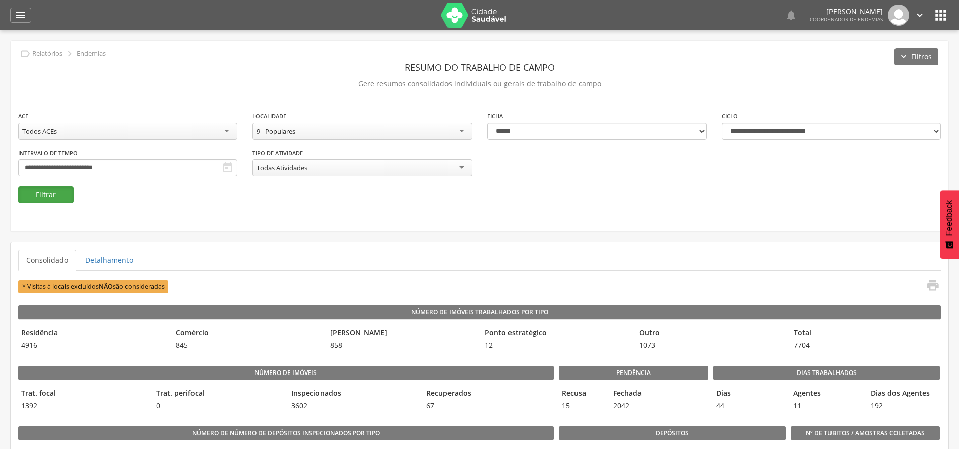
click at [29, 194] on button "Filtrar" at bounding box center [45, 194] width 55 height 17
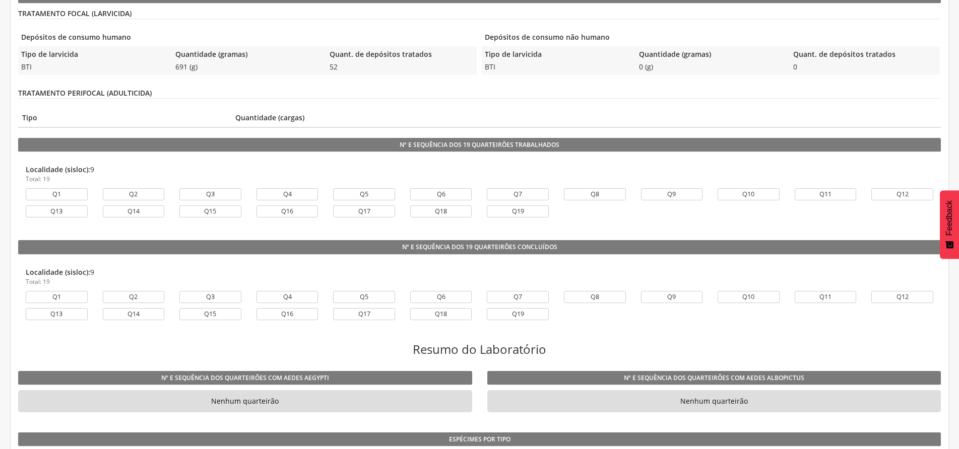
scroll to position [604, 0]
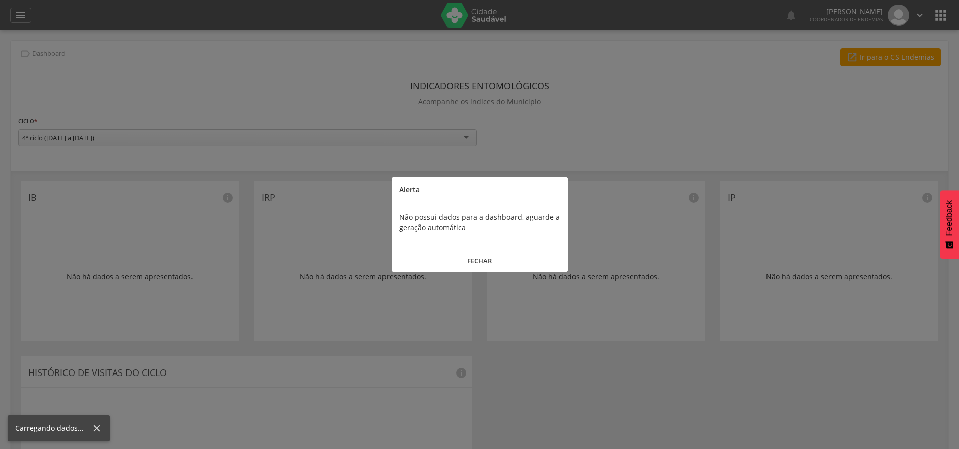
click at [465, 258] on button "FECHAR" at bounding box center [479, 261] width 176 height 22
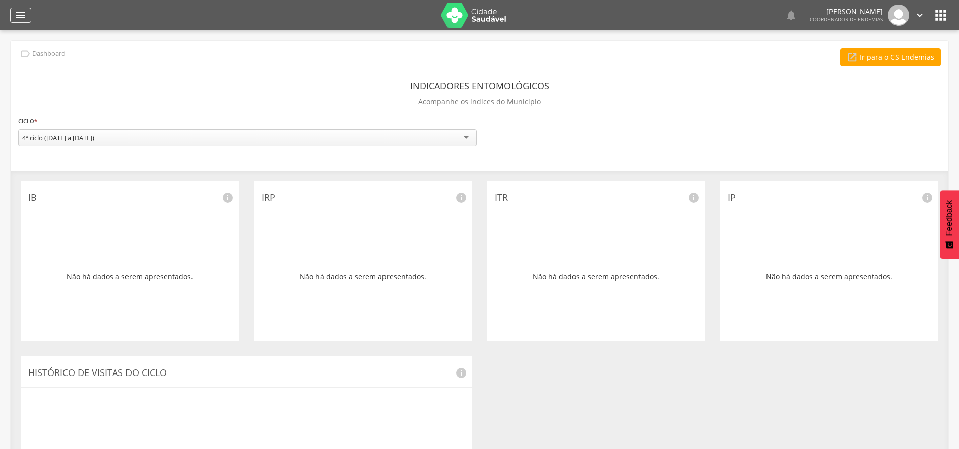
click at [21, 16] on icon "" at bounding box center [21, 15] width 12 height 12
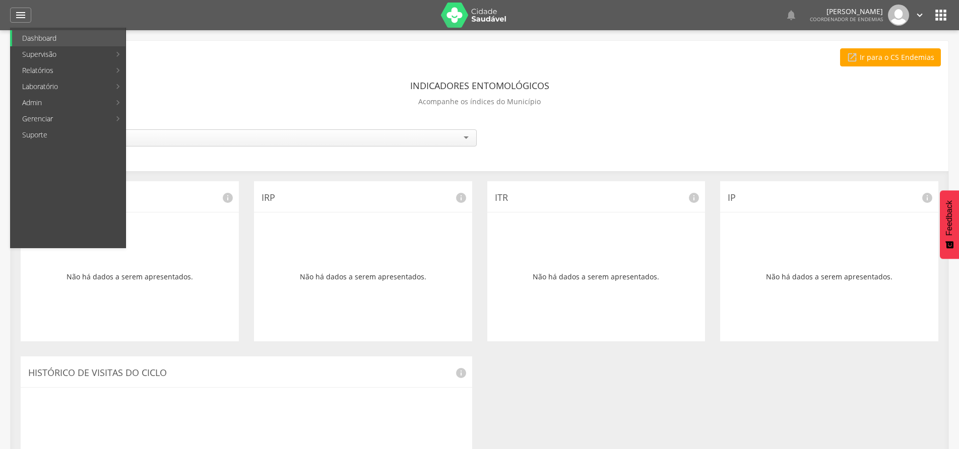
click at [315, 54] on div " Ir para o CS Endemias" at bounding box center [479, 57] width 922 height 18
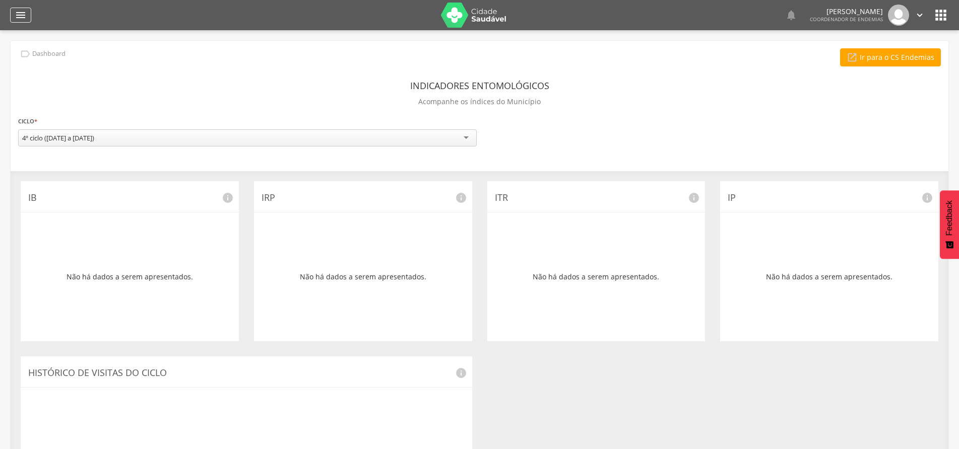
click at [28, 11] on div "" at bounding box center [20, 15] width 21 height 15
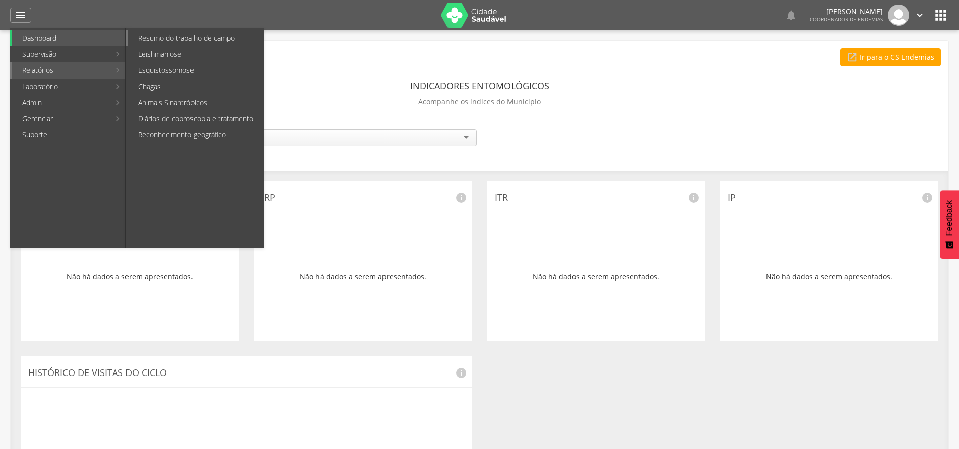
click at [146, 35] on link "Resumo do trabalho de campo" at bounding box center [196, 38] width 136 height 16
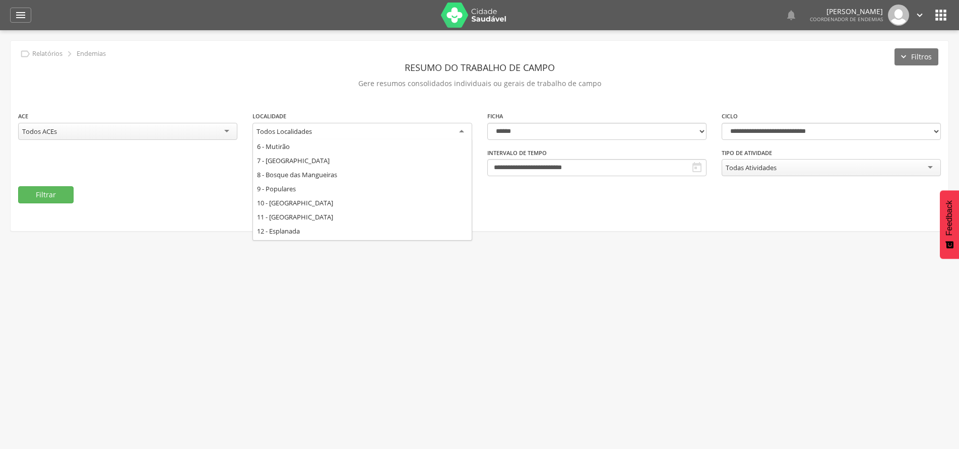
click at [311, 132] on div "Todos Localidades" at bounding box center [283, 131] width 55 height 9
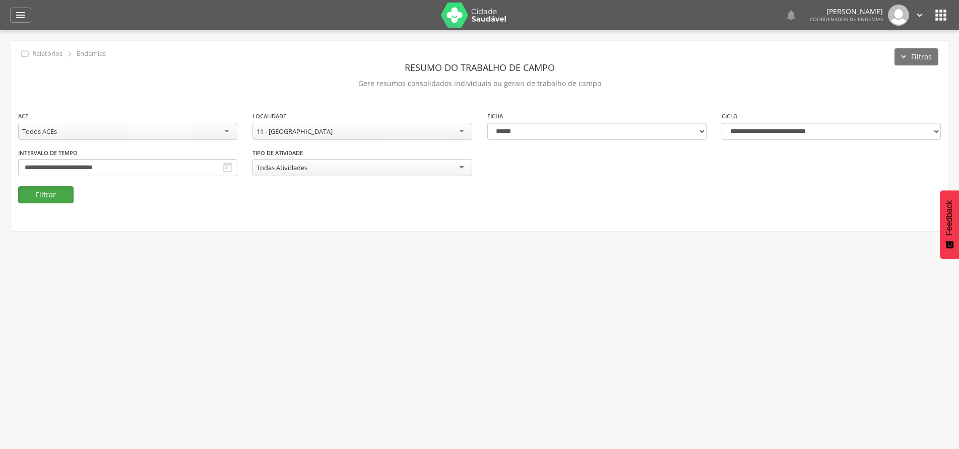
click at [63, 197] on button "Filtrar" at bounding box center [45, 194] width 55 height 17
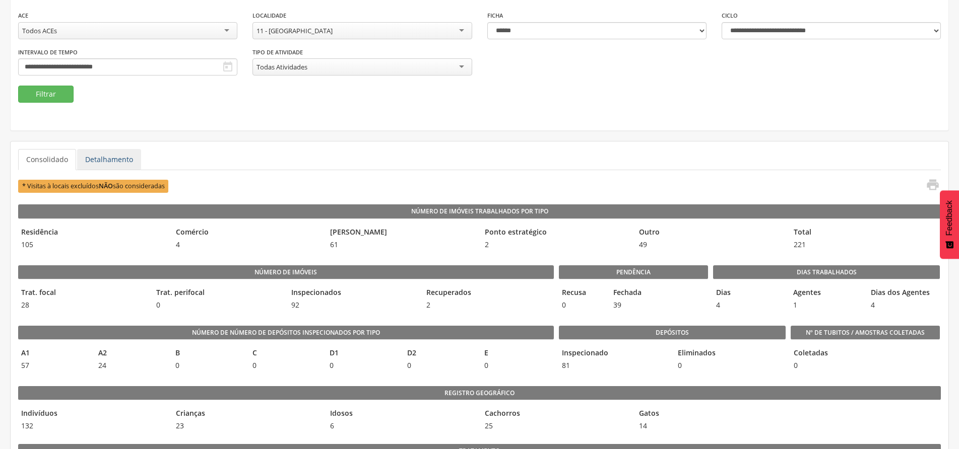
click at [105, 157] on link "Detalhamento" at bounding box center [109, 159] width 64 height 21
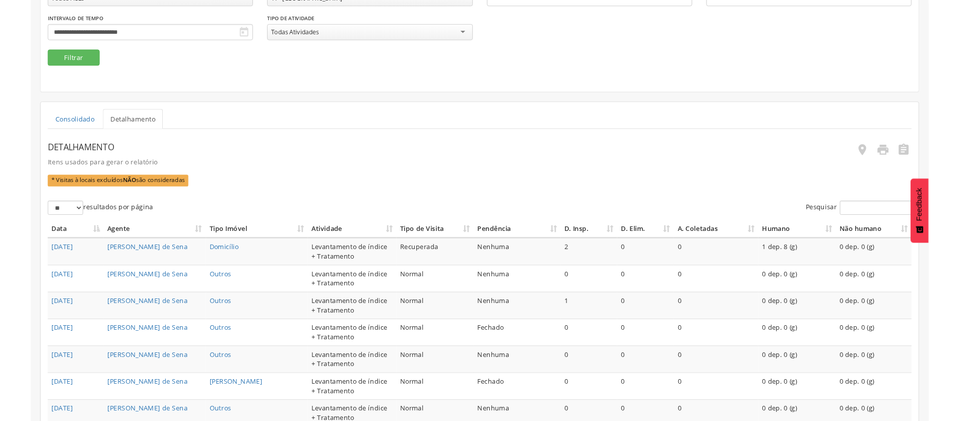
scroll to position [151, 0]
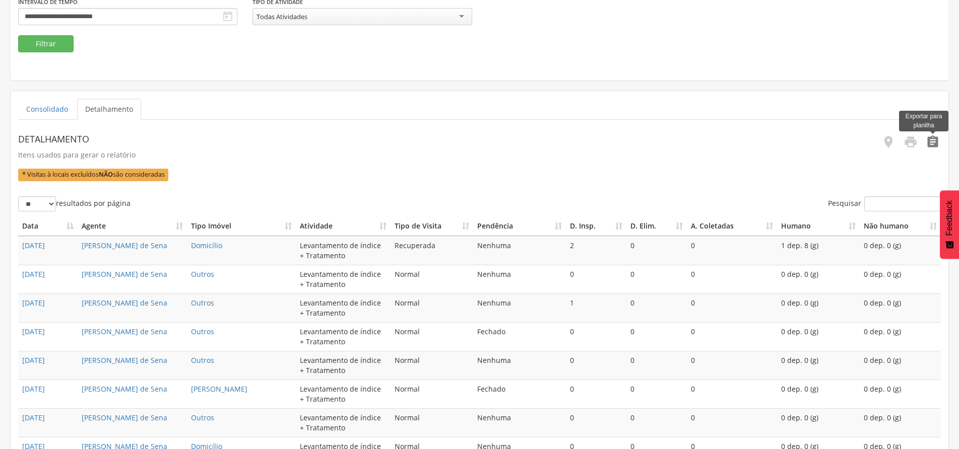
click at [938, 142] on icon "" at bounding box center [932, 142] width 14 height 14
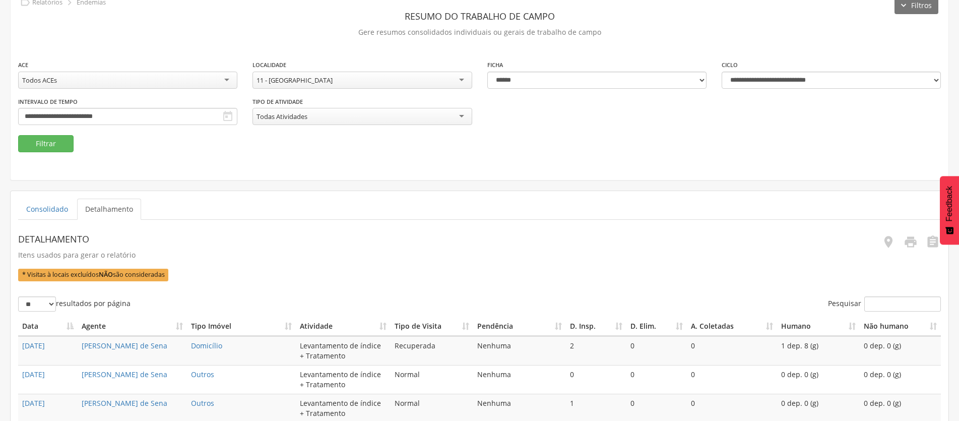
scroll to position [35, 0]
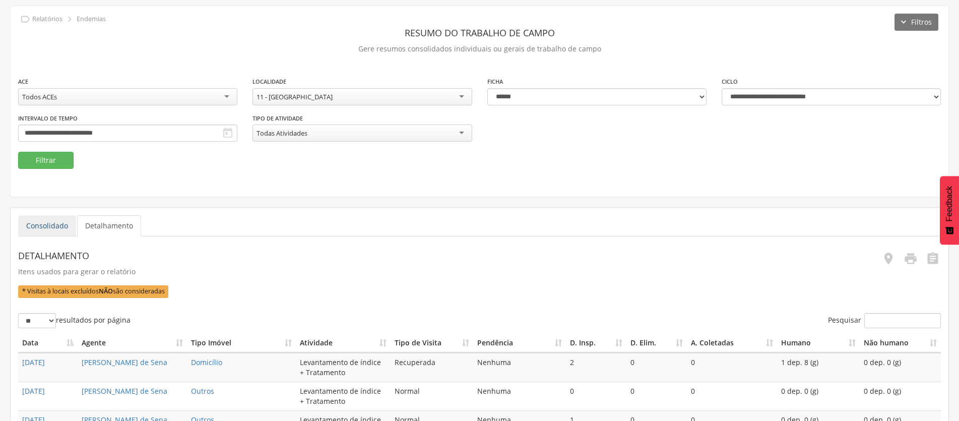
click at [44, 226] on link "Consolidado" at bounding box center [47, 225] width 58 height 21
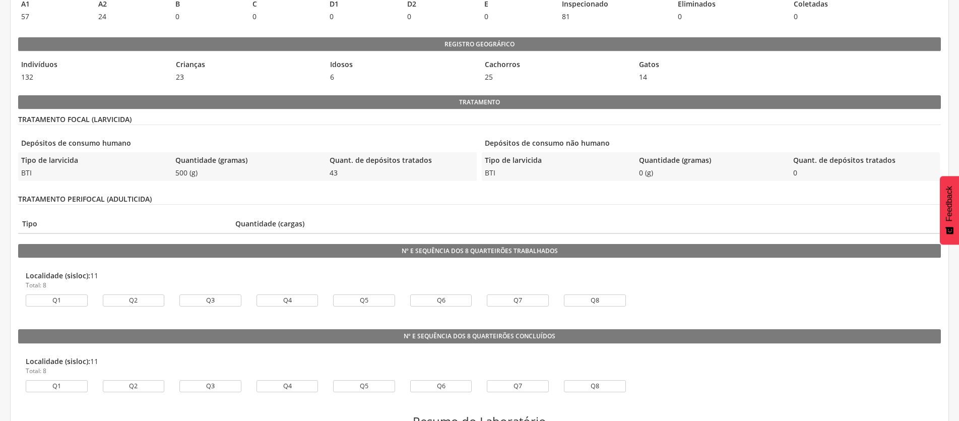
scroll to position [503, 0]
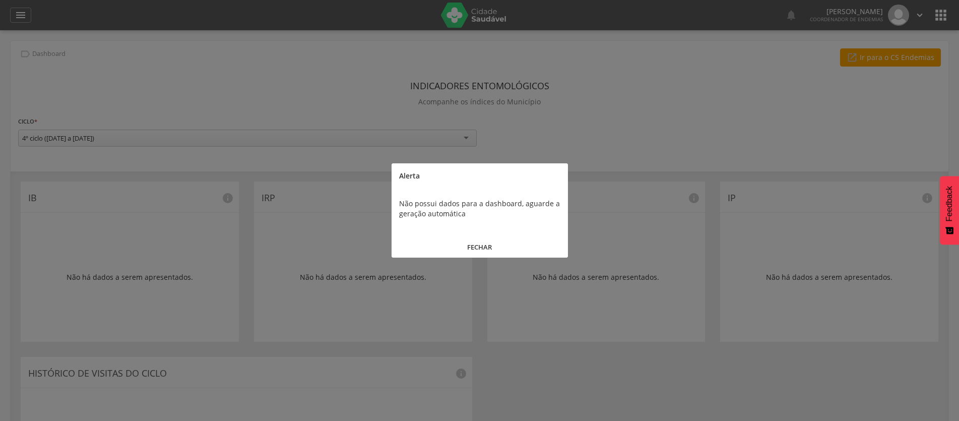
click at [482, 248] on button "FECHAR" at bounding box center [479, 247] width 176 height 22
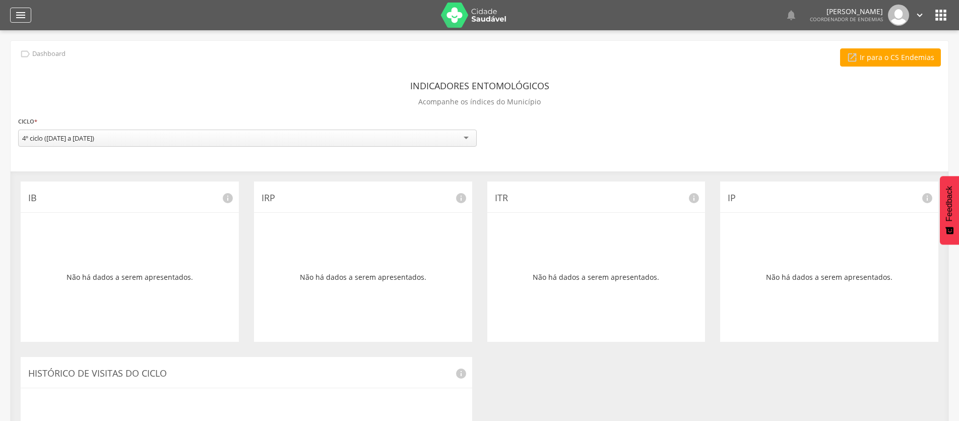
click at [27, 12] on div "" at bounding box center [20, 15] width 21 height 15
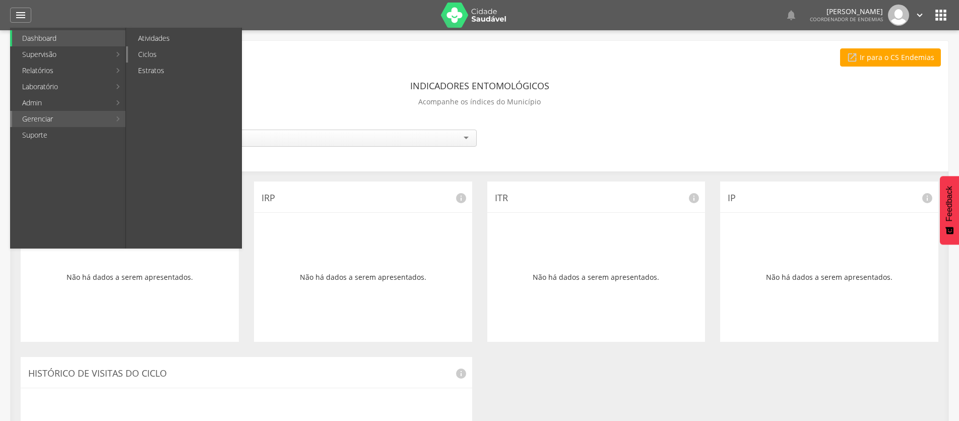
click at [164, 50] on link "Ciclos" at bounding box center [184, 54] width 113 height 16
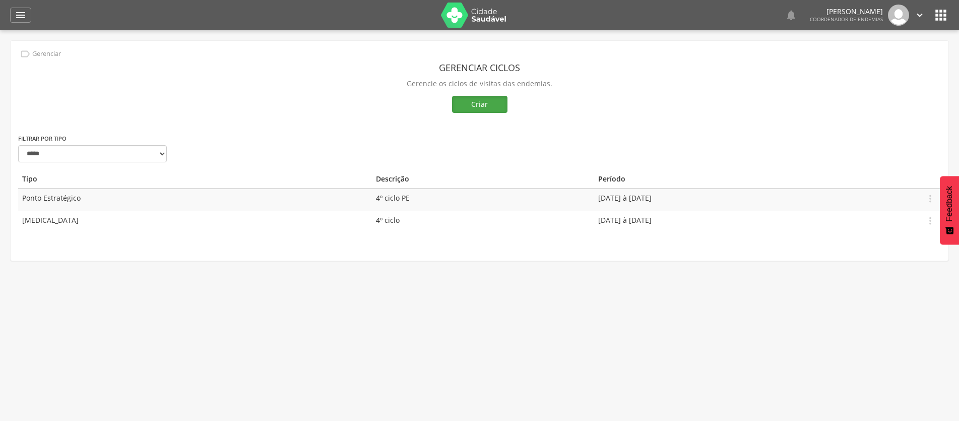
click at [475, 102] on button "Criar" at bounding box center [479, 104] width 55 height 17
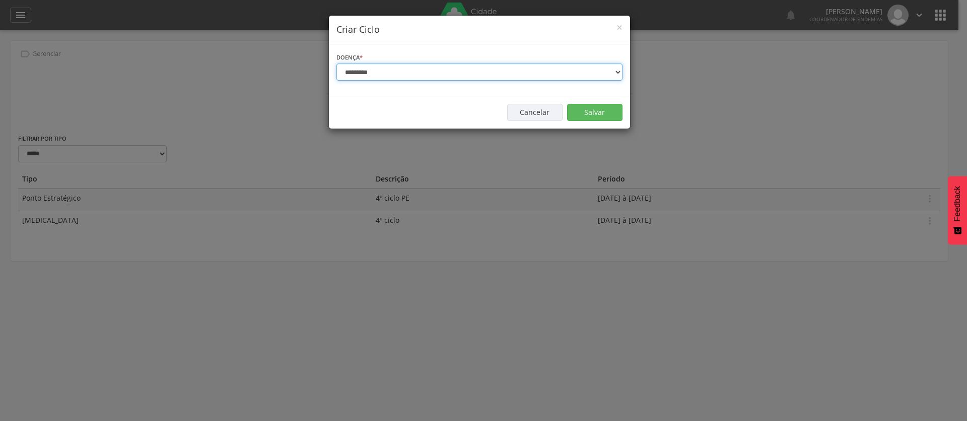
click at [615, 72] on select "**********" at bounding box center [479, 71] width 286 height 17
select select "*"
click at [336, 63] on select "**********" at bounding box center [479, 71] width 286 height 17
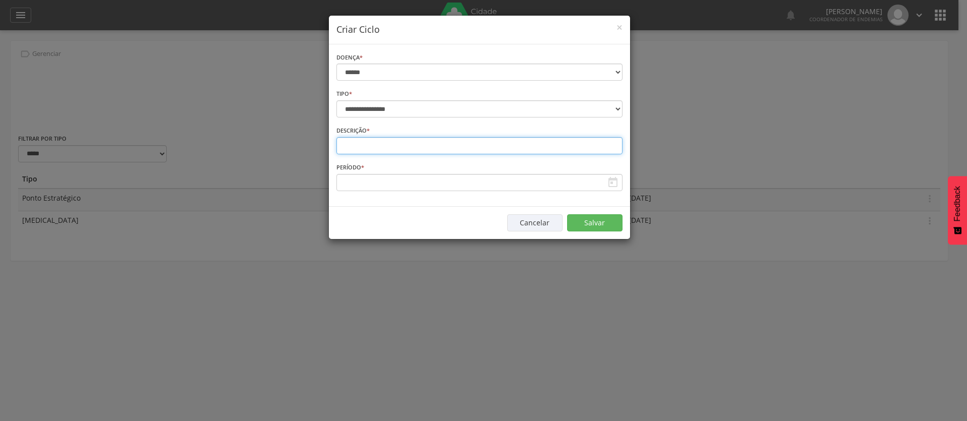
click at [461, 146] on input "text" at bounding box center [479, 145] width 286 height 17
type input "********"
drag, startPoint x: 403, startPoint y: 27, endPoint x: 563, endPoint y: 78, distance: 167.1
click at [563, 78] on div "**********" at bounding box center [479, 127] width 302 height 224
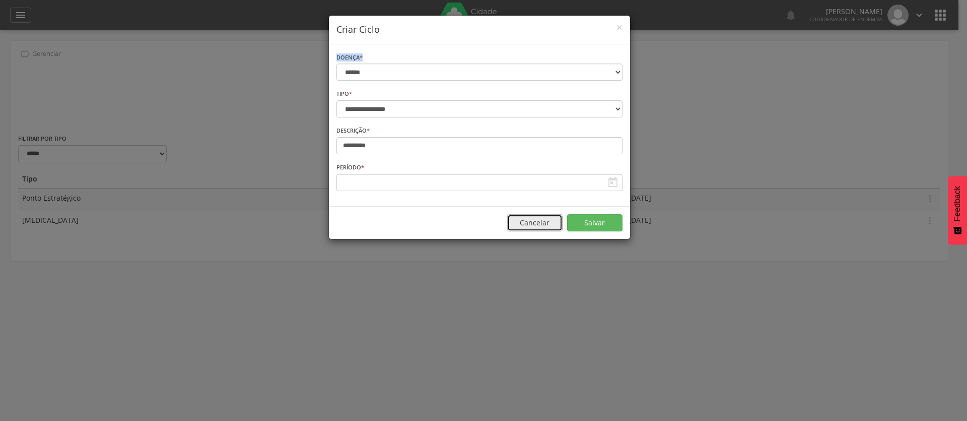
click at [535, 220] on button "Cancelar" at bounding box center [534, 222] width 55 height 17
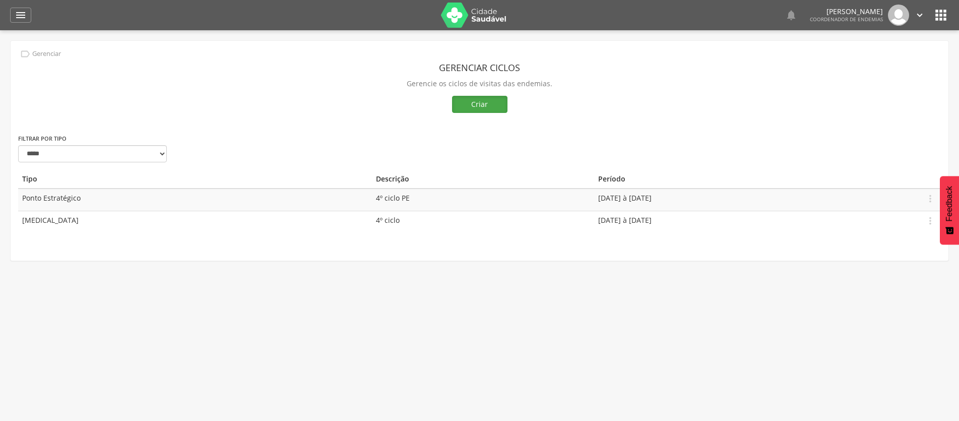
click at [492, 103] on button "Criar" at bounding box center [479, 104] width 55 height 17
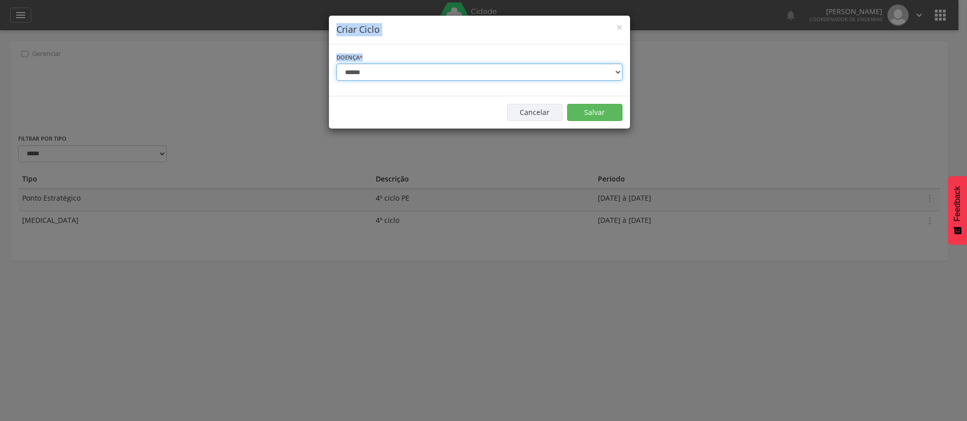
click at [618, 72] on select "**********" at bounding box center [479, 71] width 286 height 17
select select "*"
click at [336, 63] on select "**********" at bounding box center [479, 71] width 286 height 17
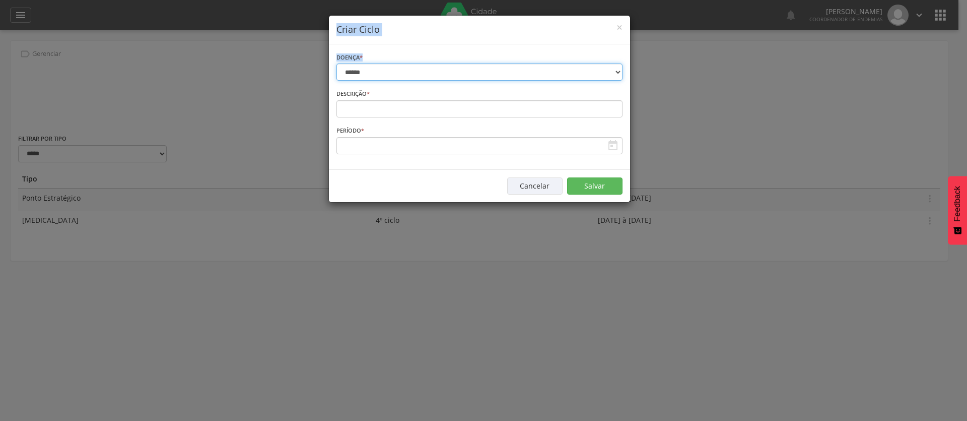
click at [616, 73] on select "**********" at bounding box center [479, 71] width 286 height 17
select select "*"
click at [336, 63] on select "**********" at bounding box center [479, 71] width 286 height 17
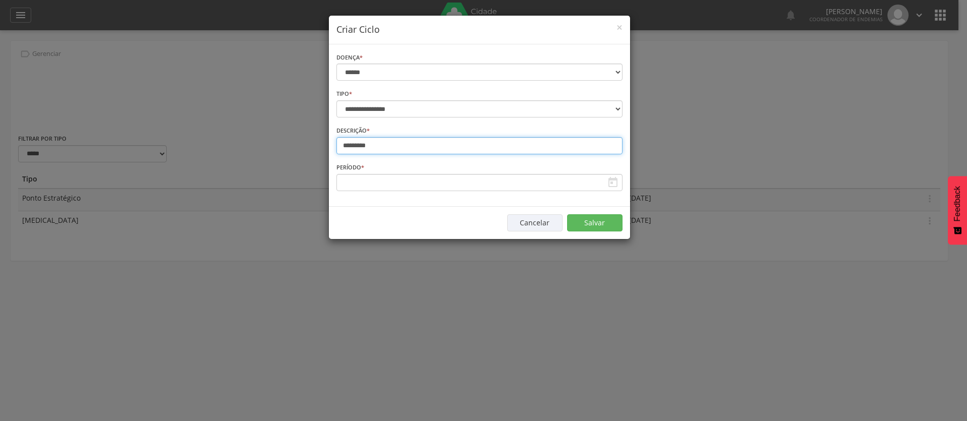
click at [491, 152] on input "********" at bounding box center [479, 145] width 286 height 17
type input "********"
click at [610, 178] on icon "" at bounding box center [613, 182] width 12 height 12
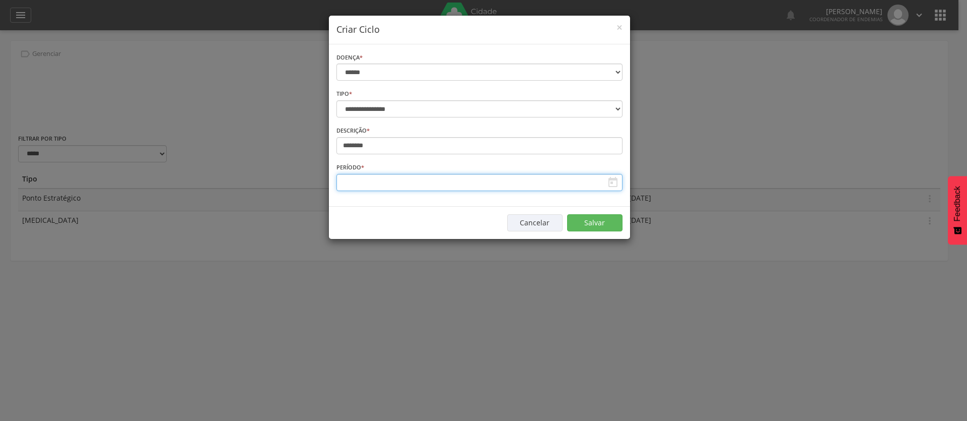
click at [583, 179] on input "text" at bounding box center [479, 182] width 286 height 17
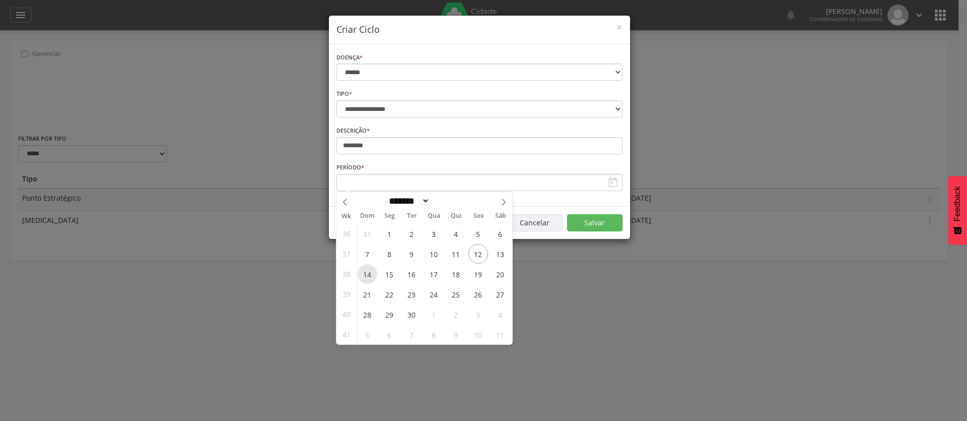
click at [362, 273] on span "14" at bounding box center [368, 274] width 20 height 20
type input "**********"
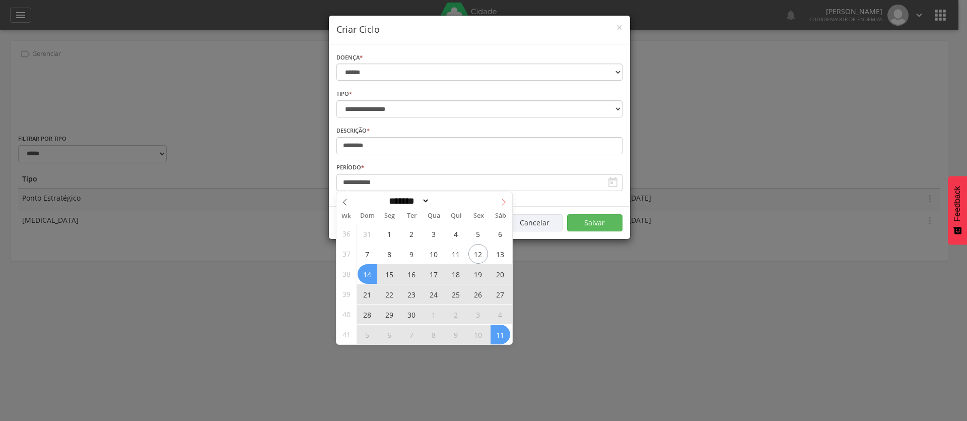
click at [503, 204] on icon at bounding box center [503, 201] width 7 height 7
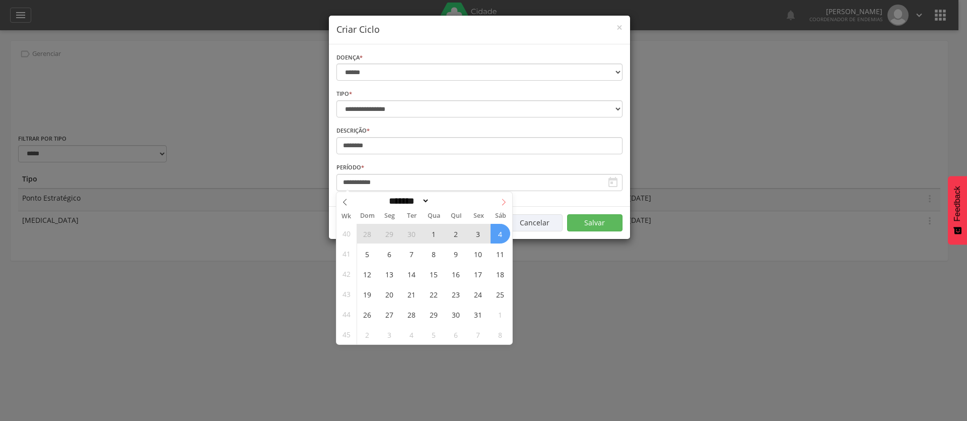
click at [500, 202] on icon at bounding box center [503, 201] width 7 height 7
select select "**"
click at [368, 255] on span "2" at bounding box center [368, 254] width 20 height 20
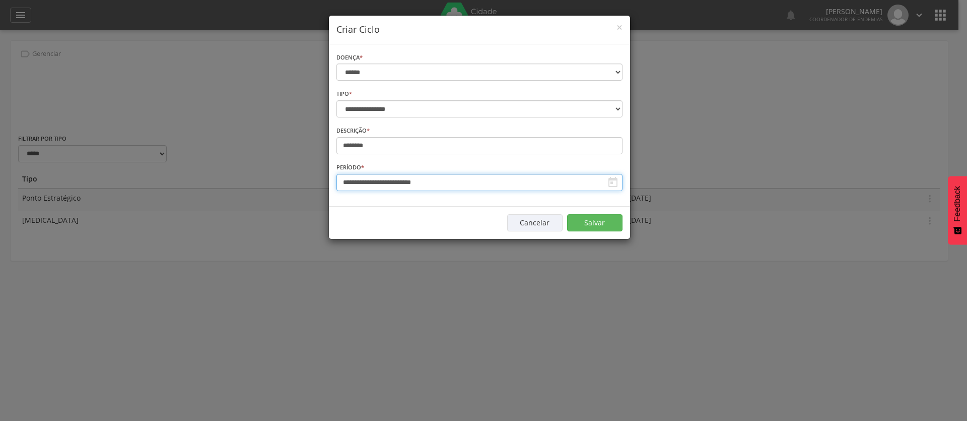
click at [600, 182] on input "**********" at bounding box center [479, 182] width 286 height 17
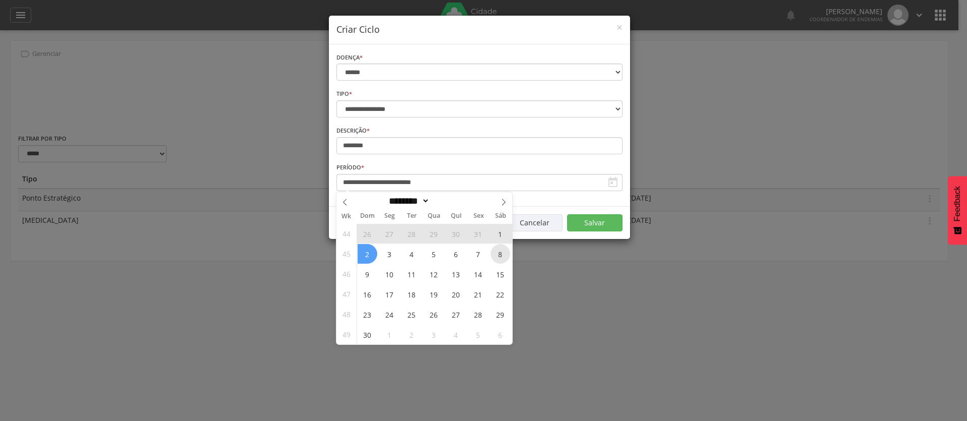
click at [502, 253] on span "8" at bounding box center [501, 254] width 20 height 20
type input "**********"
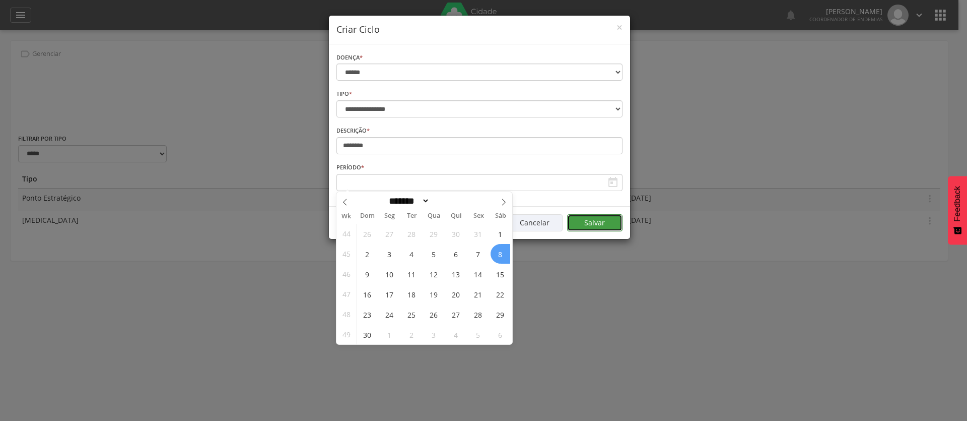
select select "*"
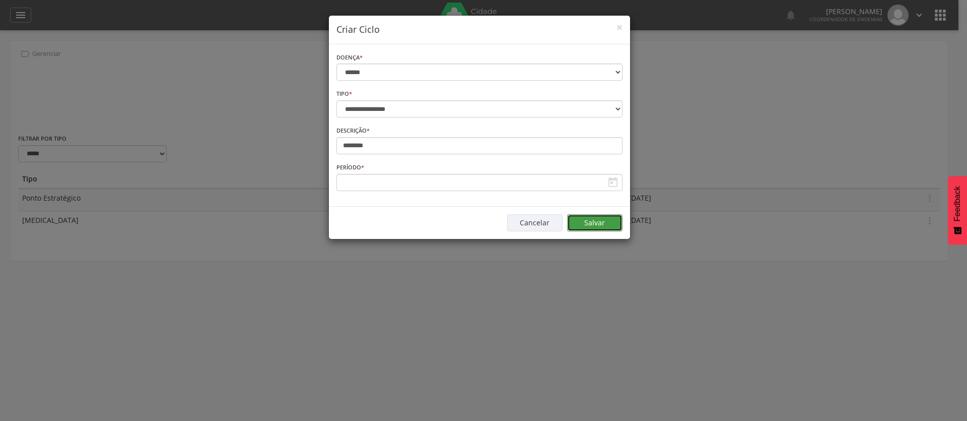
click at [581, 219] on button "Salvar" at bounding box center [594, 222] width 55 height 17
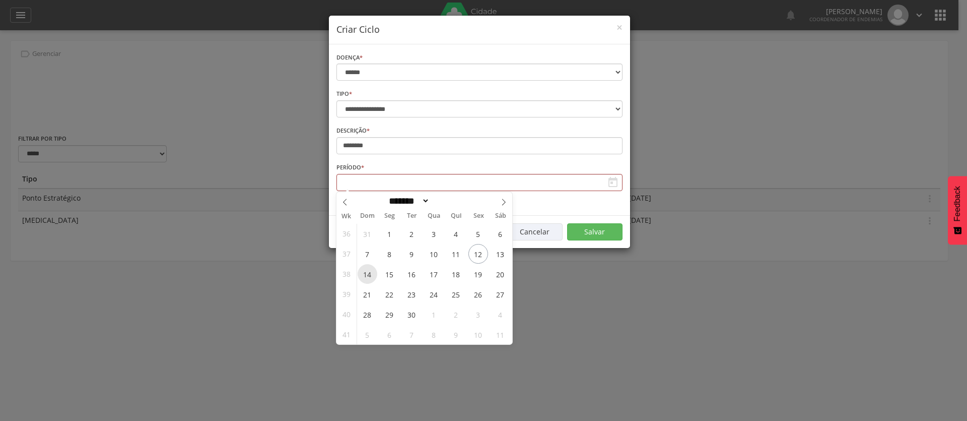
click at [362, 272] on span "14" at bounding box center [368, 274] width 20 height 20
type input "**********"
click at [505, 200] on icon at bounding box center [503, 201] width 7 height 7
select select "**"
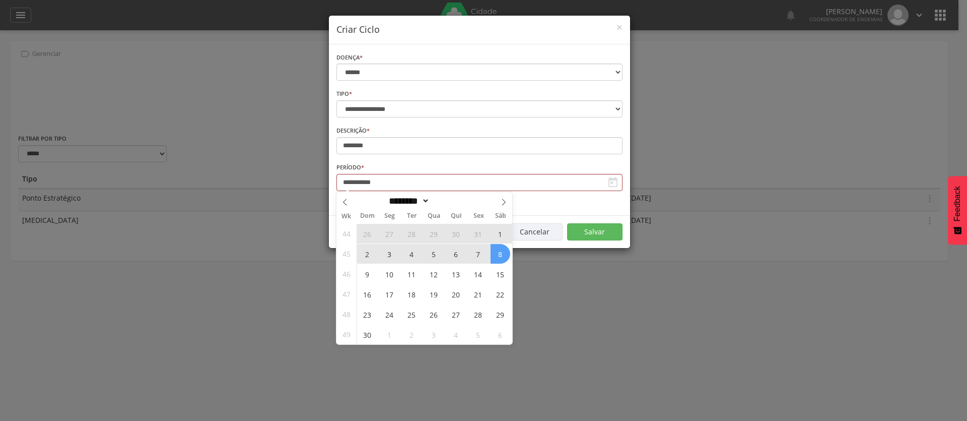
click at [501, 255] on span "8" at bounding box center [501, 254] width 20 height 20
type input "**********"
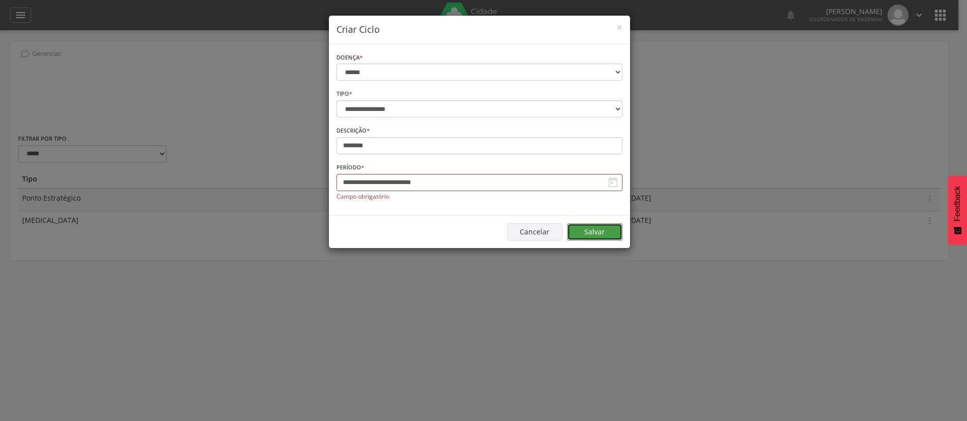
click at [589, 231] on button "Salvar" at bounding box center [594, 231] width 55 height 17
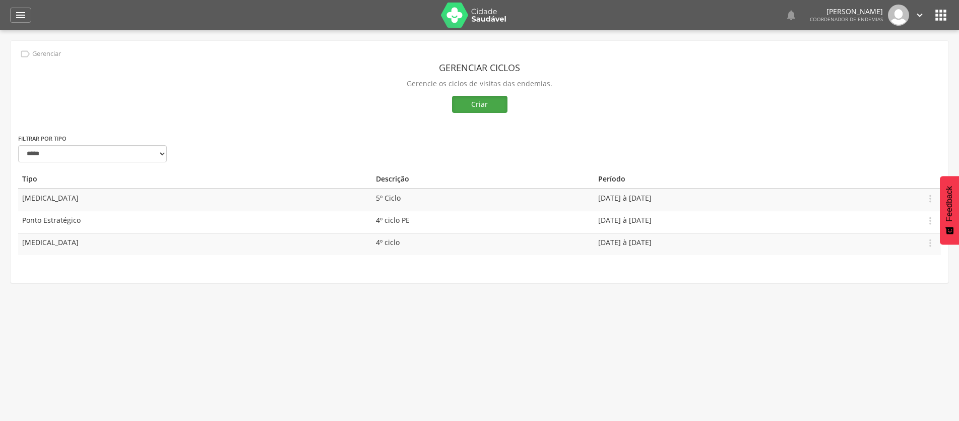
click at [477, 104] on button "Criar" at bounding box center [479, 104] width 55 height 17
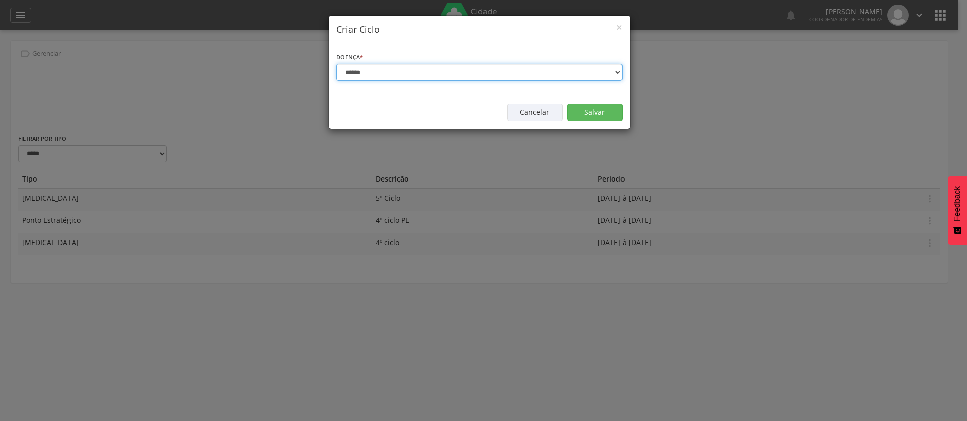
click at [503, 64] on select "**********" at bounding box center [479, 71] width 286 height 17
select select "*"
click at [336, 63] on select "**********" at bounding box center [479, 71] width 286 height 17
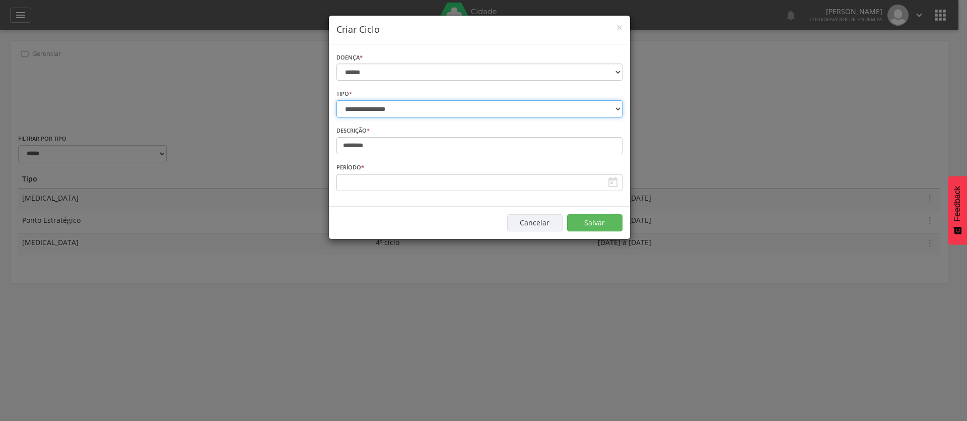
click at [485, 111] on select "**********" at bounding box center [479, 108] width 286 height 17
select select "*"
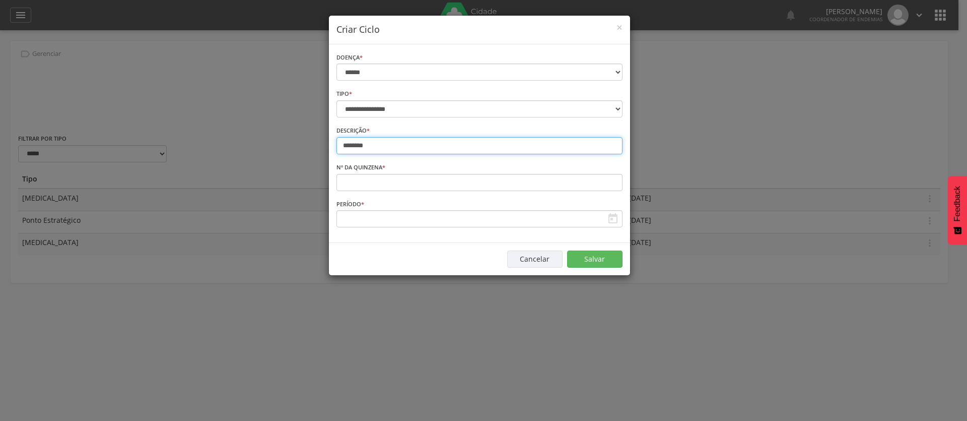
click at [376, 149] on input "********" at bounding box center [479, 145] width 286 height 17
type input "**********"
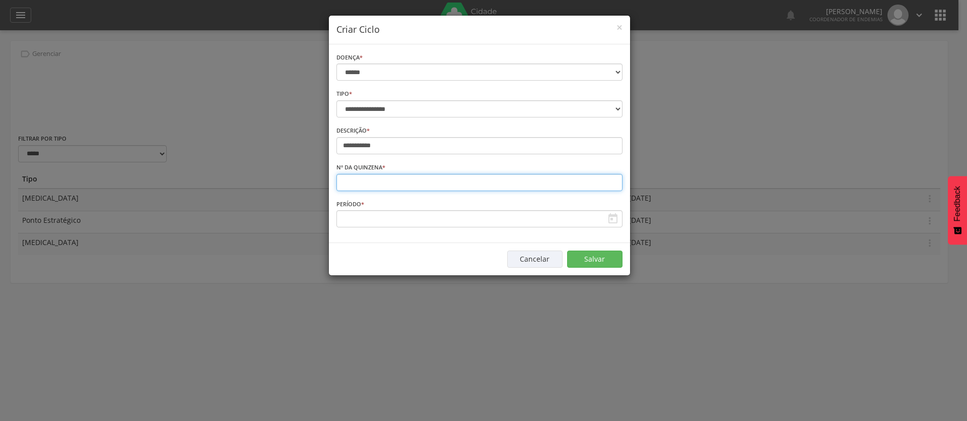
click at [580, 179] on input "number" at bounding box center [479, 182] width 286 height 17
click at [608, 180] on input "*" at bounding box center [479, 182] width 286 height 17
click at [612, 186] on input "*" at bounding box center [479, 182] width 286 height 17
click at [612, 182] on input "*" at bounding box center [479, 182] width 286 height 17
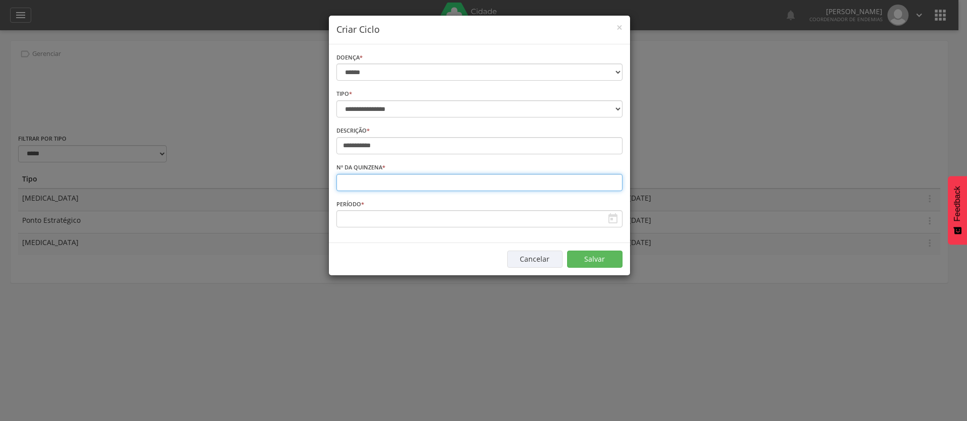
click at [612, 182] on input "*" at bounding box center [479, 182] width 286 height 17
type input "*"
click at [612, 182] on input "*" at bounding box center [479, 182] width 286 height 17
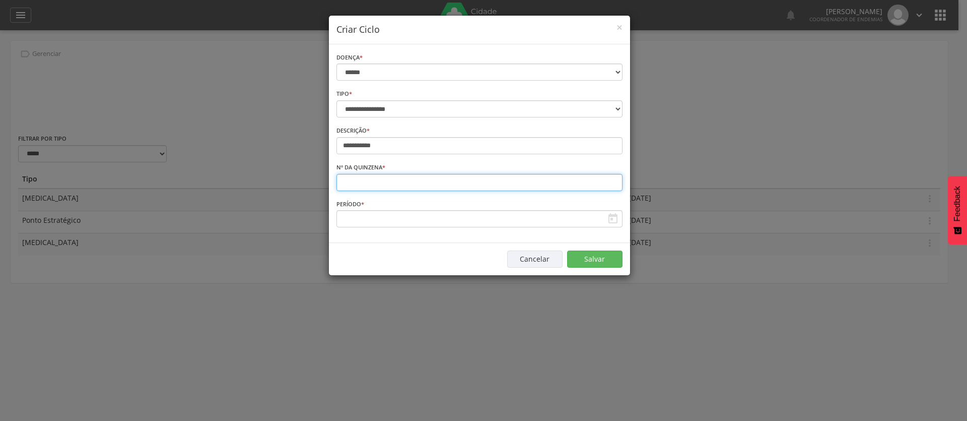
drag, startPoint x: 355, startPoint y: 183, endPoint x: 335, endPoint y: 183, distance: 19.6
click at [335, 183] on div "**********" at bounding box center [479, 143] width 301 height 198
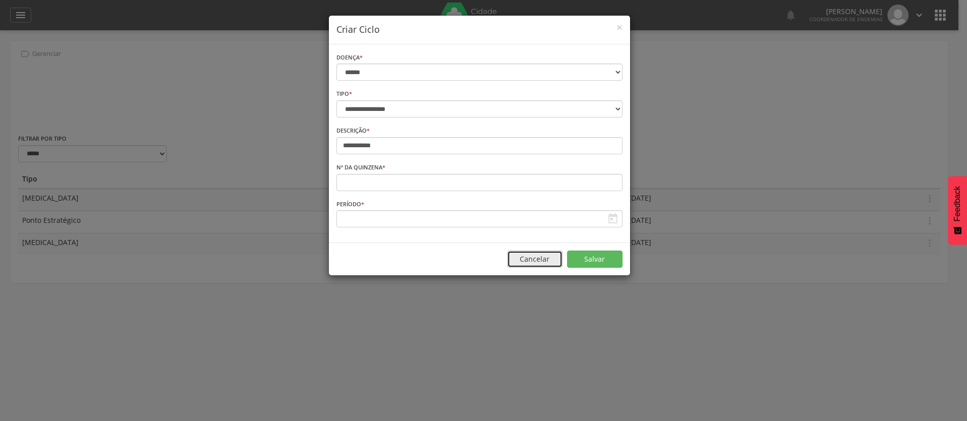
click at [532, 258] on button "Cancelar" at bounding box center [534, 258] width 55 height 17
